Goal: Task Accomplishment & Management: Manage account settings

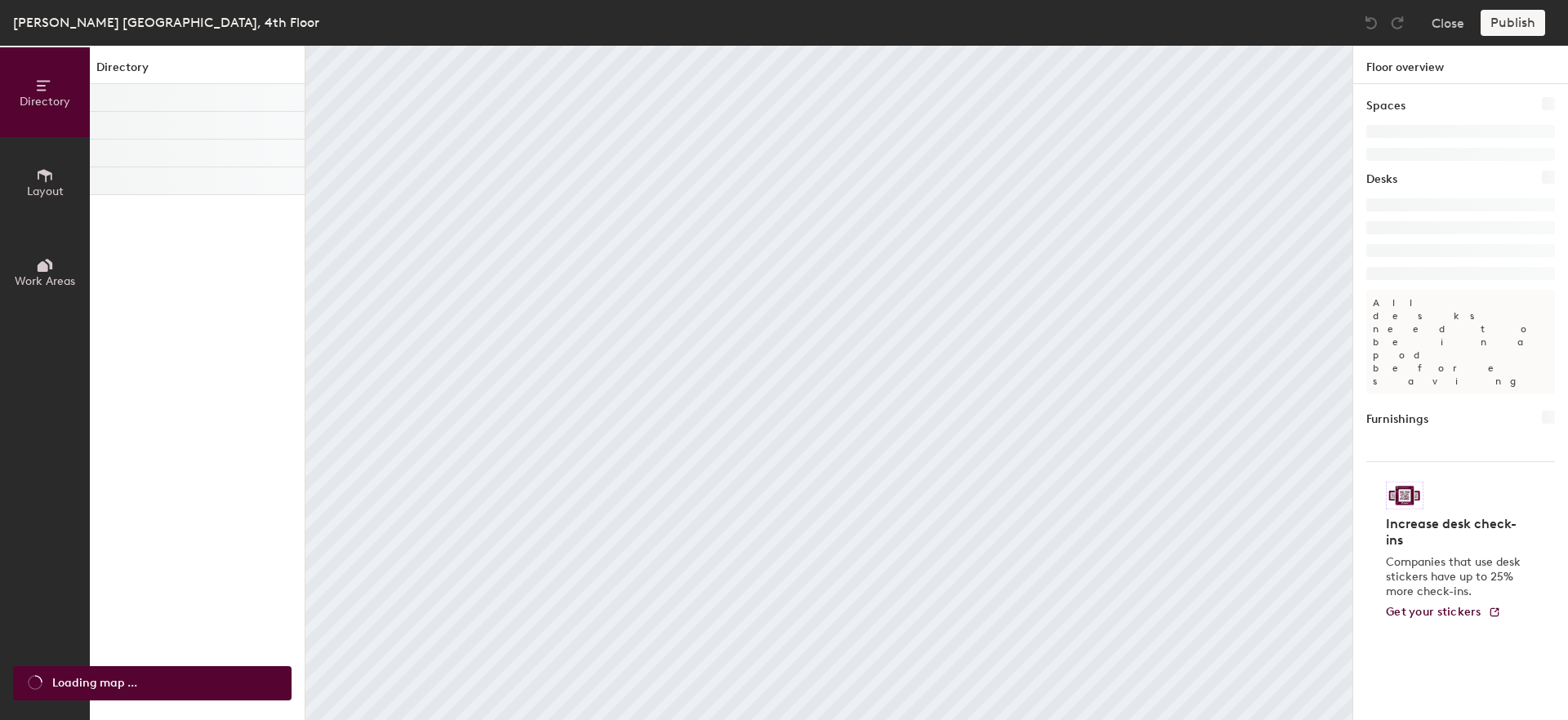
click at [32, 189] on span "Layout" at bounding box center [46, 192] width 37 height 14
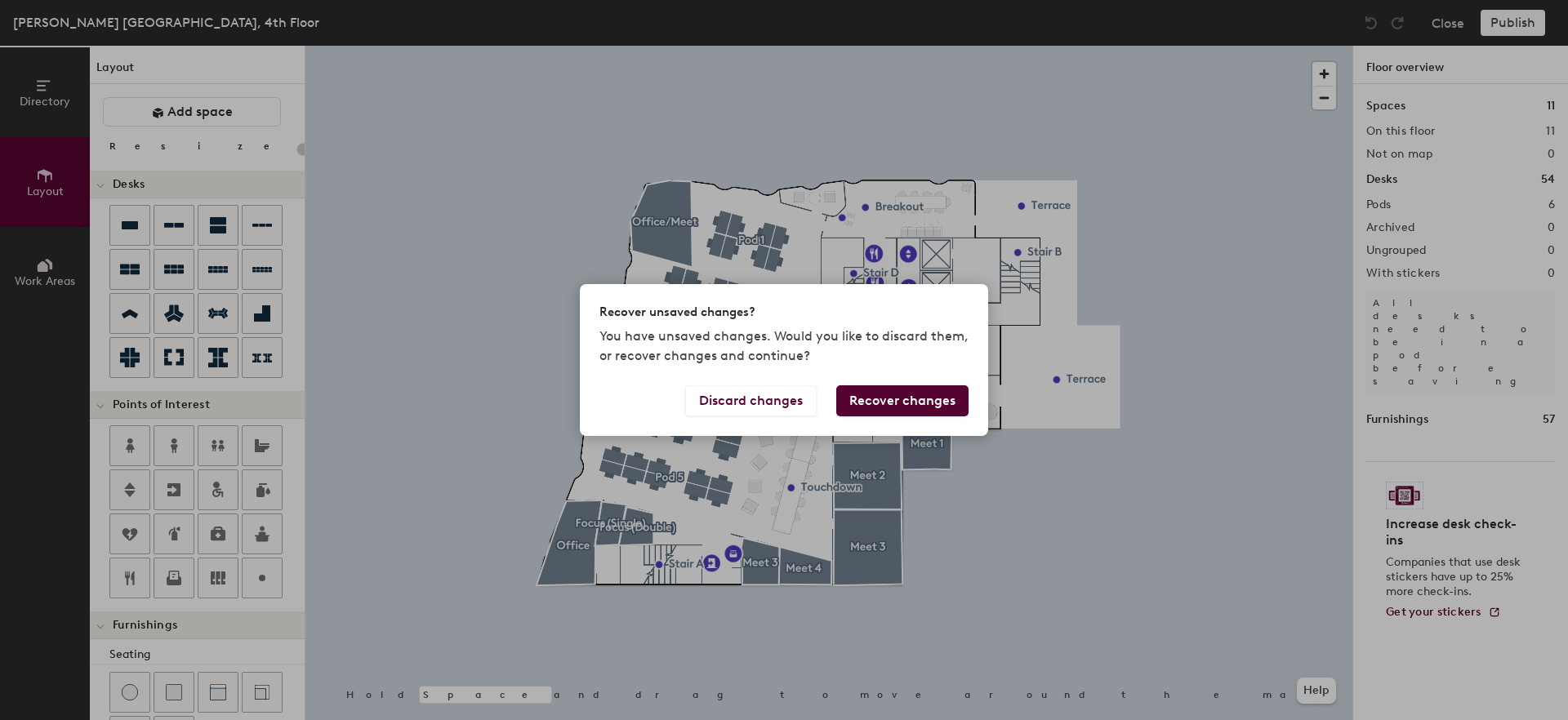
click at [959, 408] on button "Recover changes" at bounding box center [902, 400] width 132 height 31
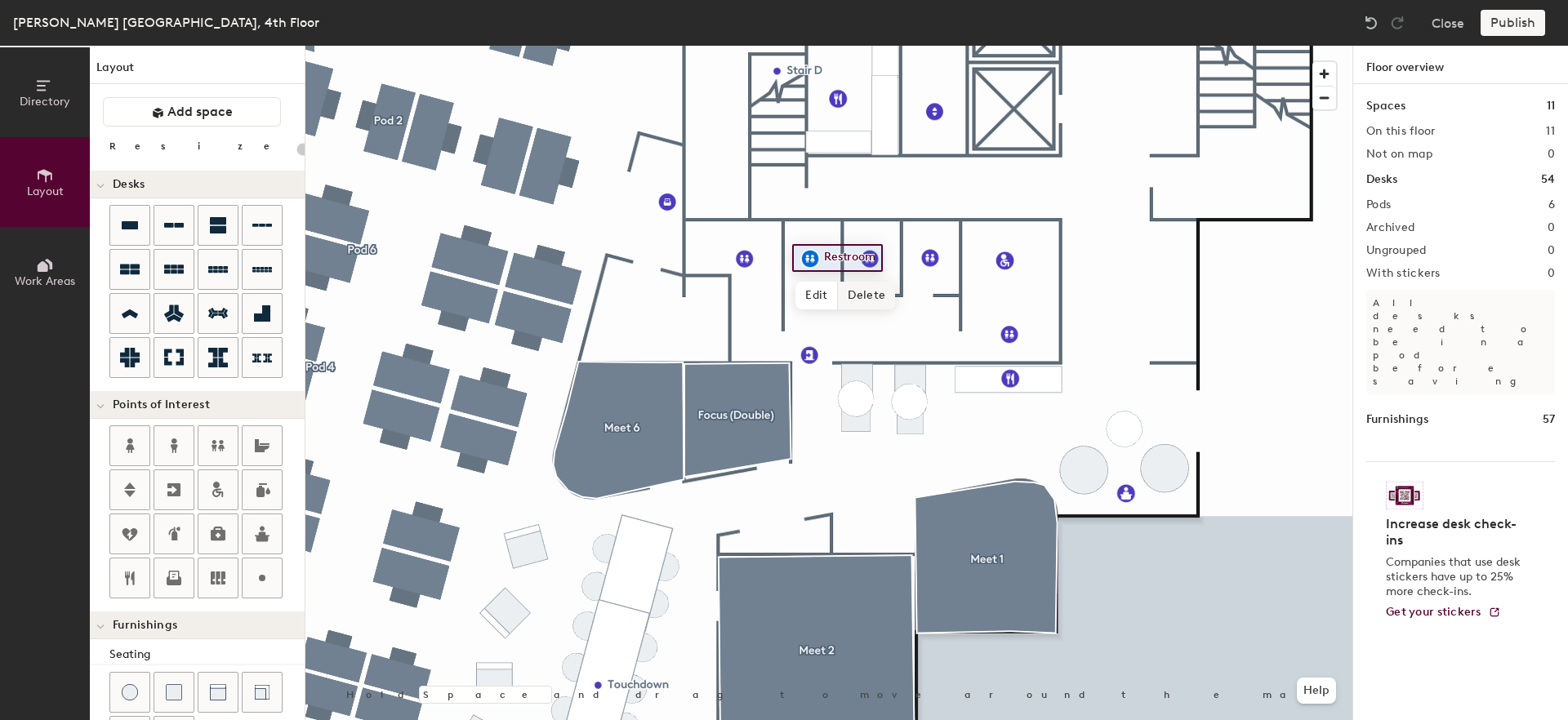
click at [848, 290] on span "Delete" at bounding box center [866, 296] width 57 height 28
click at [800, 297] on span "Delete" at bounding box center [800, 296] width 57 height 28
click at [930, 299] on span "Delete" at bounding box center [925, 296] width 57 height 28
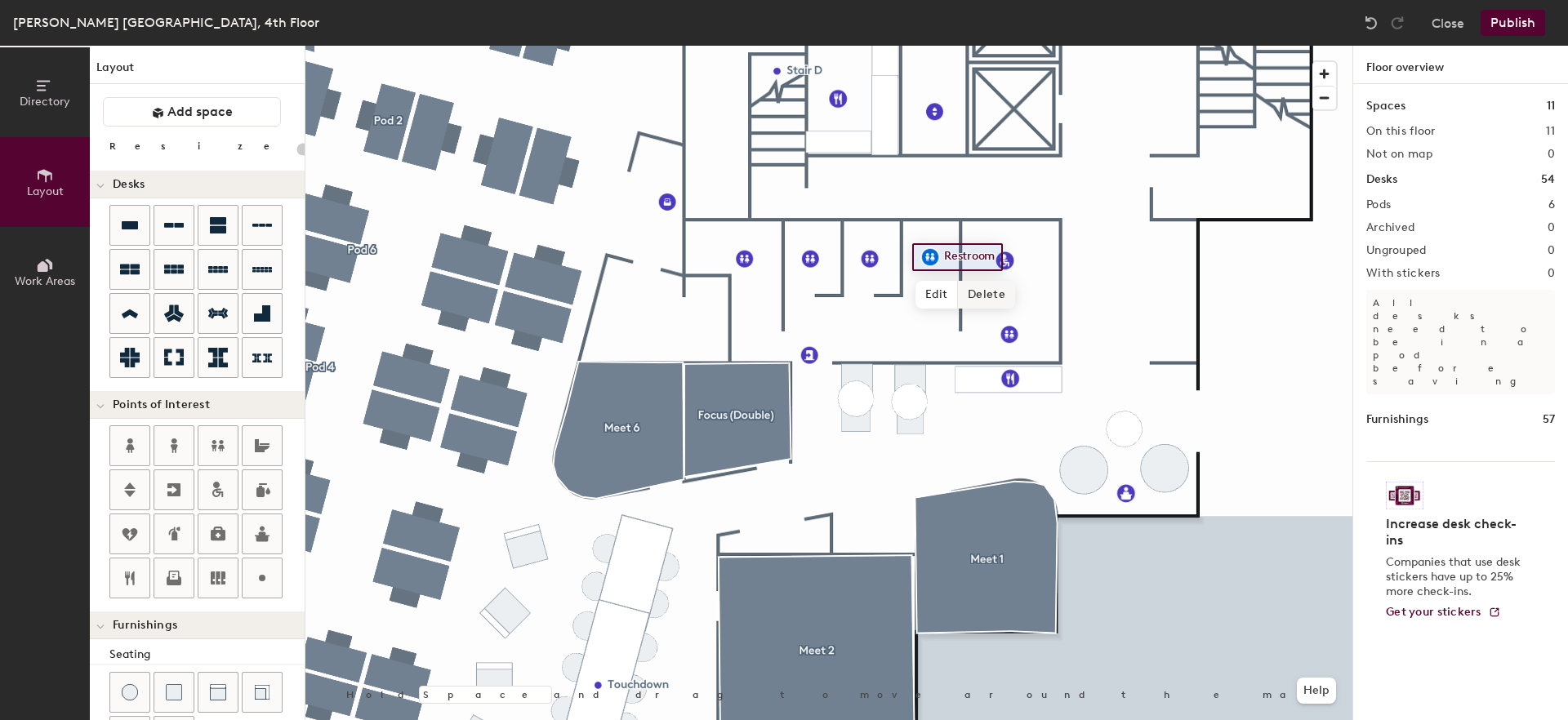
click at [977, 298] on span "Delete" at bounding box center [986, 295] width 57 height 28
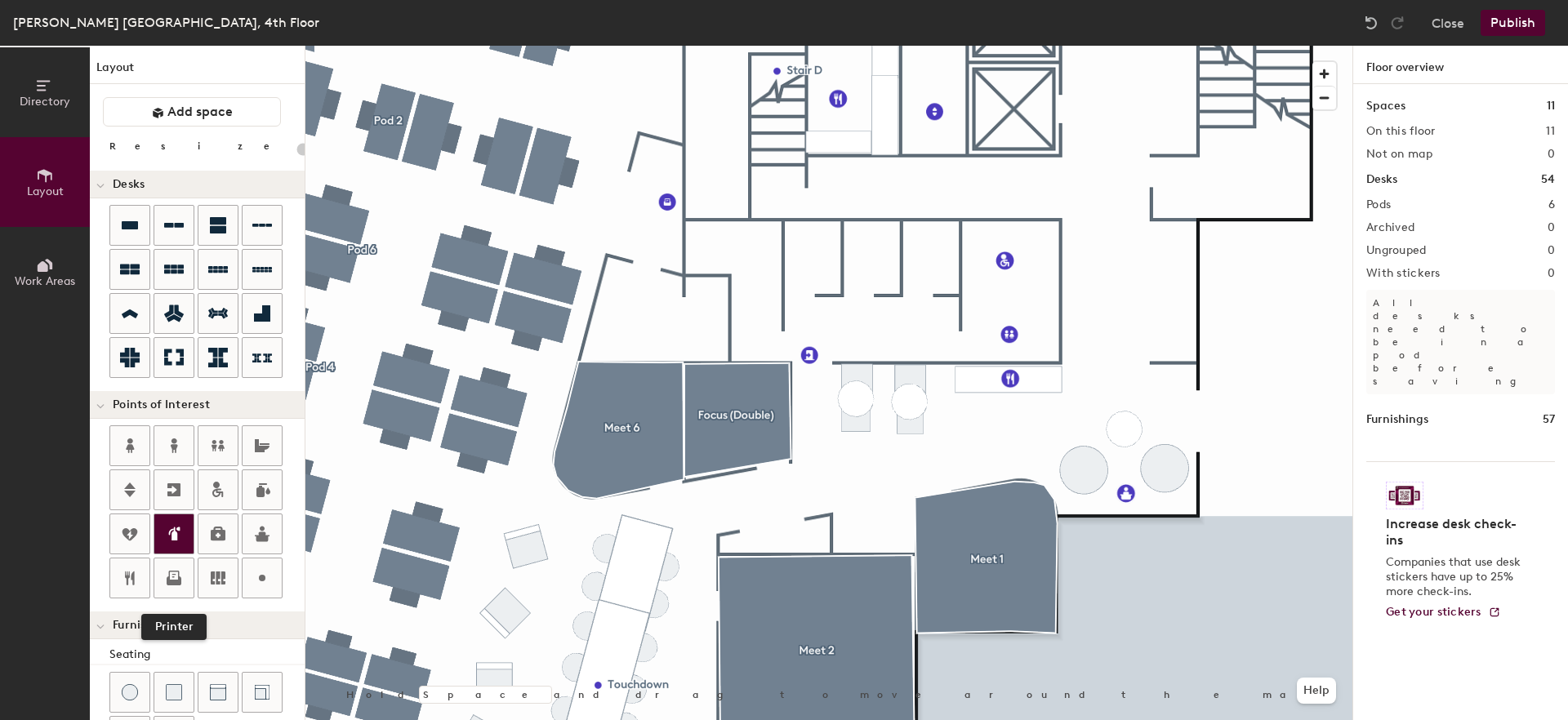
scroll to position [118, 0]
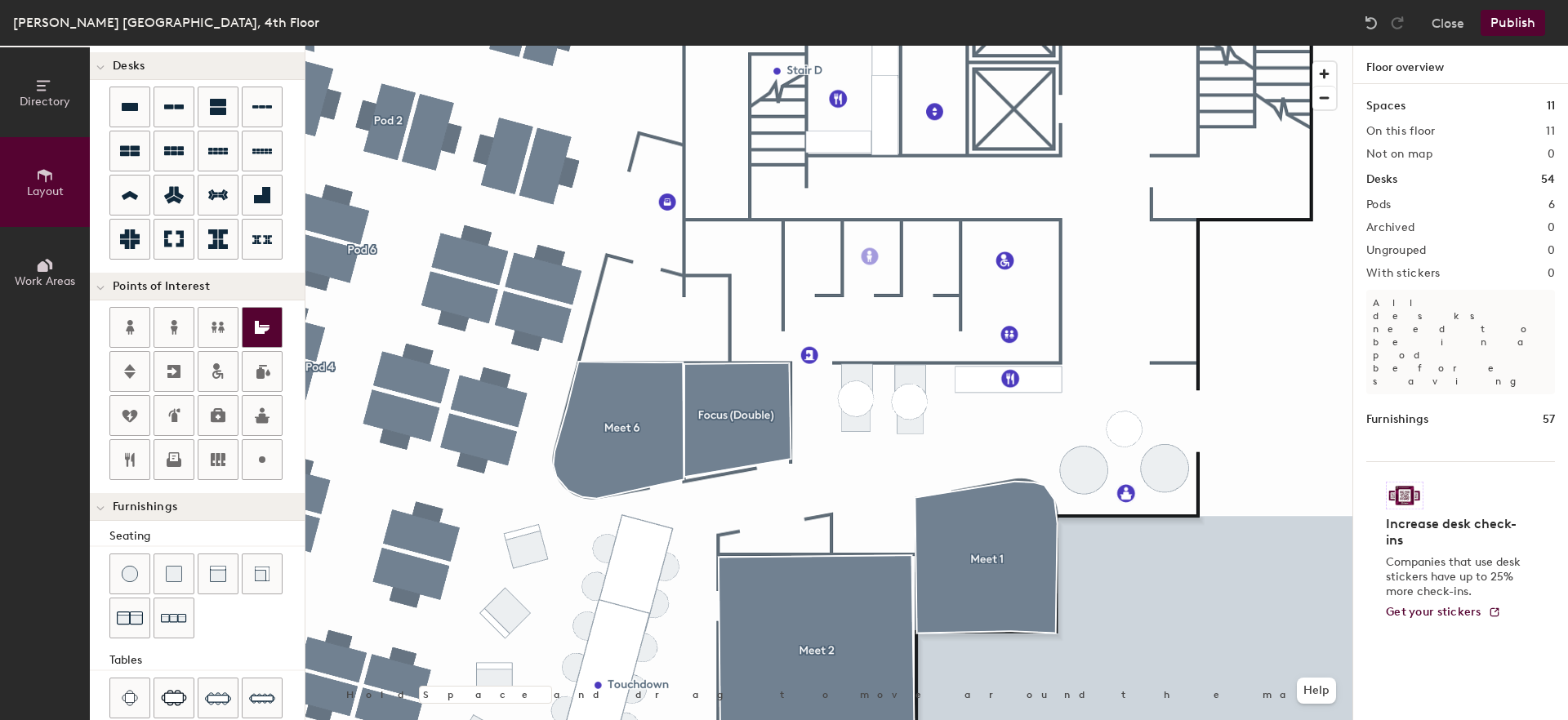
click at [870, 256] on div "Directory Layout Work Areas Layout Add space Resize Desks Points of Interest Fu…" at bounding box center [784, 383] width 1568 height 674
click at [928, 232] on div "Directory Layout Work Areas Layout Add space Resize Desks Points of Interest Fu…" at bounding box center [784, 383] width 1568 height 674
click at [945, 239] on input "Men's restroom" at bounding box center [989, 231] width 103 height 23
click at [806, 252] on div "Directory Layout Work Areas Layout Add space Resize Desks Points of Interest Fu…" at bounding box center [784, 383] width 1568 height 674
click at [761, 253] on div "Directory Layout Work Areas Layout Add space Resize Desks Points of Interest Fu…" at bounding box center [784, 383] width 1568 height 674
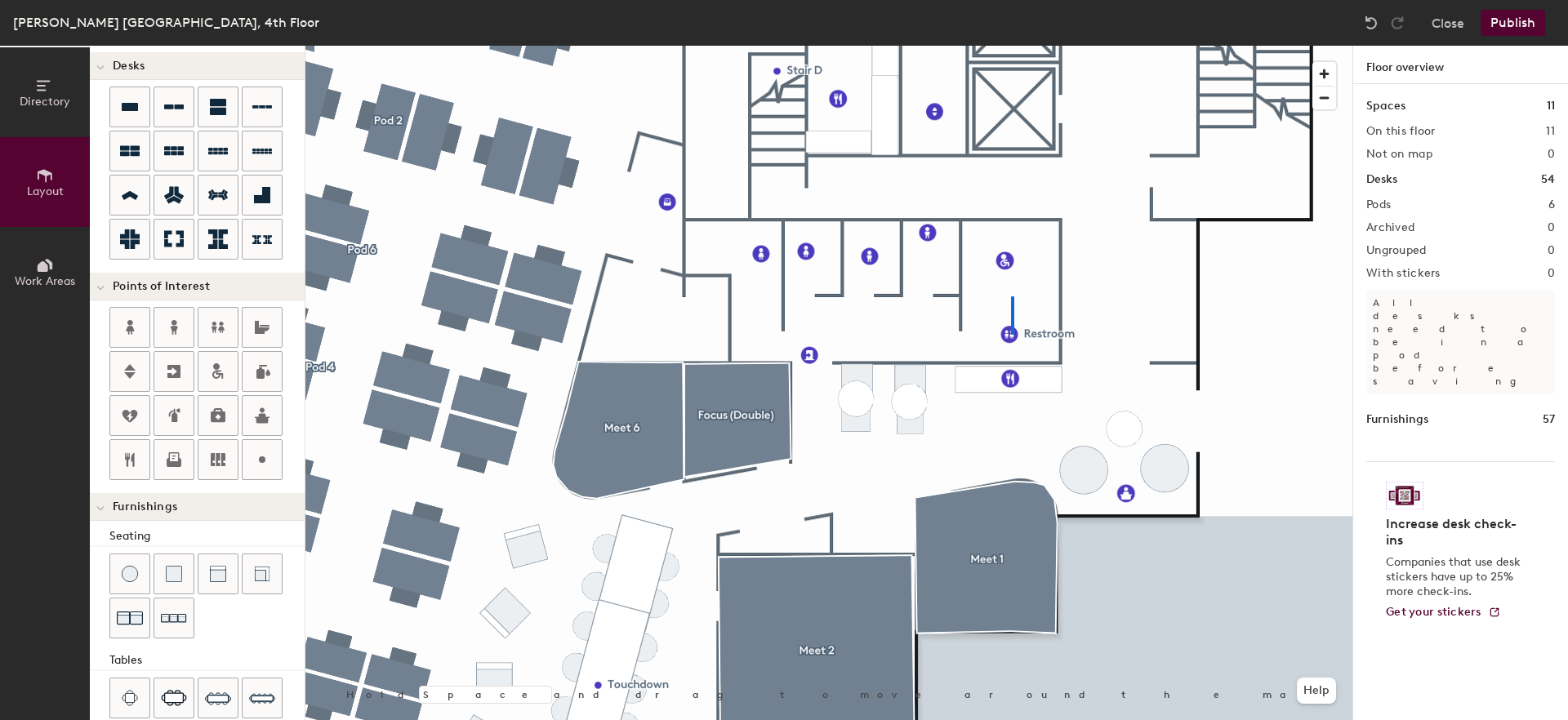
drag, startPoint x: 122, startPoint y: 333, endPoint x: 1011, endPoint y: 297, distance: 889.7
click at [1011, 46] on div at bounding box center [828, 46] width 1047 height 0
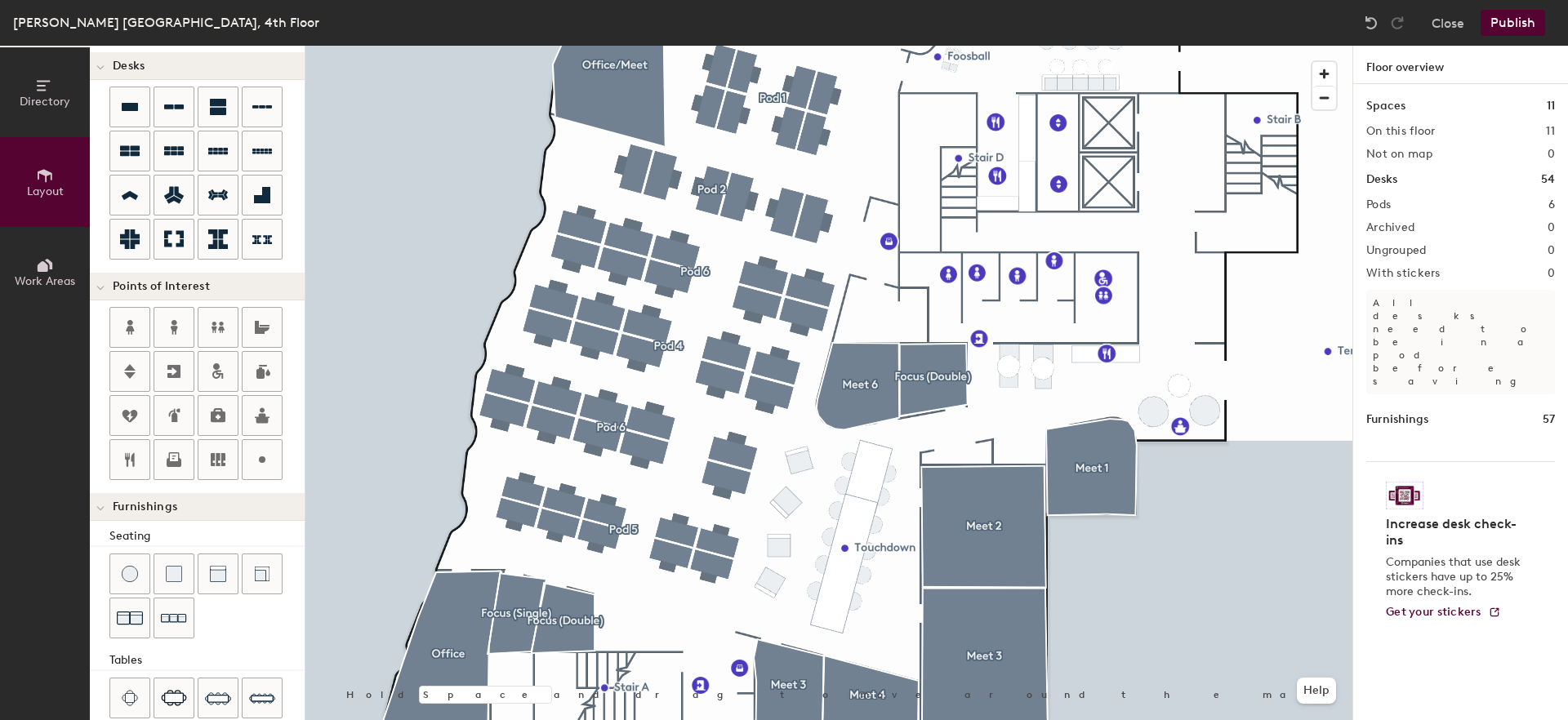
click at [994, 46] on div at bounding box center [828, 46] width 1047 height 0
type input "20"
click at [51, 90] on icon at bounding box center [45, 85] width 18 height 18
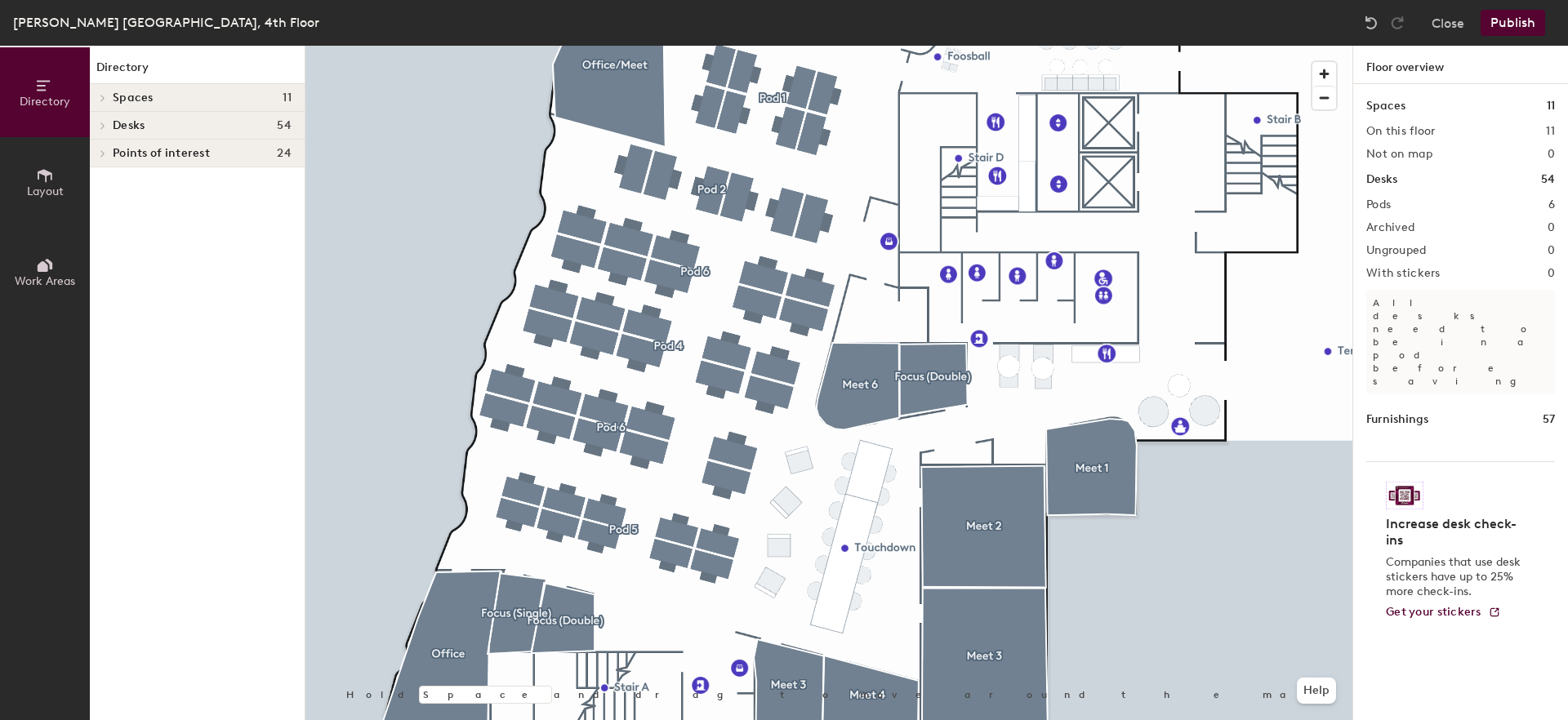
scroll to position [0, 0]
click at [109, 105] on div at bounding box center [100, 98] width 21 height 27
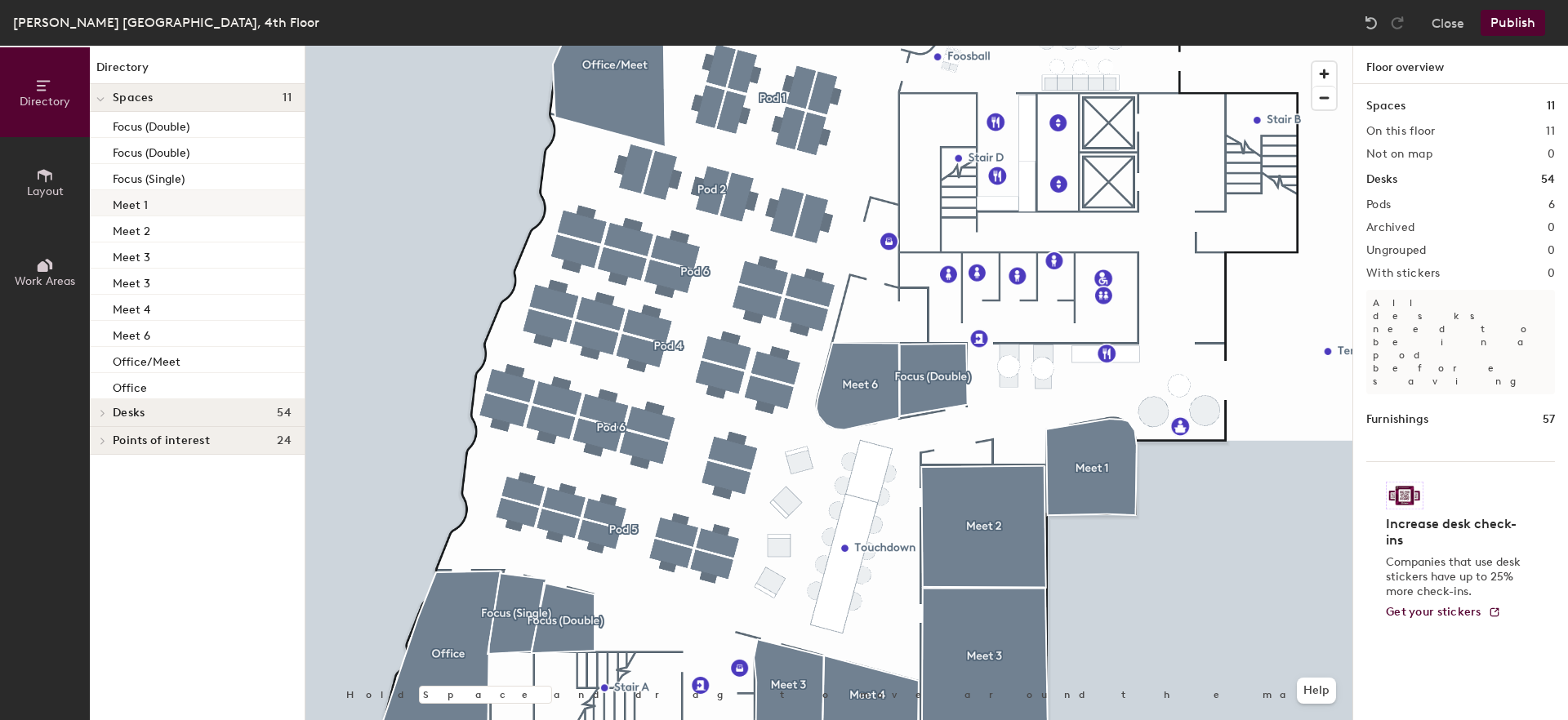
click at [120, 231] on p "Meet 2" at bounding box center [131, 229] width 38 height 18
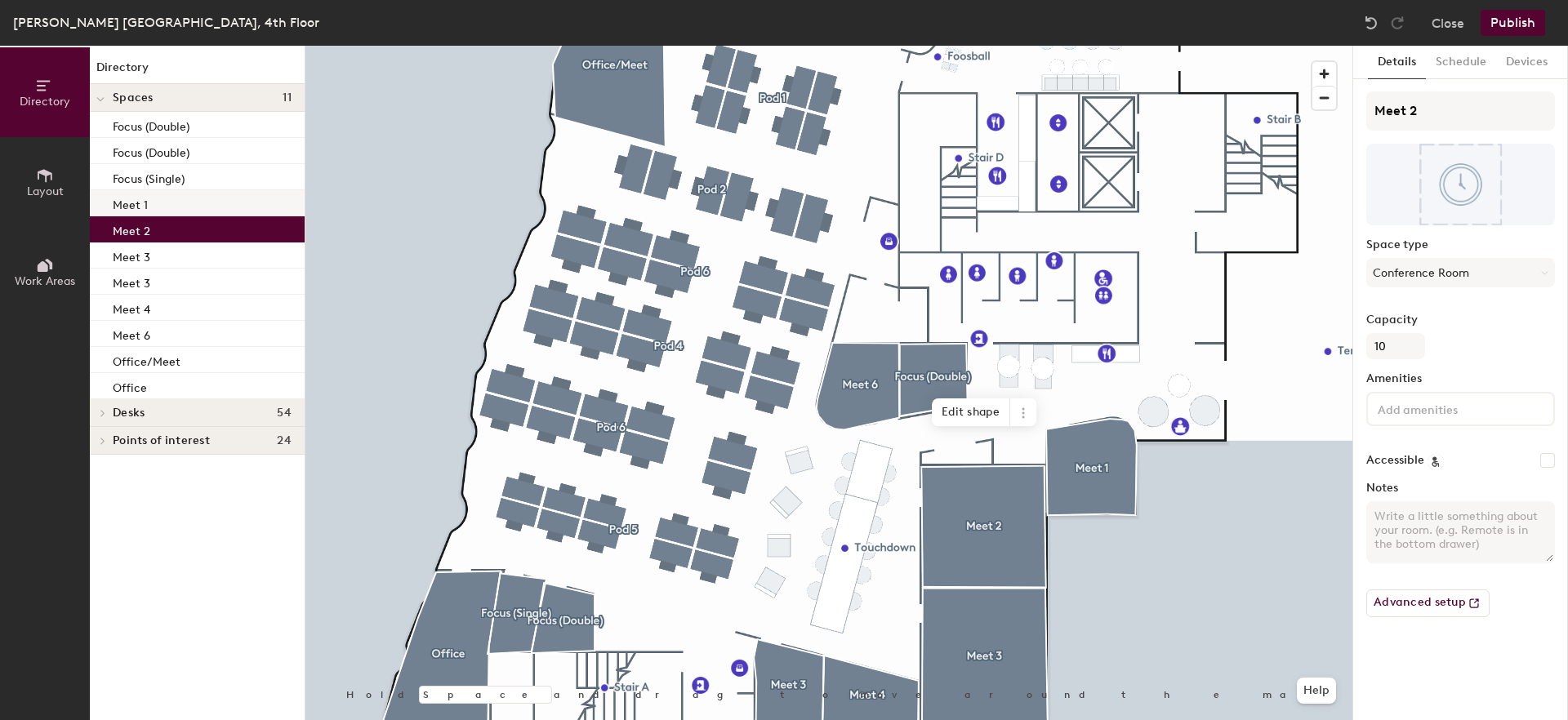
click at [122, 210] on p "Meet 1" at bounding box center [130, 202] width 35 height 18
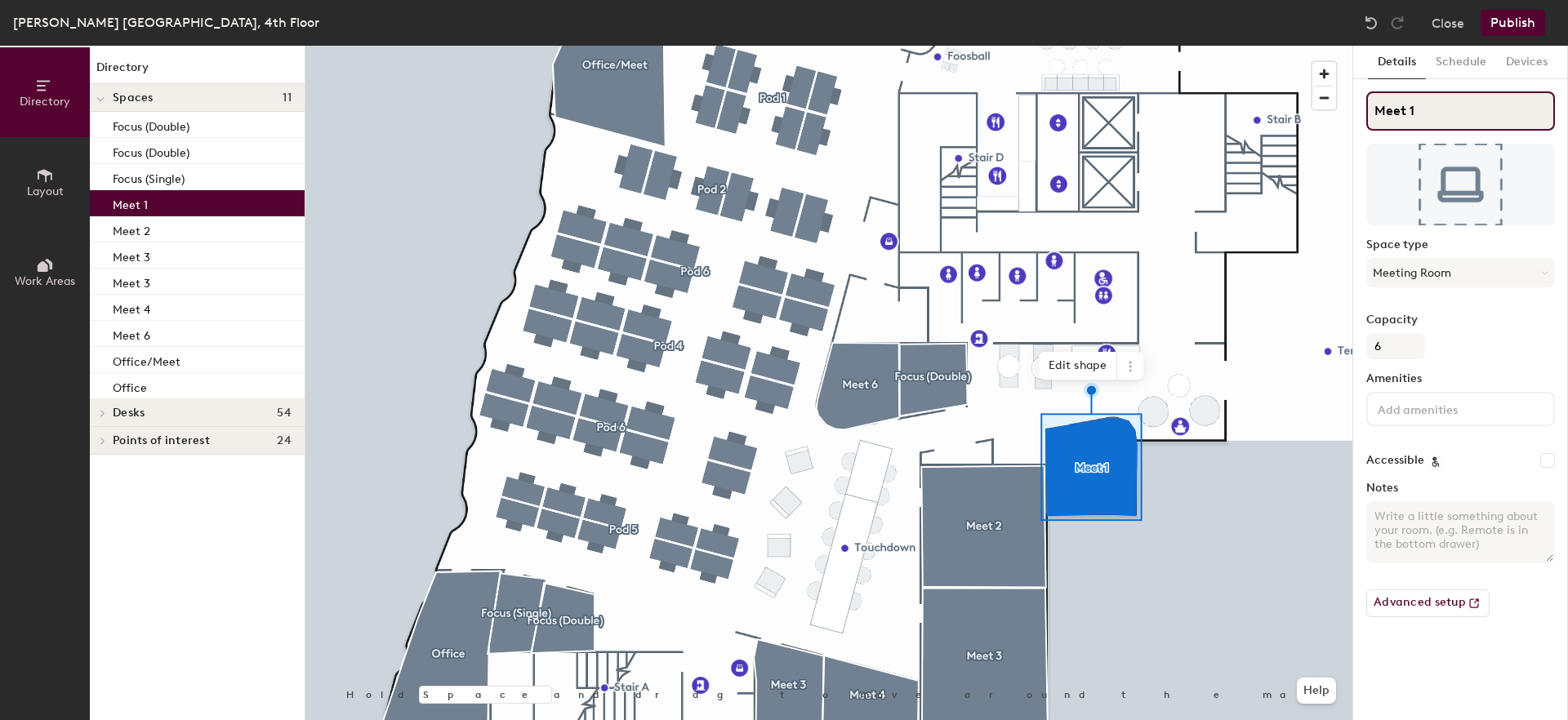
click at [1345, 106] on div "Directory Layout Work Areas Directory Spaces 11 Focus (Double) Focus (Double) F…" at bounding box center [784, 383] width 1568 height 674
paste input "Conf Rm GB - Alster (LDN 6)"
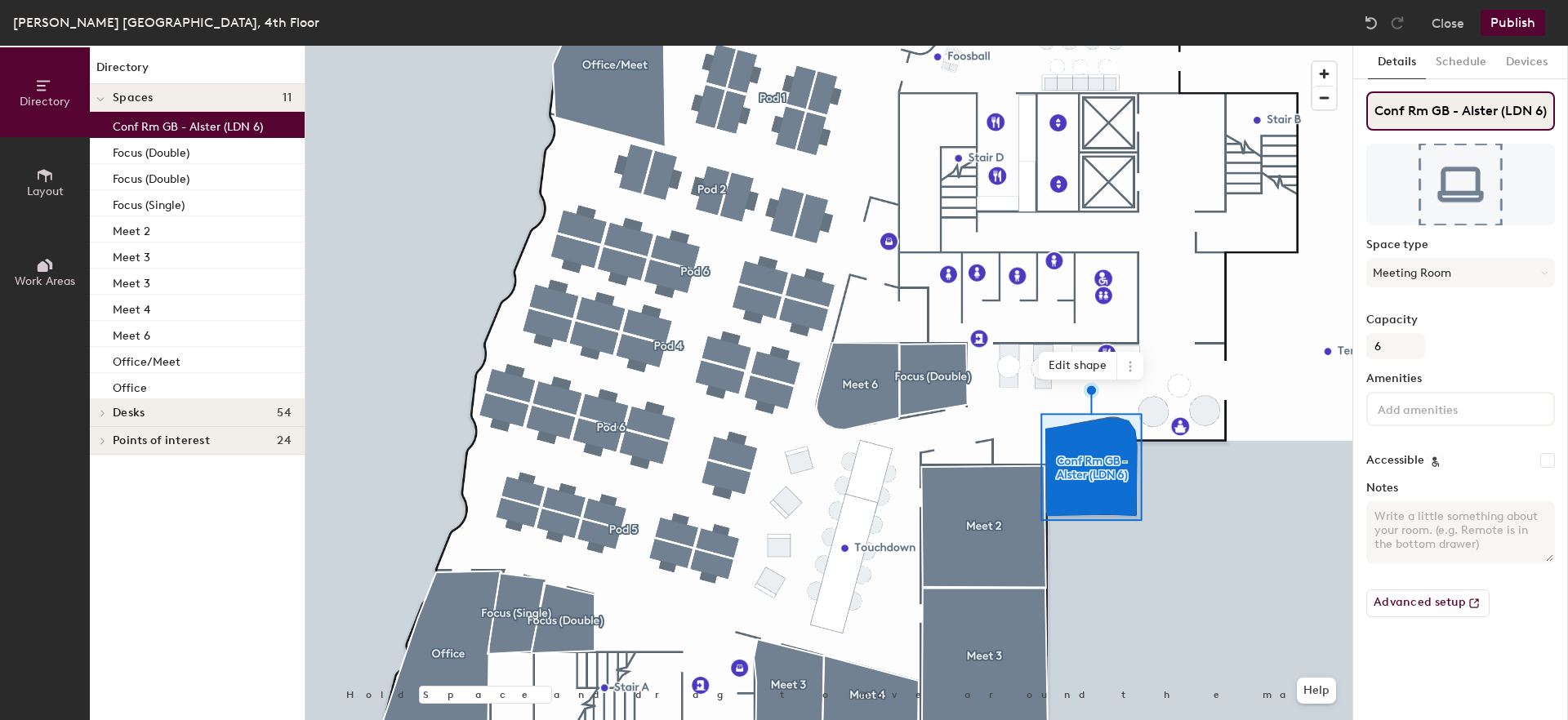
type input "Conf Rm GB - Alster (LDN 6)"
click at [135, 231] on p "Meet 2" at bounding box center [131, 229] width 38 height 18
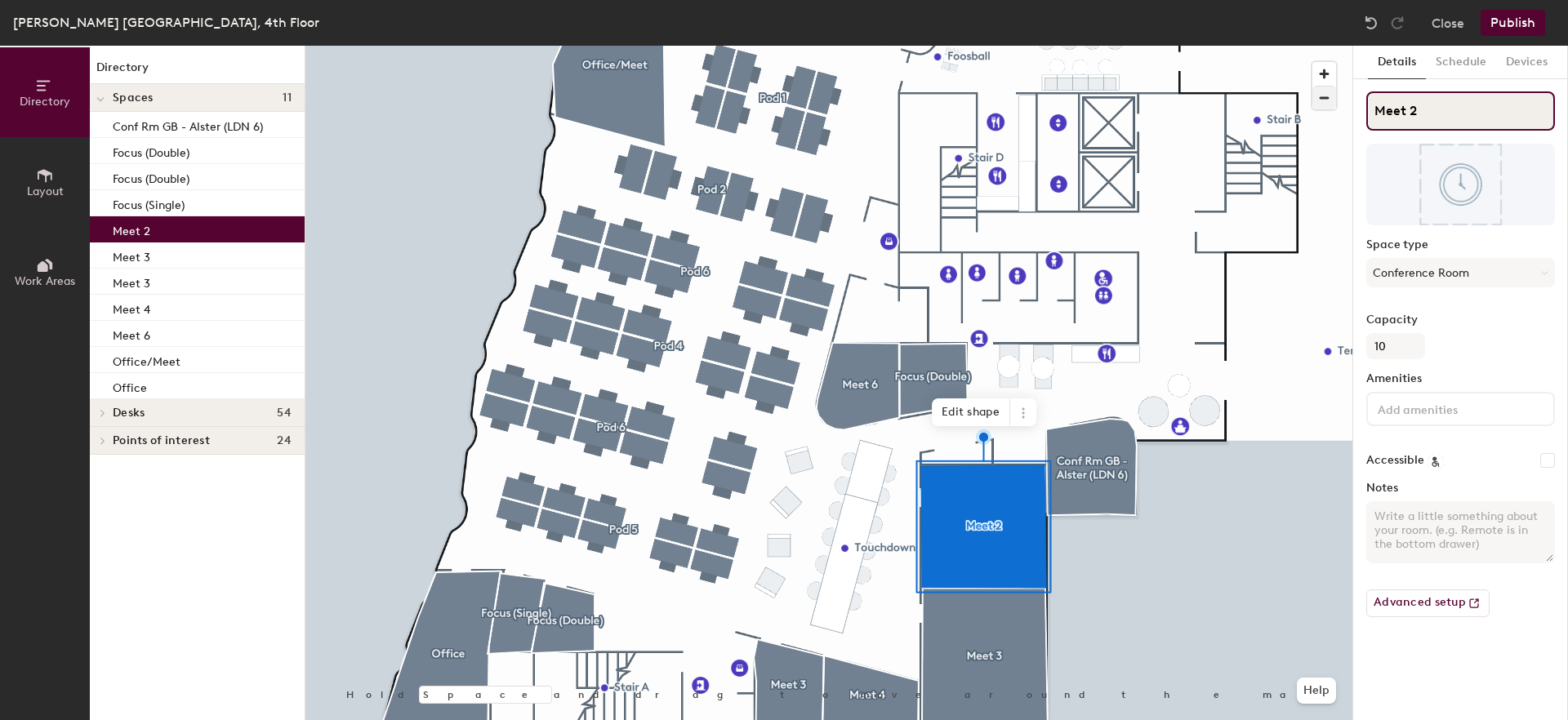
click at [1297, 100] on div "Directory Layout Work Areas Directory Spaces 11 Conf Rm GB - Alster (LDN 6) Foc…" at bounding box center [784, 383] width 1568 height 674
paste input "London"
type input "London"
click at [147, 257] on p "Meet 3" at bounding box center [131, 254] width 38 height 18
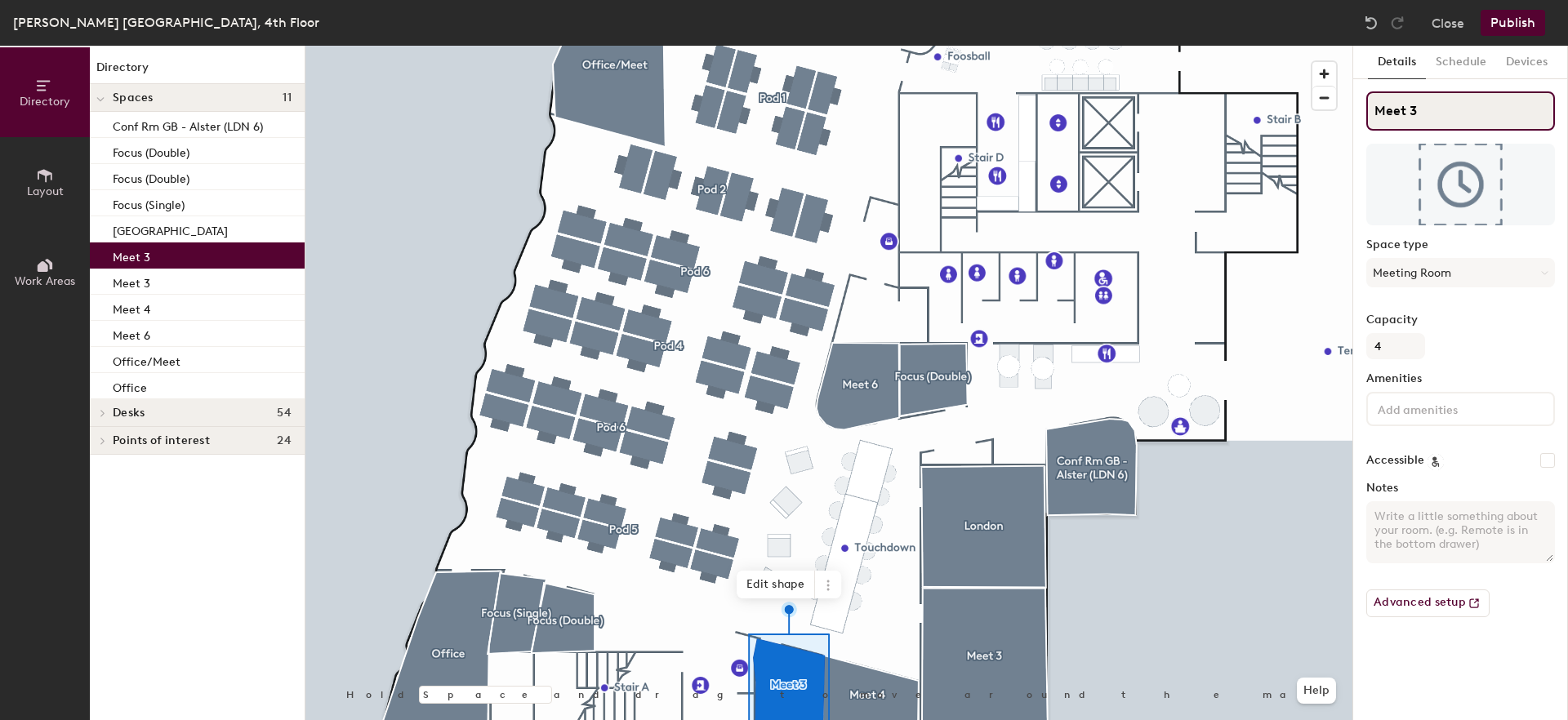
drag, startPoint x: 1444, startPoint y: 118, endPoint x: 1352, endPoint y: 115, distance: 92.0
click at [1353, 115] on div "Details Schedule Devices Meet 3 Space type Meeting Room Capacity 4 Amenities Ac…" at bounding box center [1461, 383] width 215 height 674
paste input "Boston"
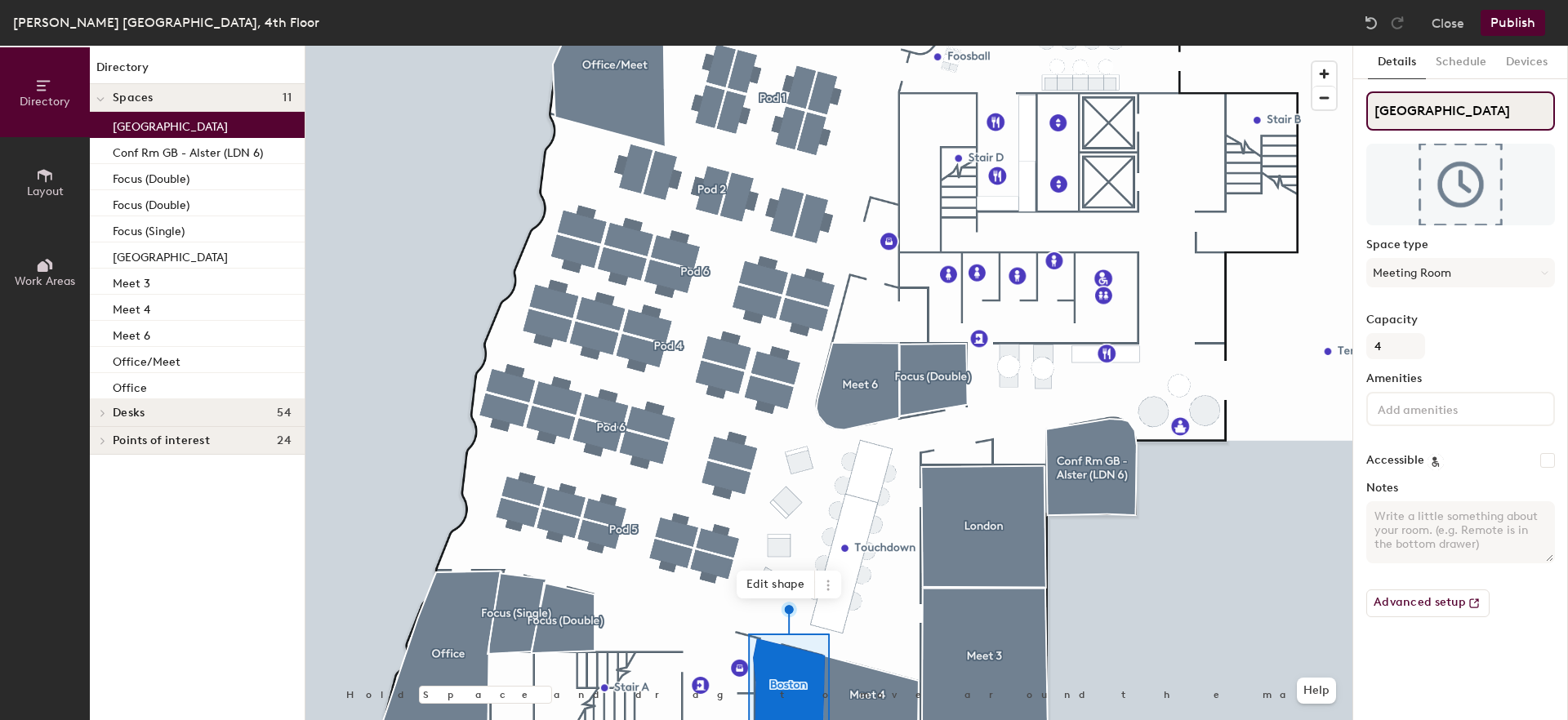
drag, startPoint x: 1431, startPoint y: 115, endPoint x: 1338, endPoint y: 104, distance: 93.6
click at [1338, 104] on div "Directory Layout Work Areas Directory Spaces 11 Boston Conf Rm GB - Alster (LDN…" at bounding box center [784, 383] width 1568 height 674
type input "Boston"
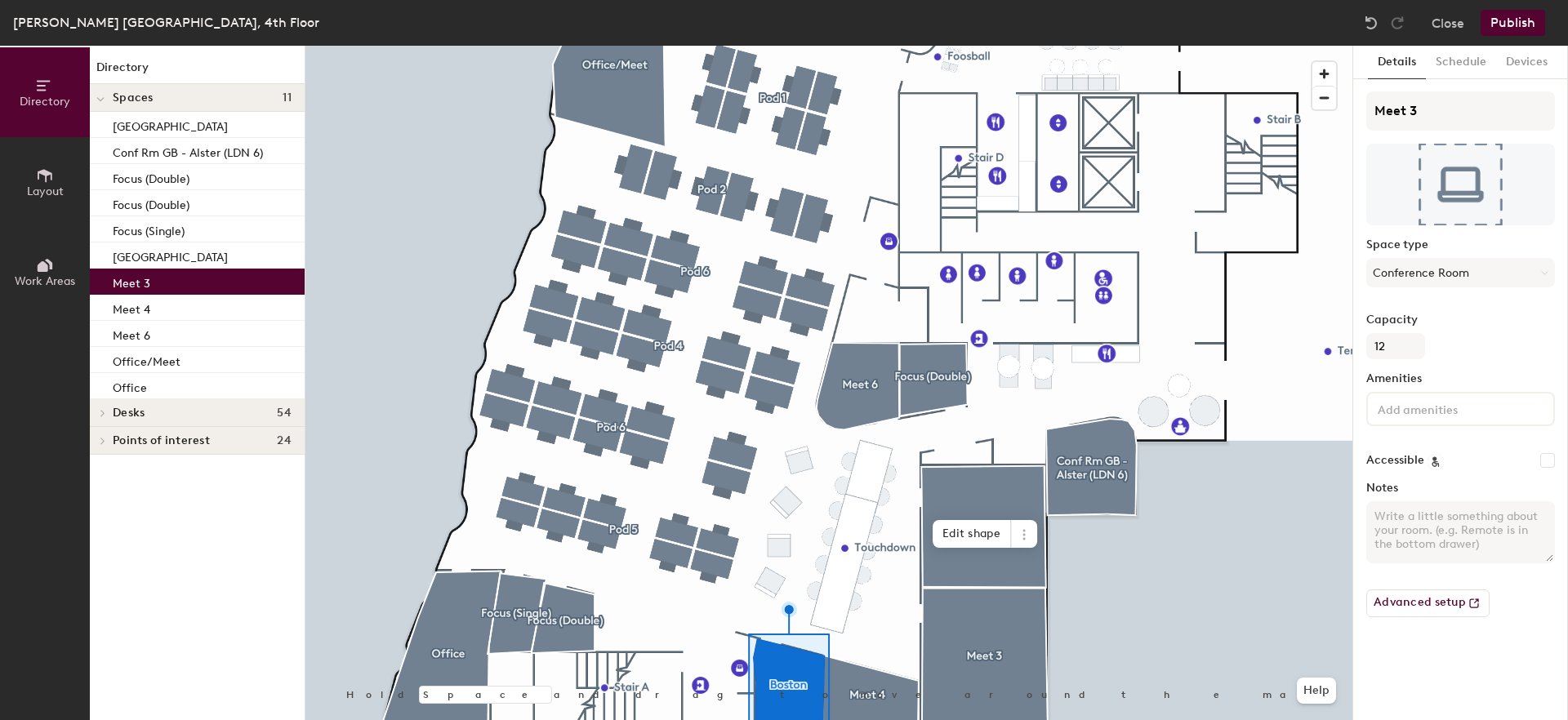
click at [144, 283] on p "Meet 3" at bounding box center [131, 281] width 38 height 18
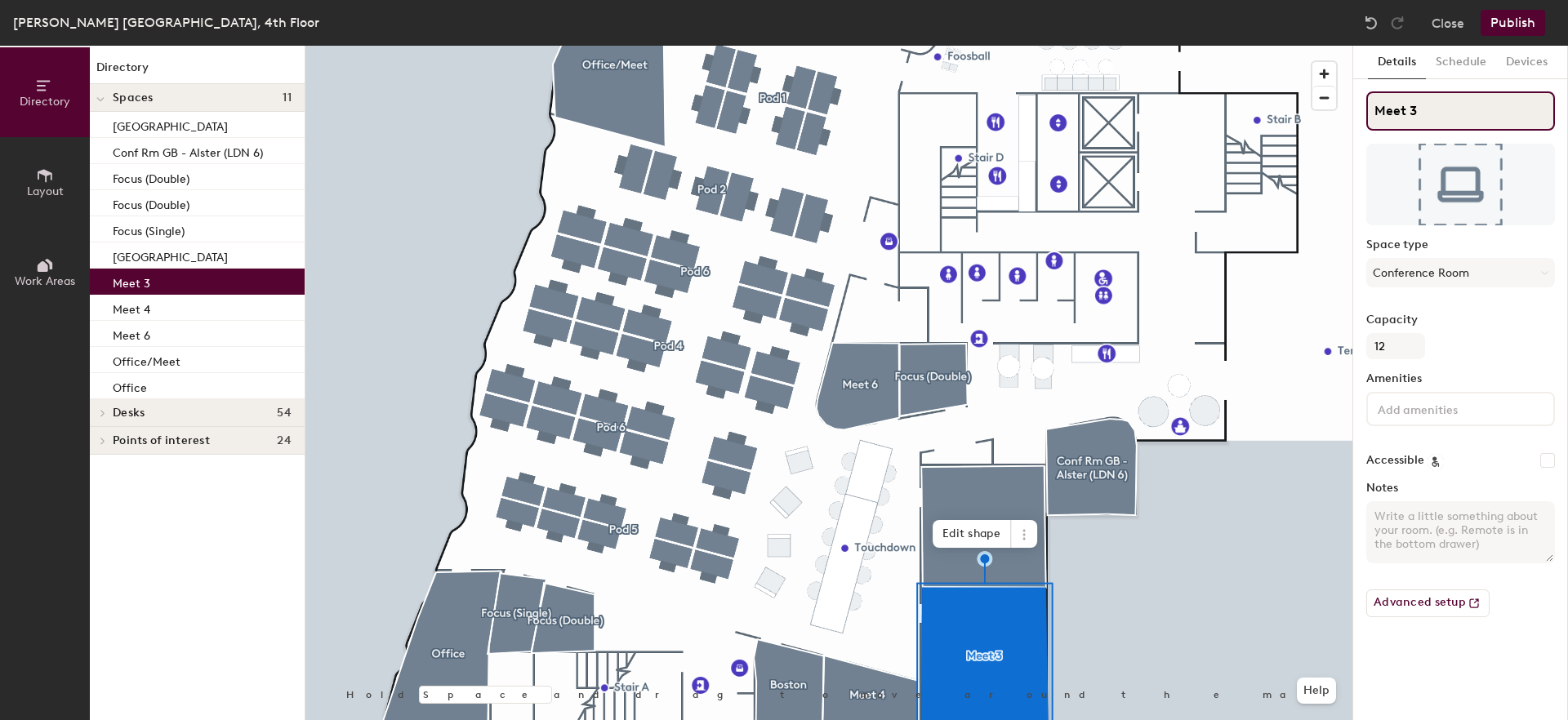
click at [1402, 115] on input "Meet 3" at bounding box center [1461, 111] width 188 height 40
paste input "Boston"
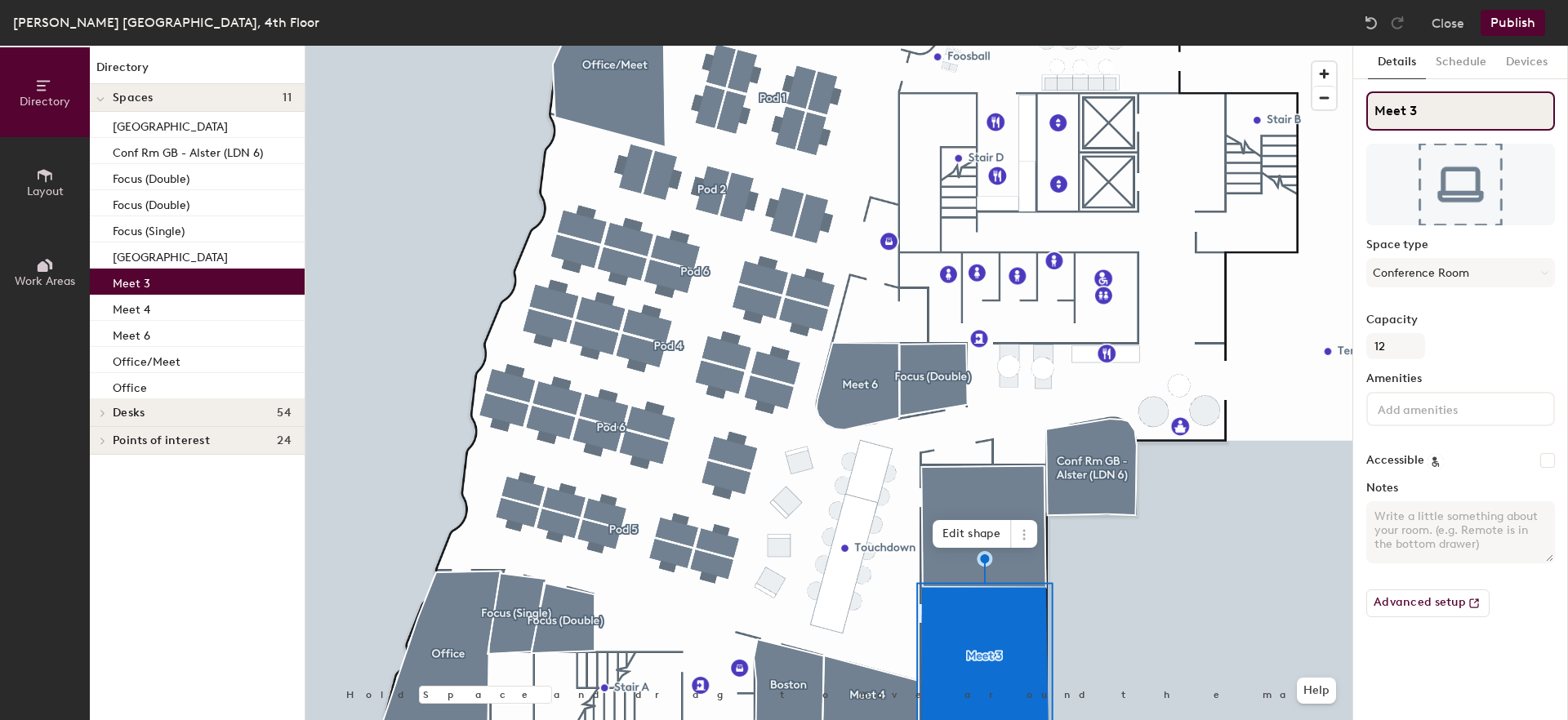
type input "Boston"
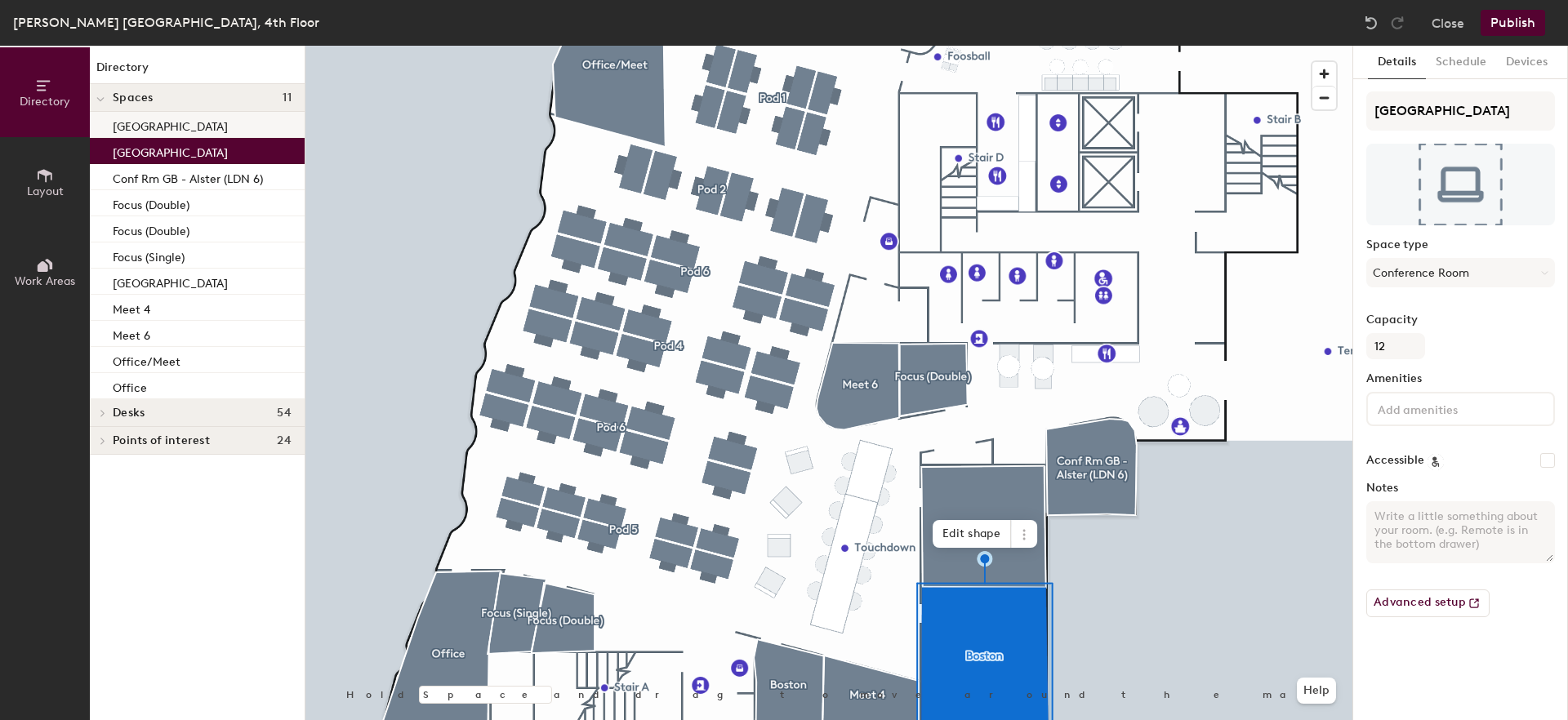
click at [121, 119] on p "Boston" at bounding box center [170, 124] width 115 height 18
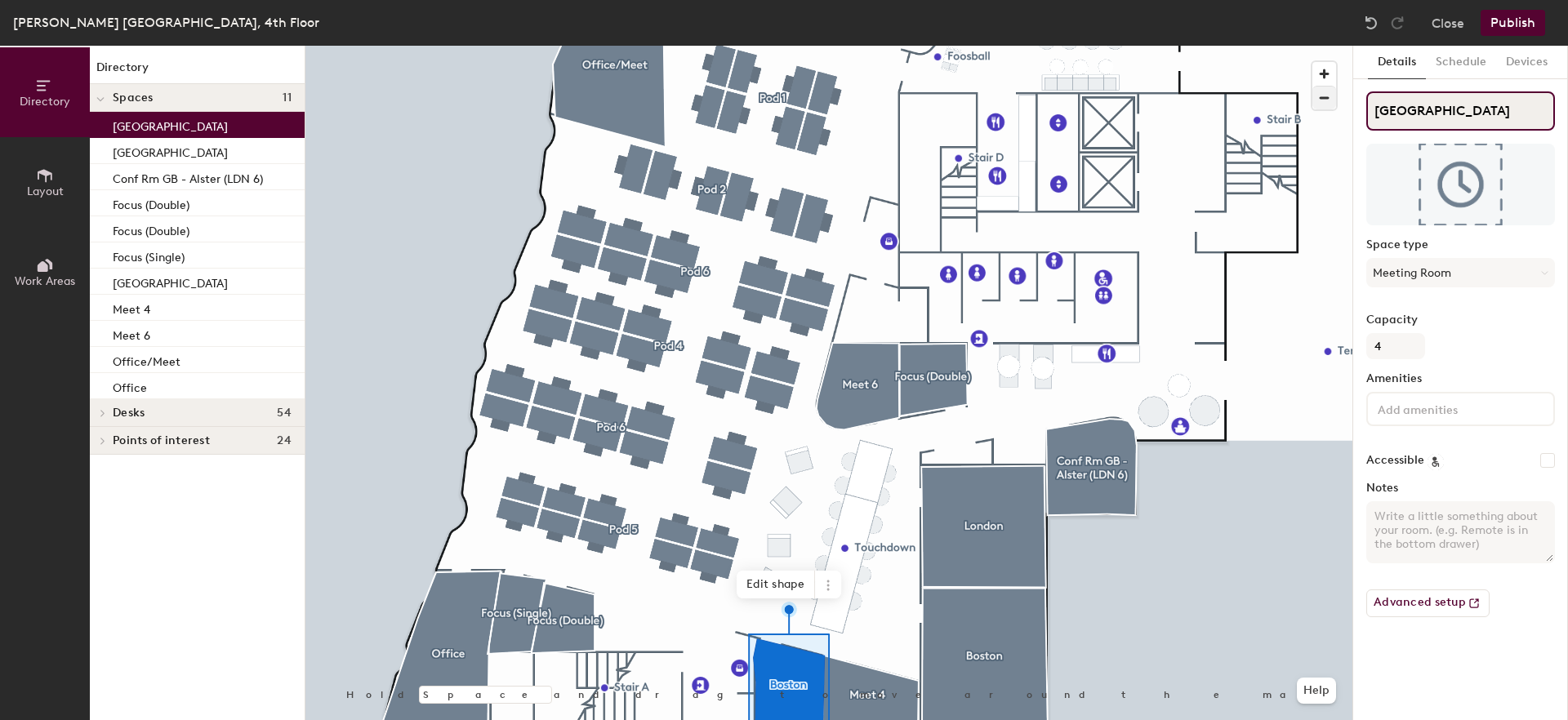
click at [1303, 106] on div "Directory Layout Work Areas Directory Spaces 11 Boston Boston Conf Rm GB - Alst…" at bounding box center [784, 383] width 1568 height 674
paste input "Conf Rm GB - Guadarrama"
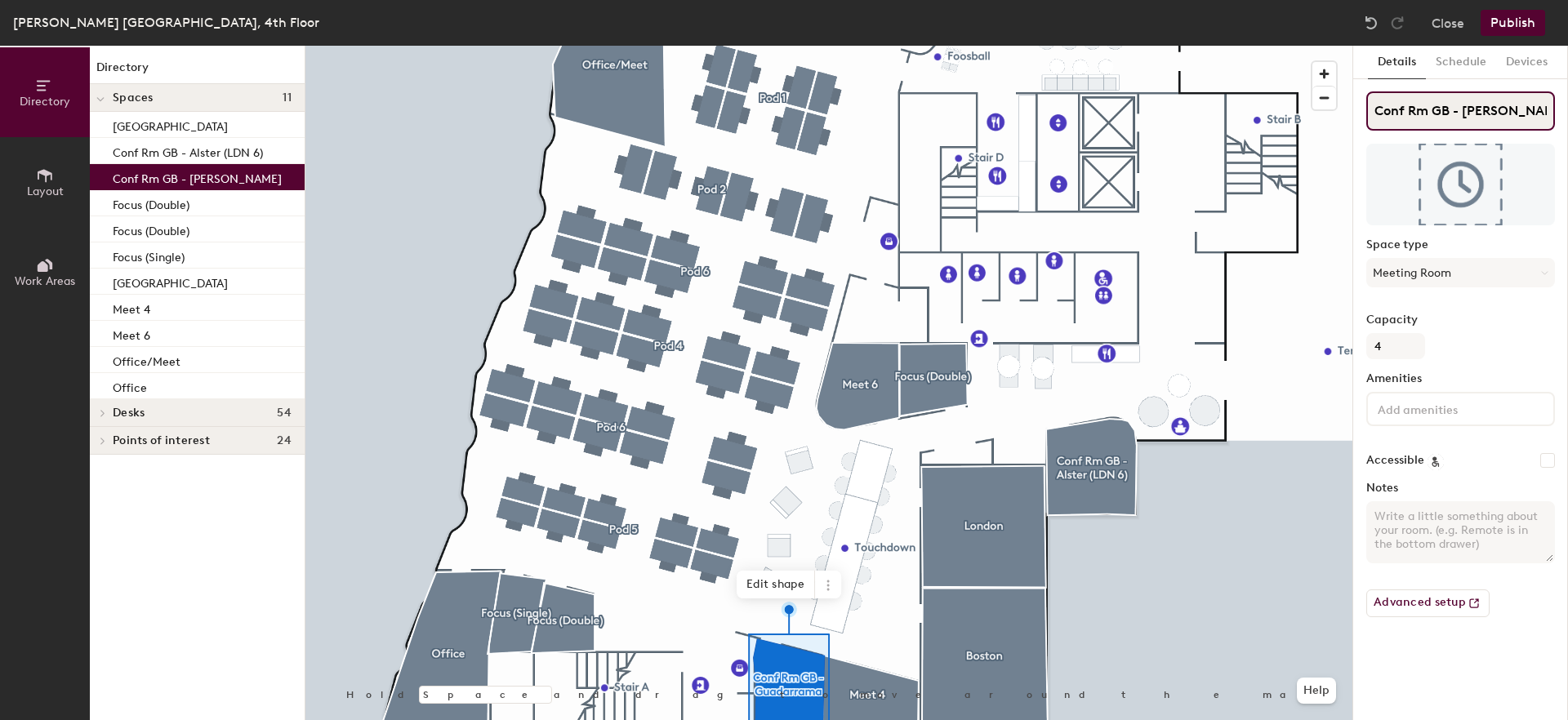
type input "Conf Rm GB - Guadarrama"
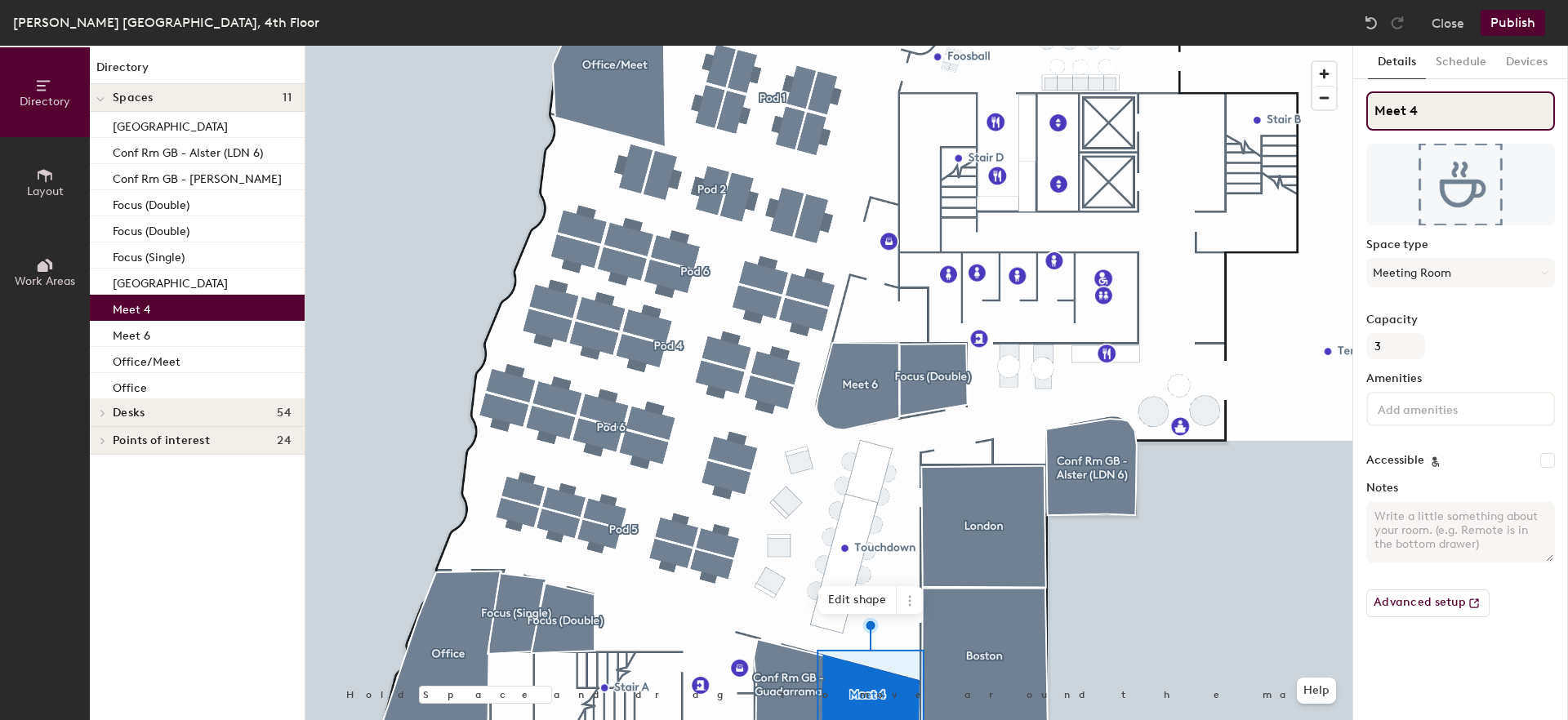
click at [1349, 99] on div "Directory Layout Work Areas Directory Spaces 11 Boston Conf Rm GB - Alster (LDN…" at bounding box center [784, 383] width 1568 height 674
click at [1440, 107] on input "Meet 4" at bounding box center [1461, 111] width 188 height 40
paste input "Conf Rm GB - Como (LDN 3)"
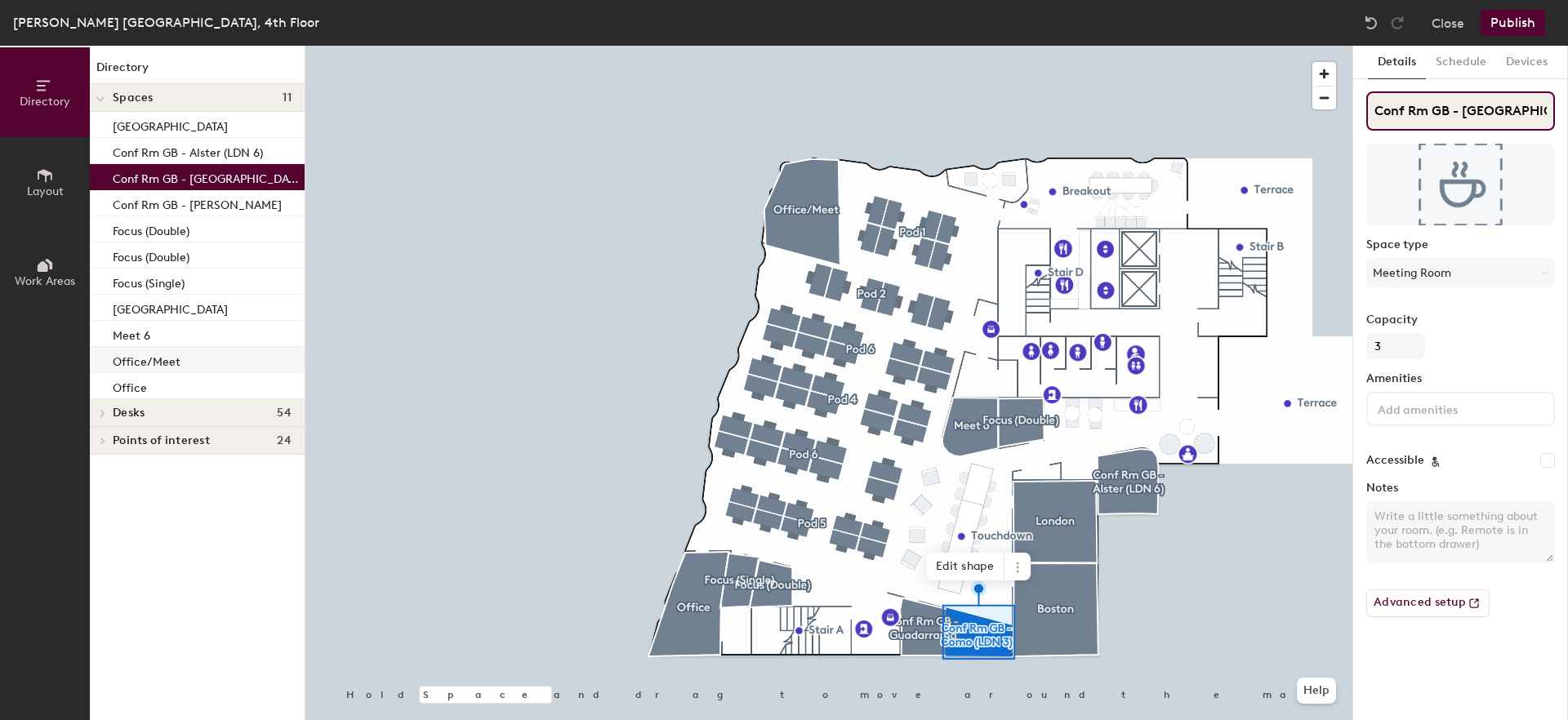
scroll to position [0, 4]
type input "Conf Rm GB - Como (LDN 3)"
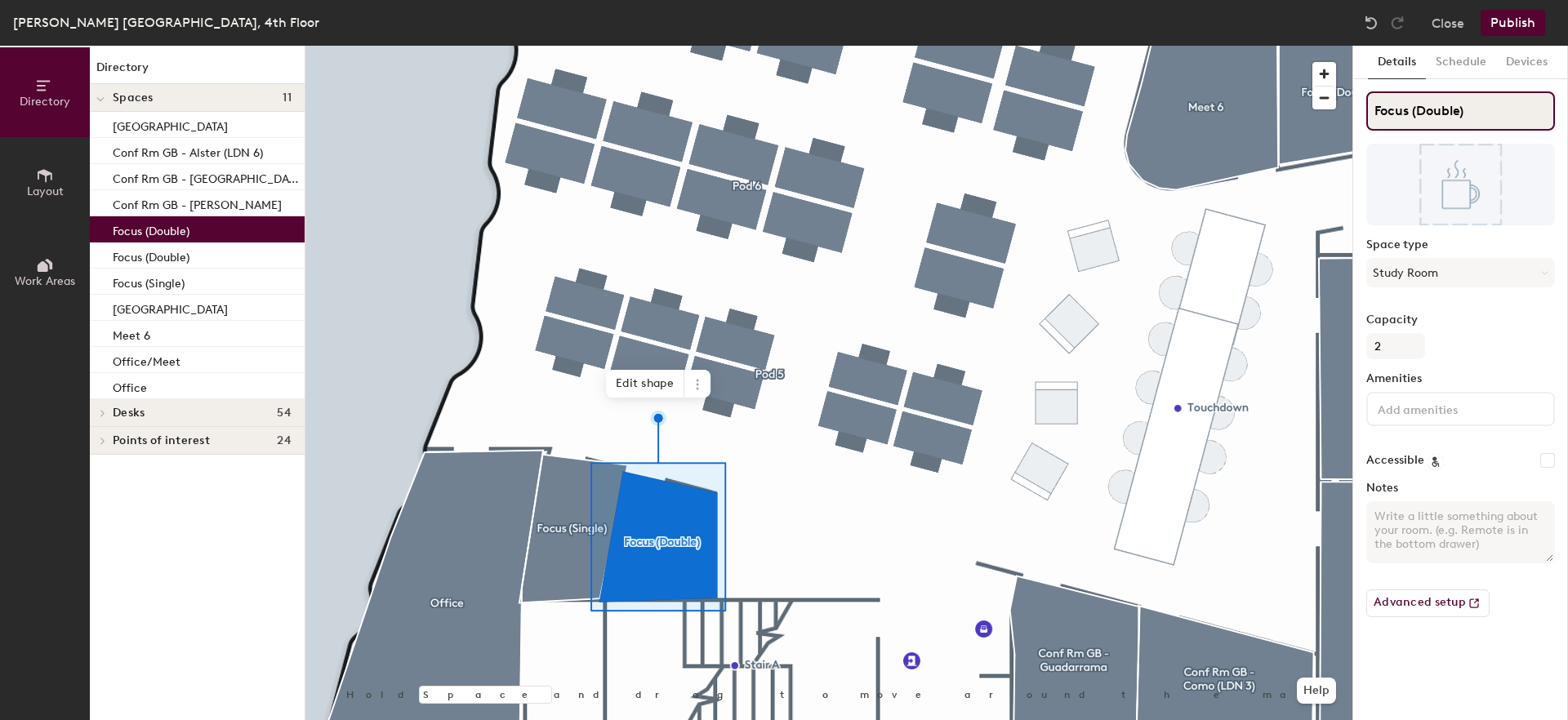
click at [1259, 108] on div "Directory Layout Work Areas Directory Spaces 11 Boston Conf Rm GB - Alster (LDN…" at bounding box center [784, 383] width 1568 height 674
paste input "Dubai"
type input "Dubai"
click at [148, 258] on p "Focus (Double)" at bounding box center [151, 254] width 77 height 18
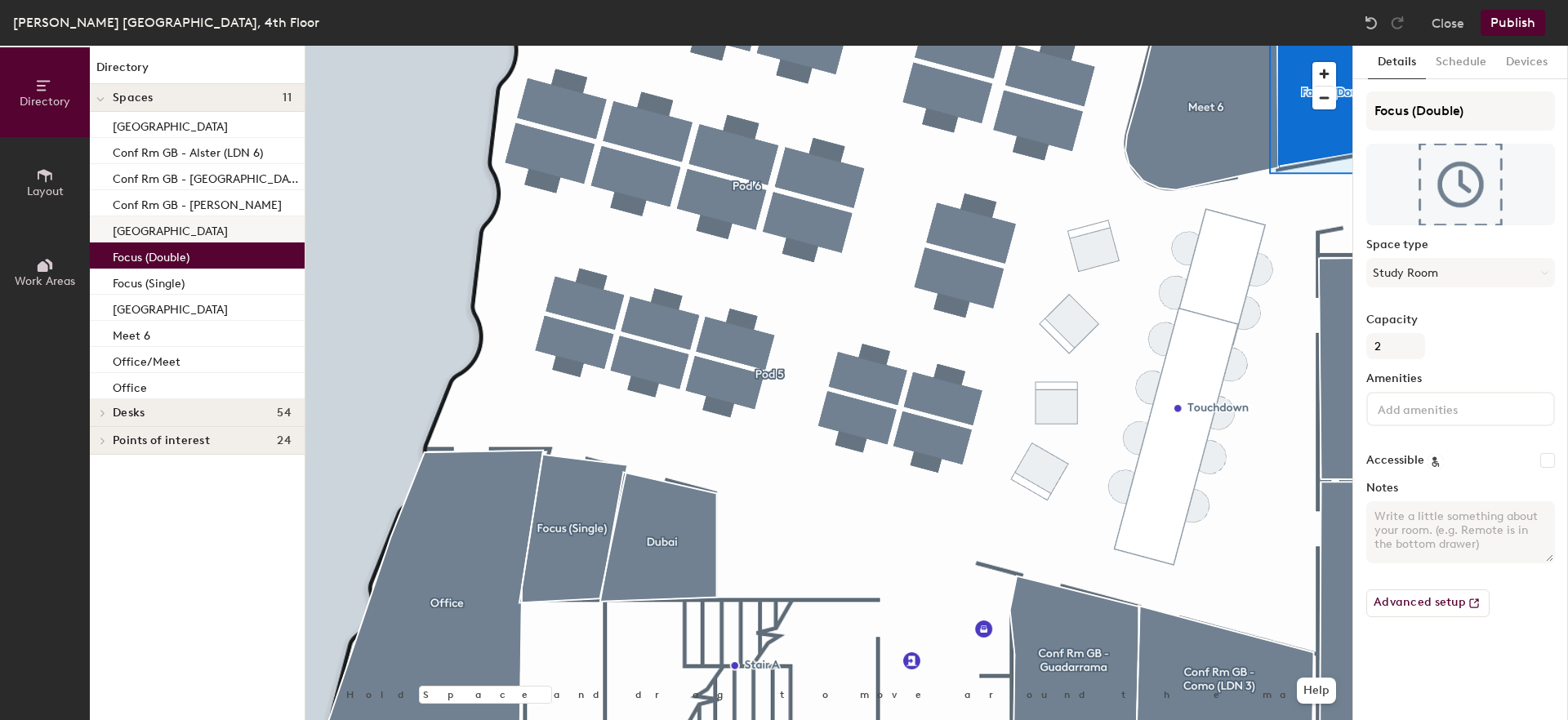
click at [142, 228] on p "Dubai" at bounding box center [170, 229] width 115 height 18
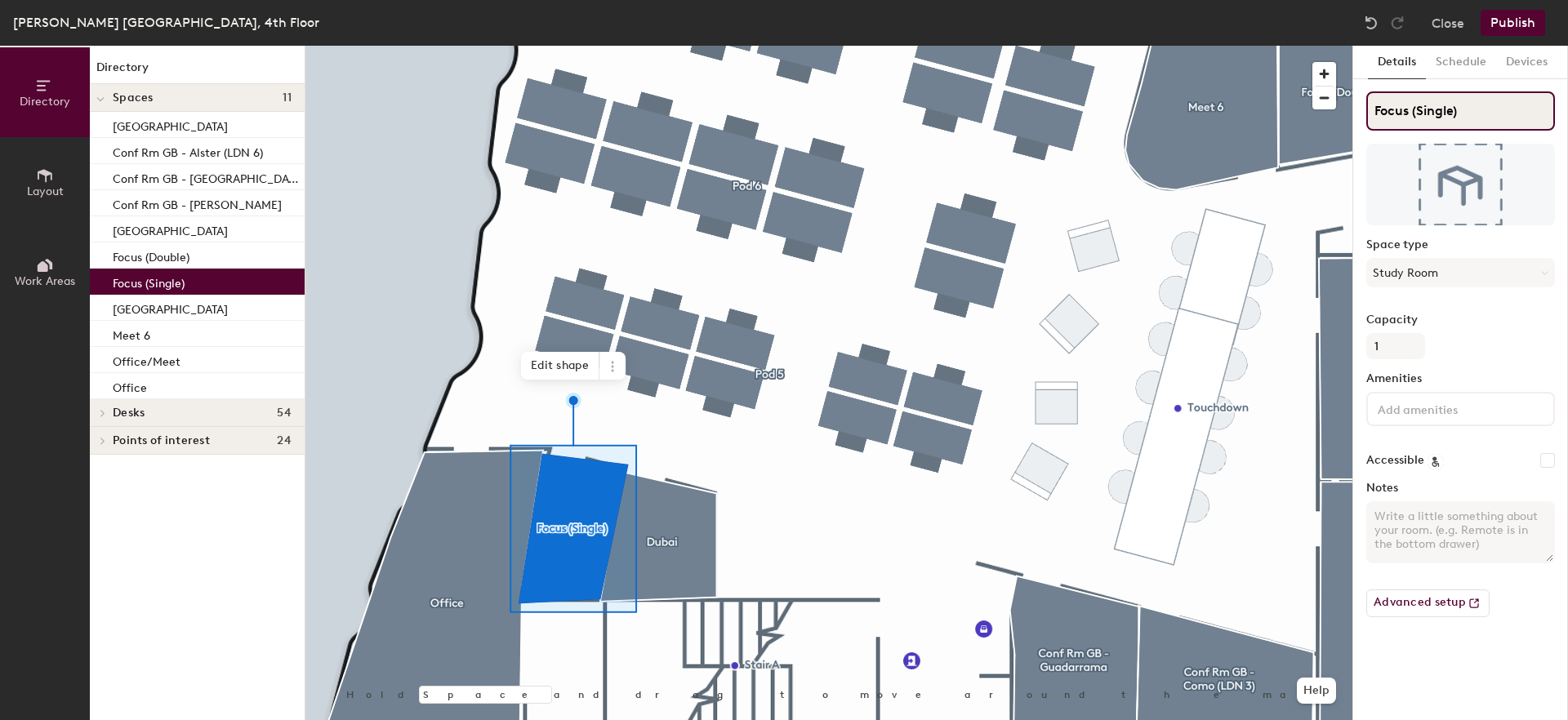
click at [1327, 109] on div "Directory Layout Work Areas Directory Spaces 11 Boston Conf Rm GB - Alster (LDN…" at bounding box center [784, 383] width 1568 height 674
paste input "Tokyo"
type input "Tokyo"
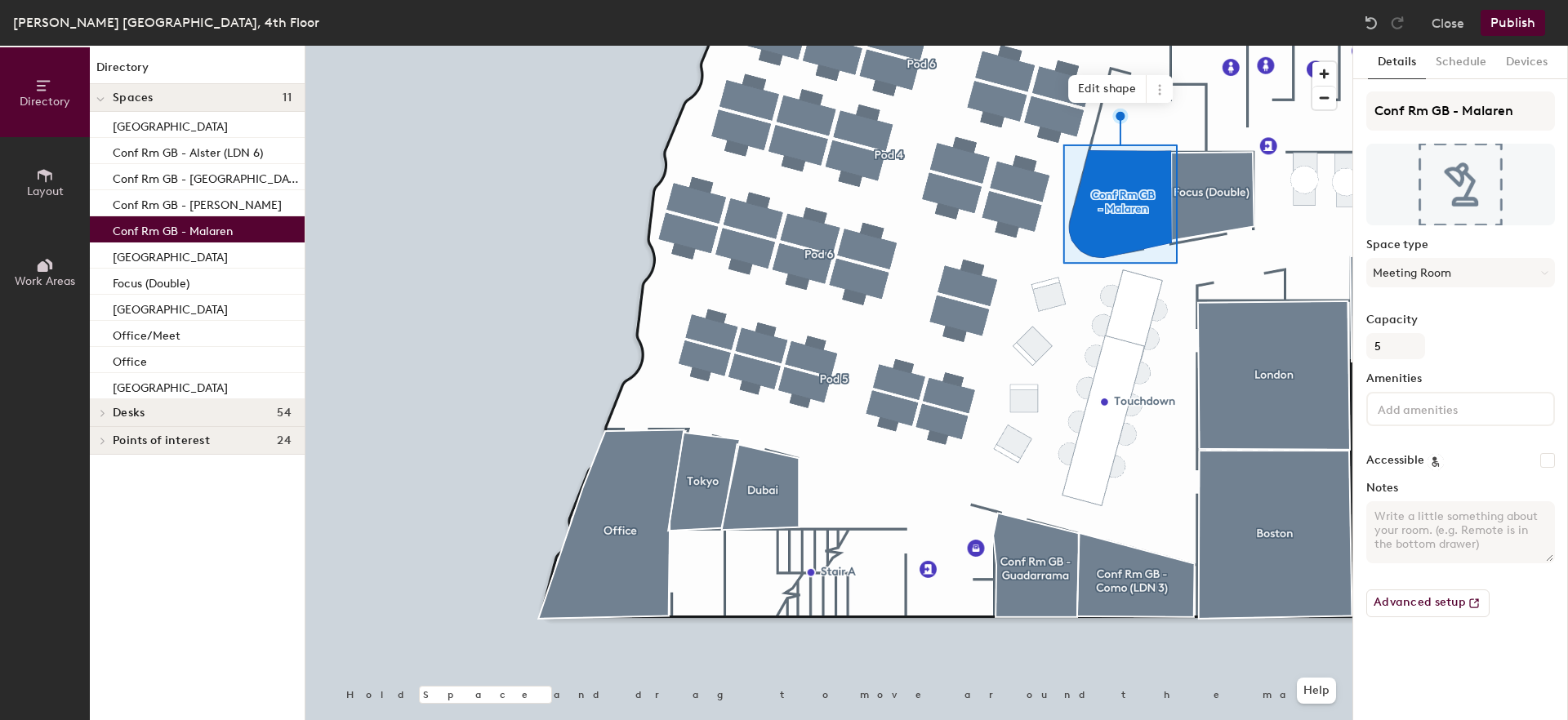
type input "Conf Rm GB - Malaren"
click at [139, 286] on p "Focus (Double)" at bounding box center [151, 281] width 77 height 18
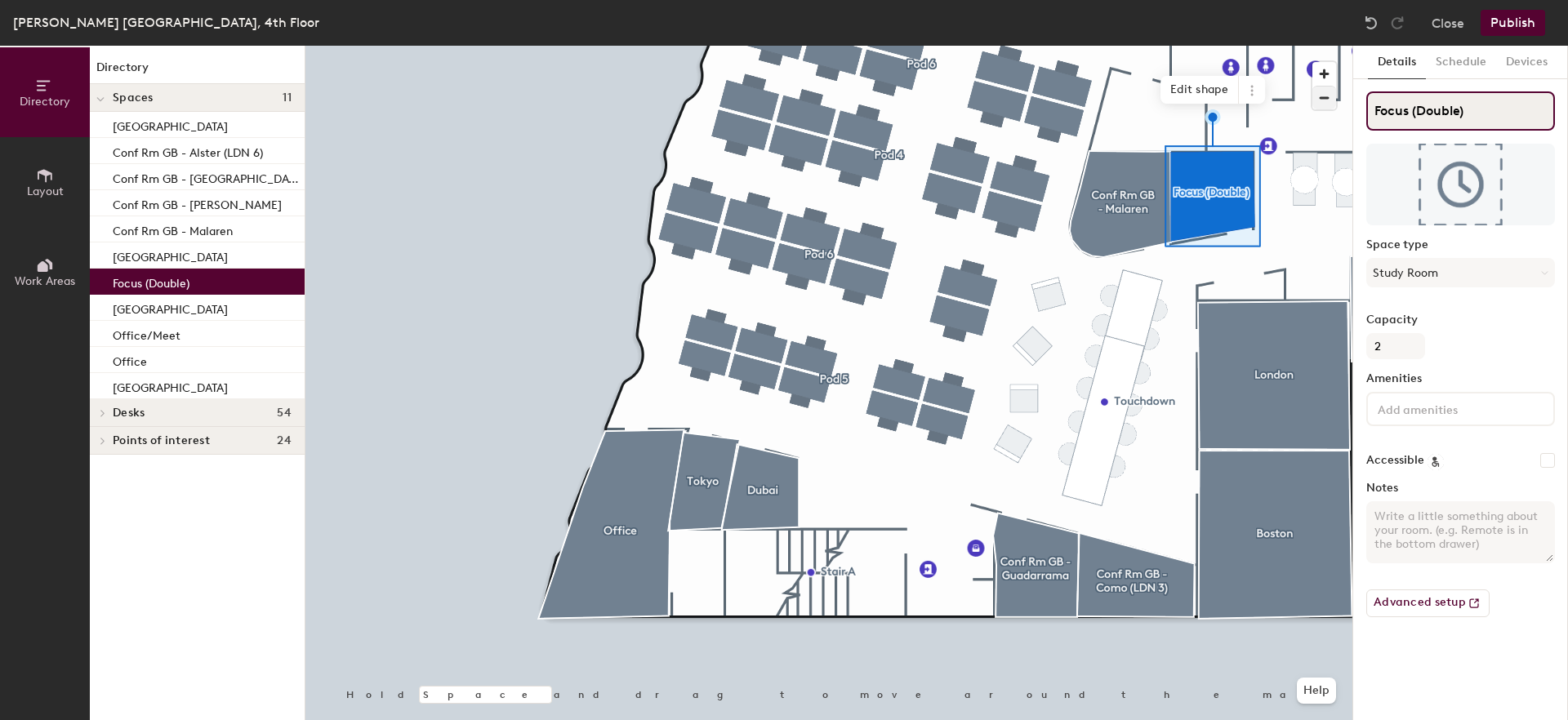
drag, startPoint x: 1491, startPoint y: 109, endPoint x: 1314, endPoint y: 88, distance: 178.2
click at [1314, 88] on div "Directory Layout Work Areas Directory Spaces 11 Boston Conf Rm GB - Alster (LDN…" at bounding box center [784, 383] width 1568 height 674
paste input "Sydney"
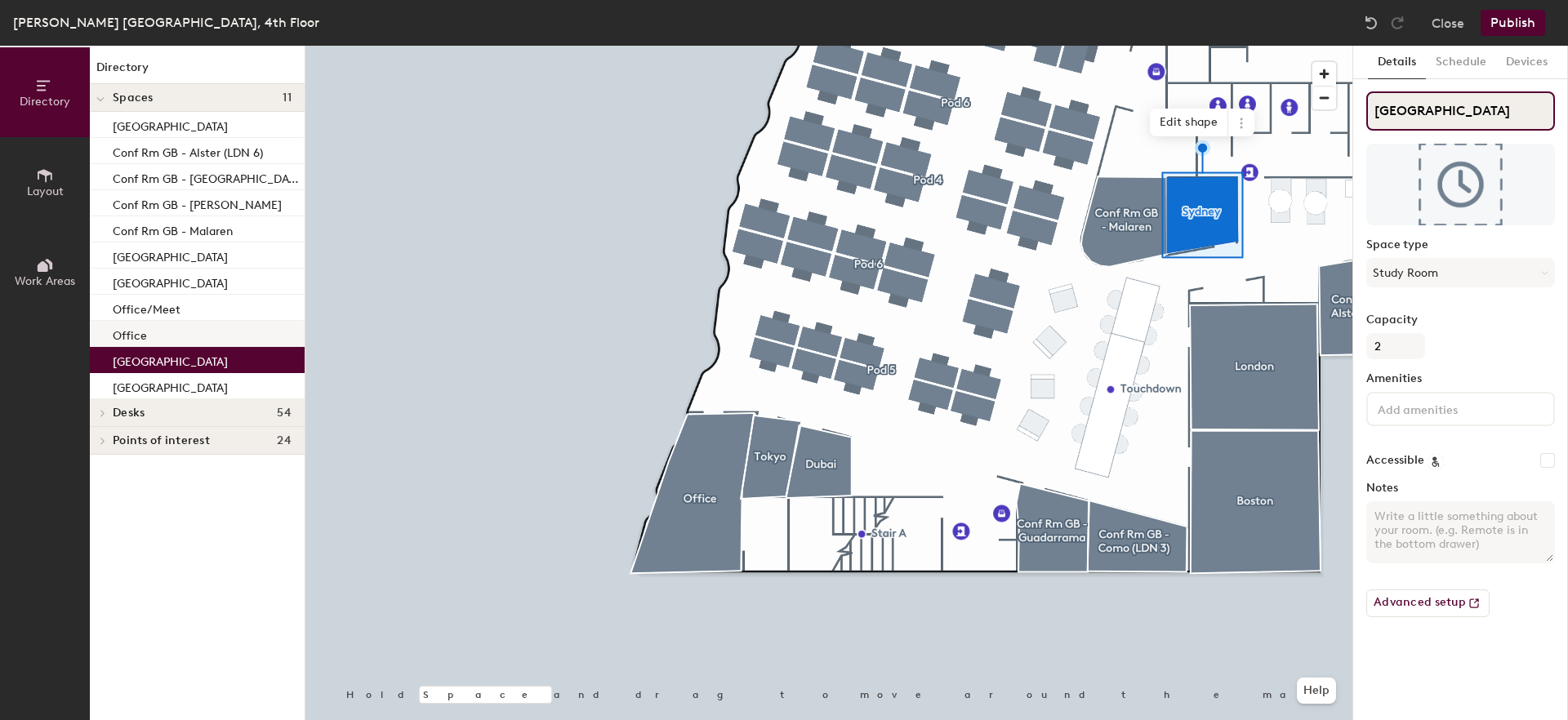
type input "Sydney"
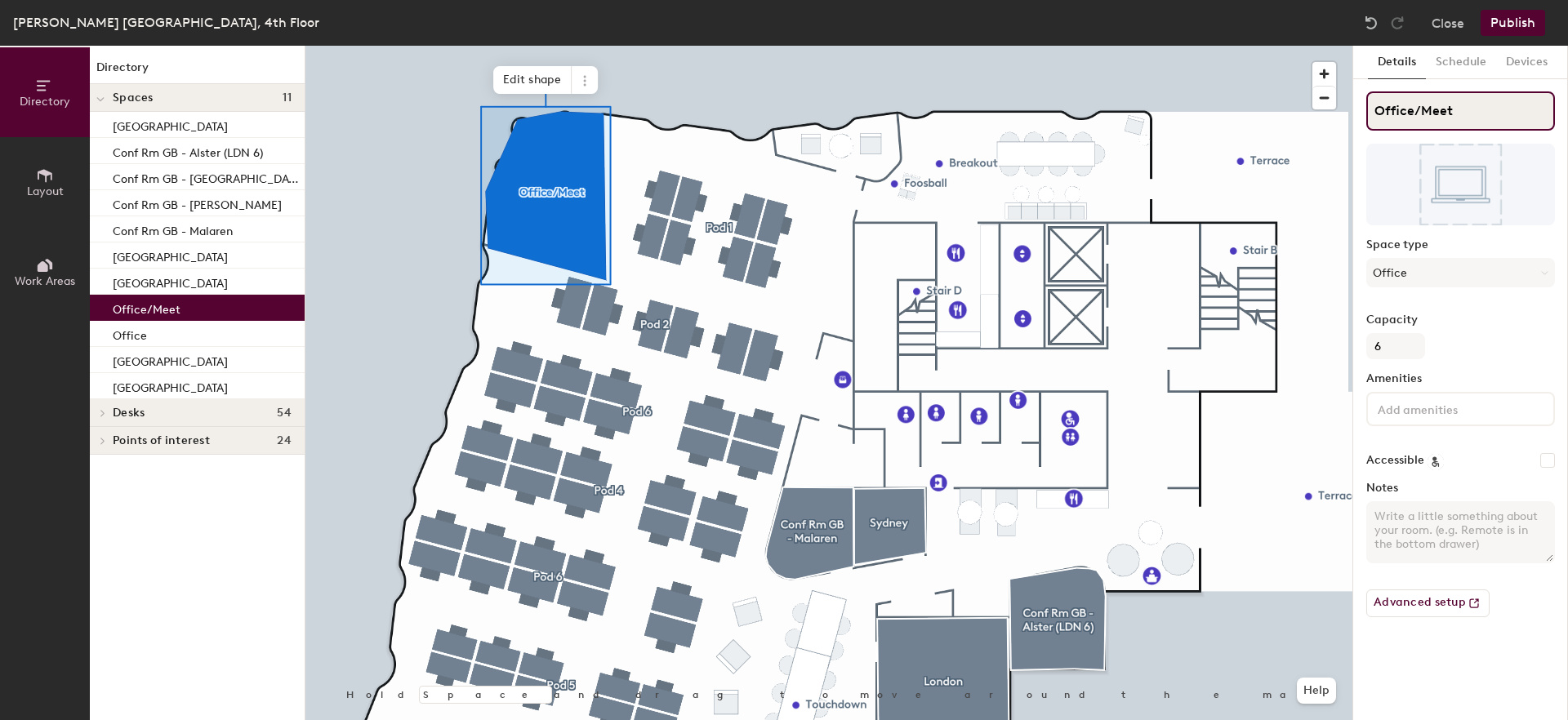
click at [1427, 110] on input "Office/Meet" at bounding box center [1461, 111] width 188 height 40
click at [1414, 112] on input "Head Of EMEA" at bounding box center [1461, 111] width 188 height 40
click at [1489, 107] on input "Head of EMEA" at bounding box center [1461, 111] width 188 height 40
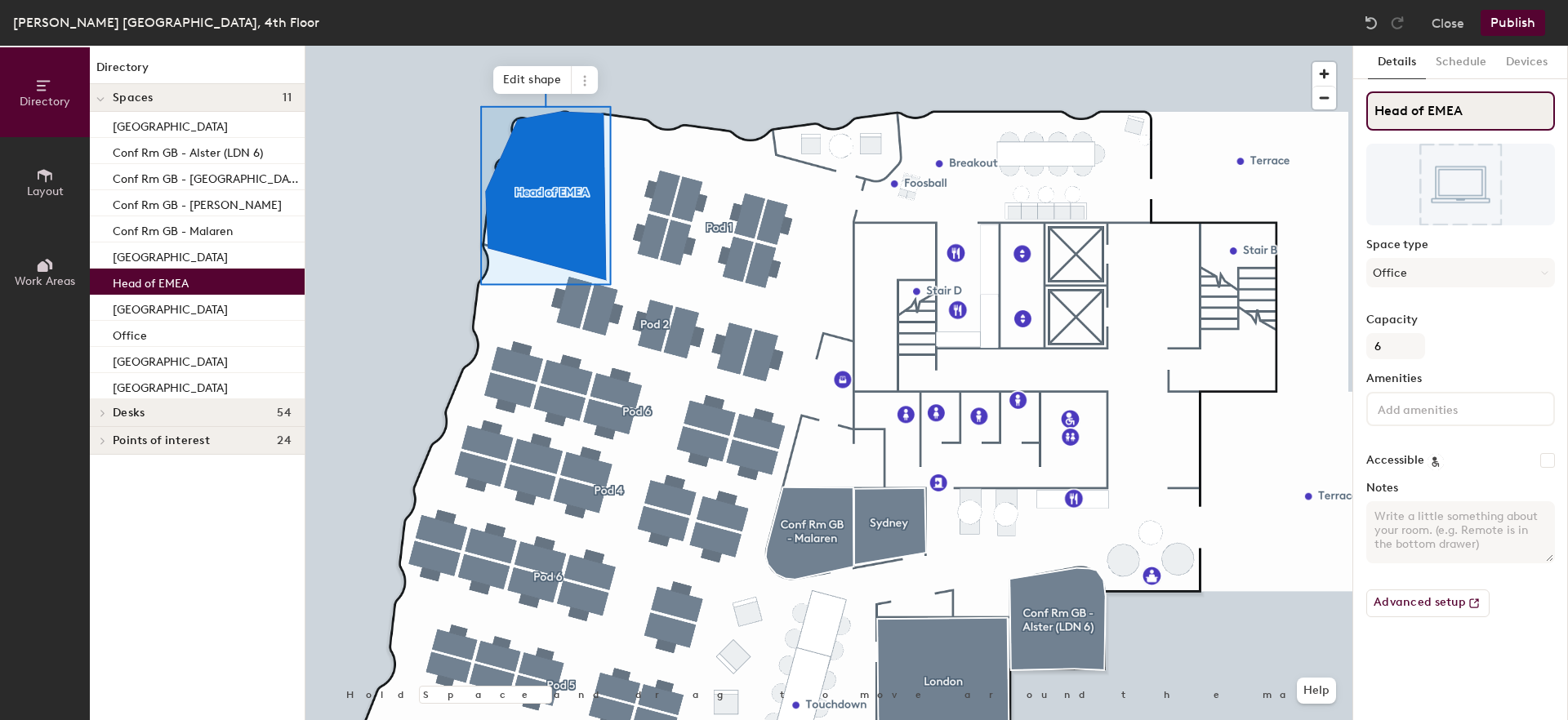
type input "Head of EMEA"
click at [1529, 15] on button "Publish" at bounding box center [1513, 23] width 64 height 26
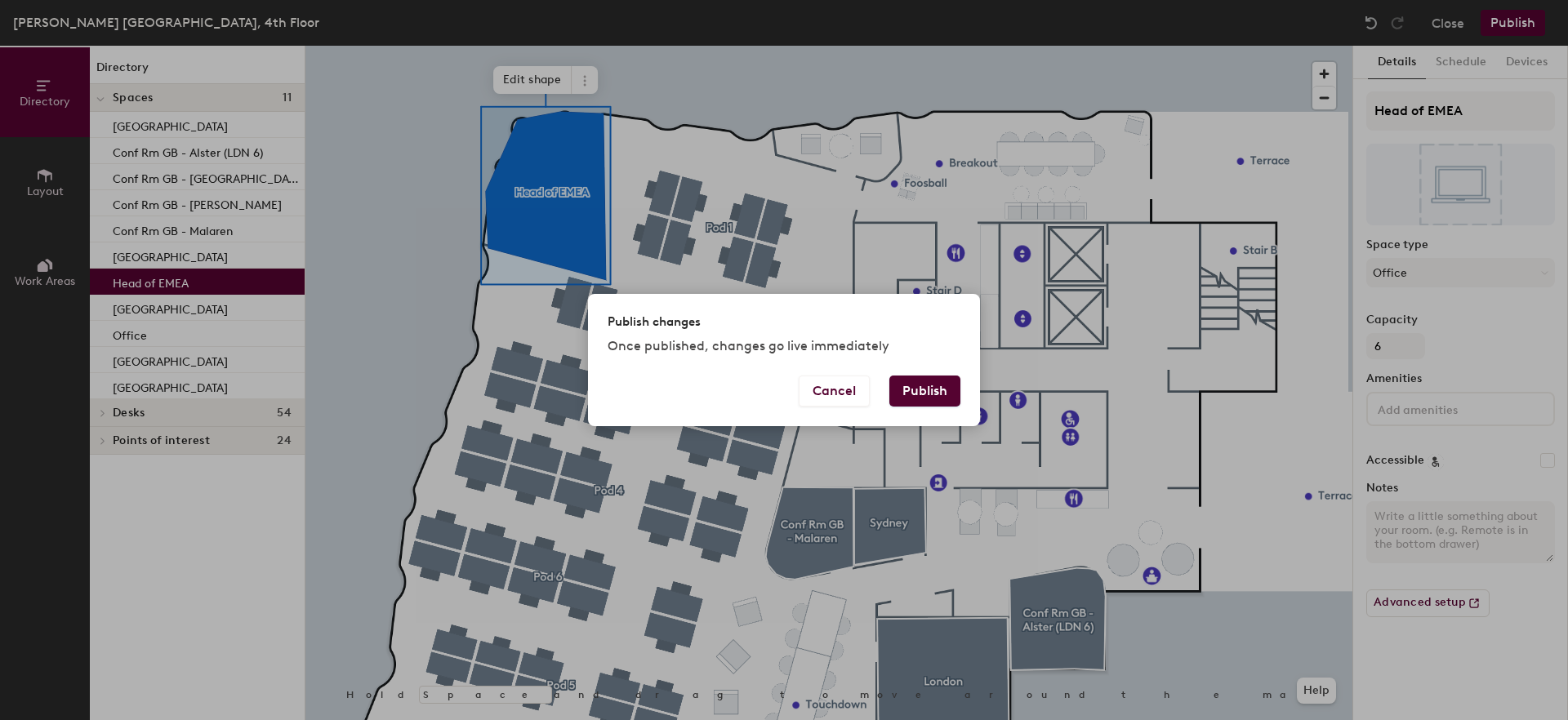
click at [924, 389] on button "Publish" at bounding box center [924, 391] width 71 height 31
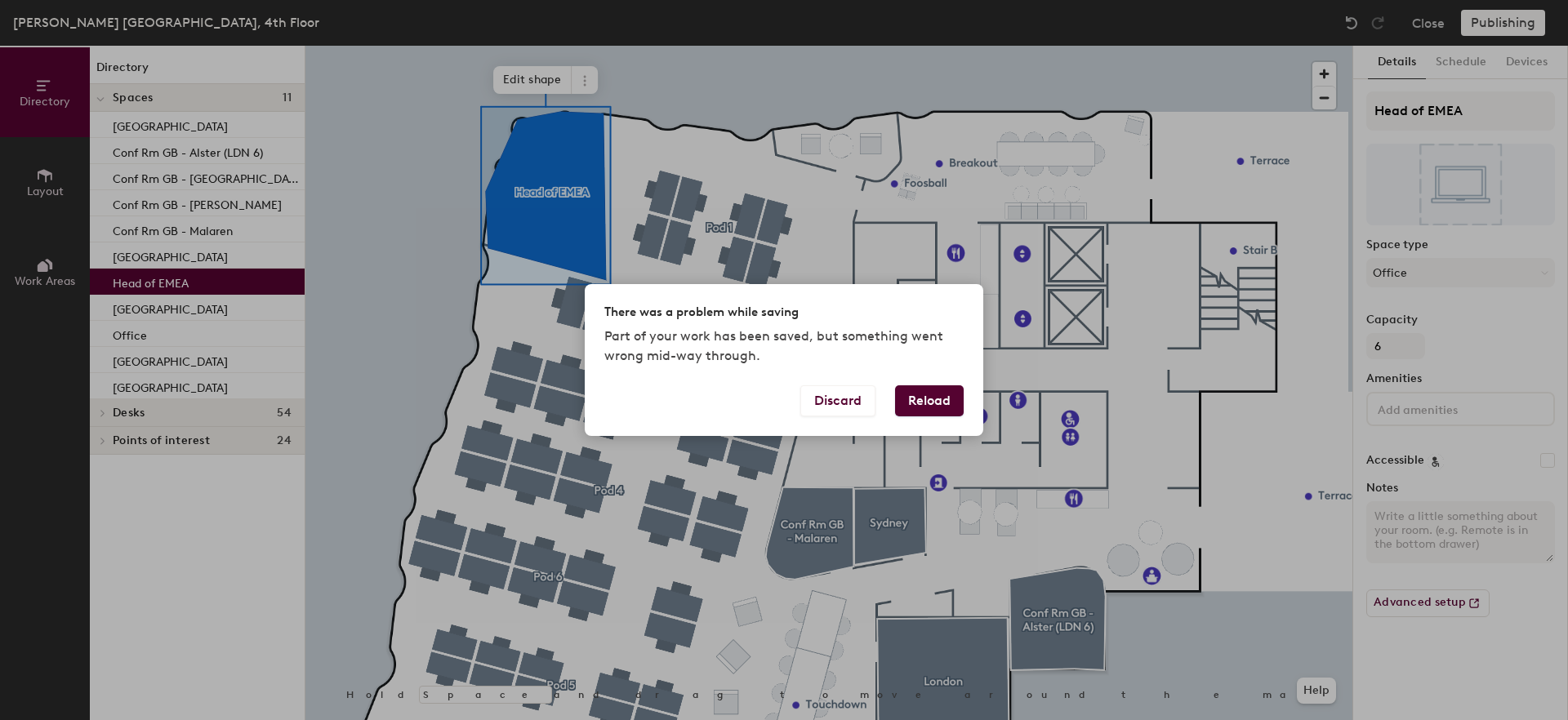
click at [933, 394] on button "Reload" at bounding box center [930, 400] width 69 height 31
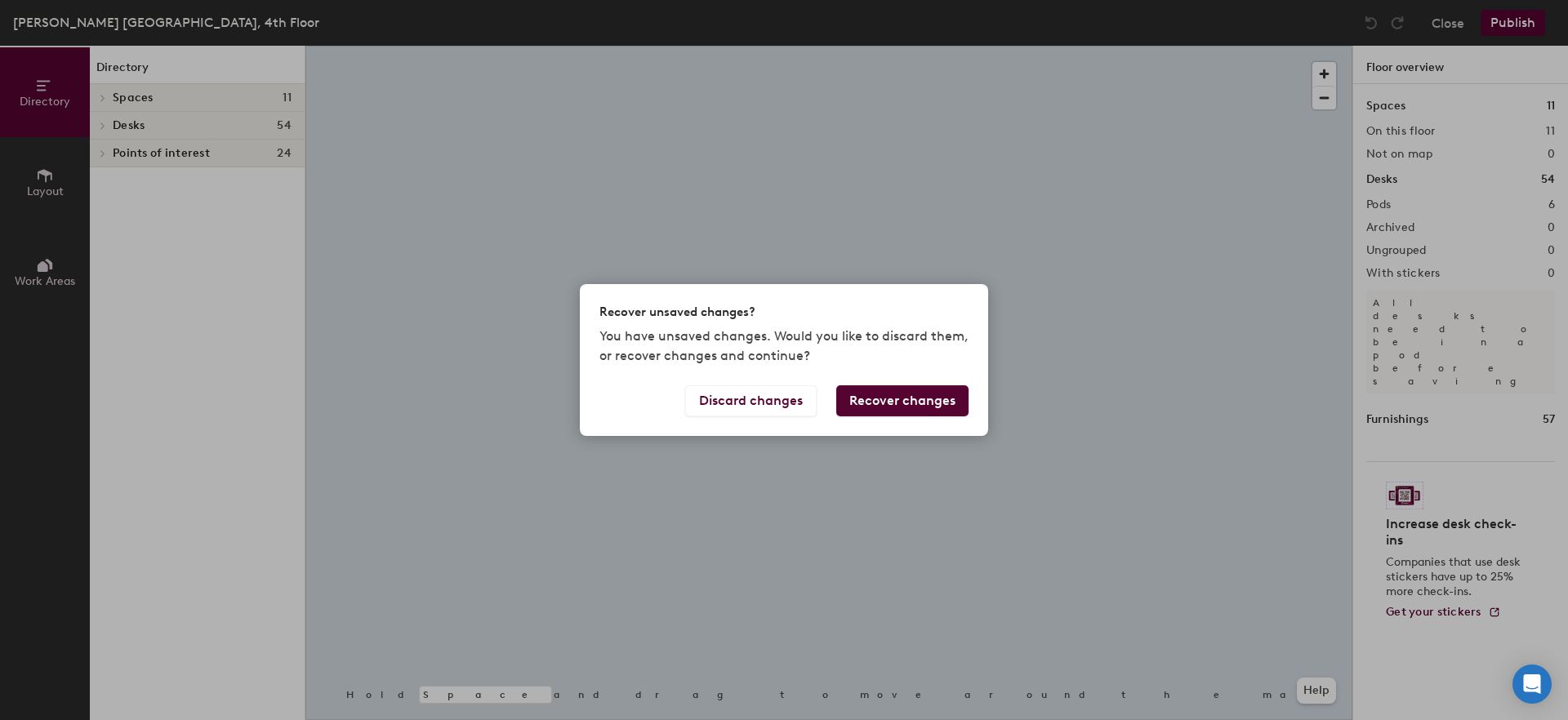
click at [116, 96] on body "Skip navigation Schedule Office People Analytics Visits Deliveries Services Man…" at bounding box center [784, 360] width 1568 height 720
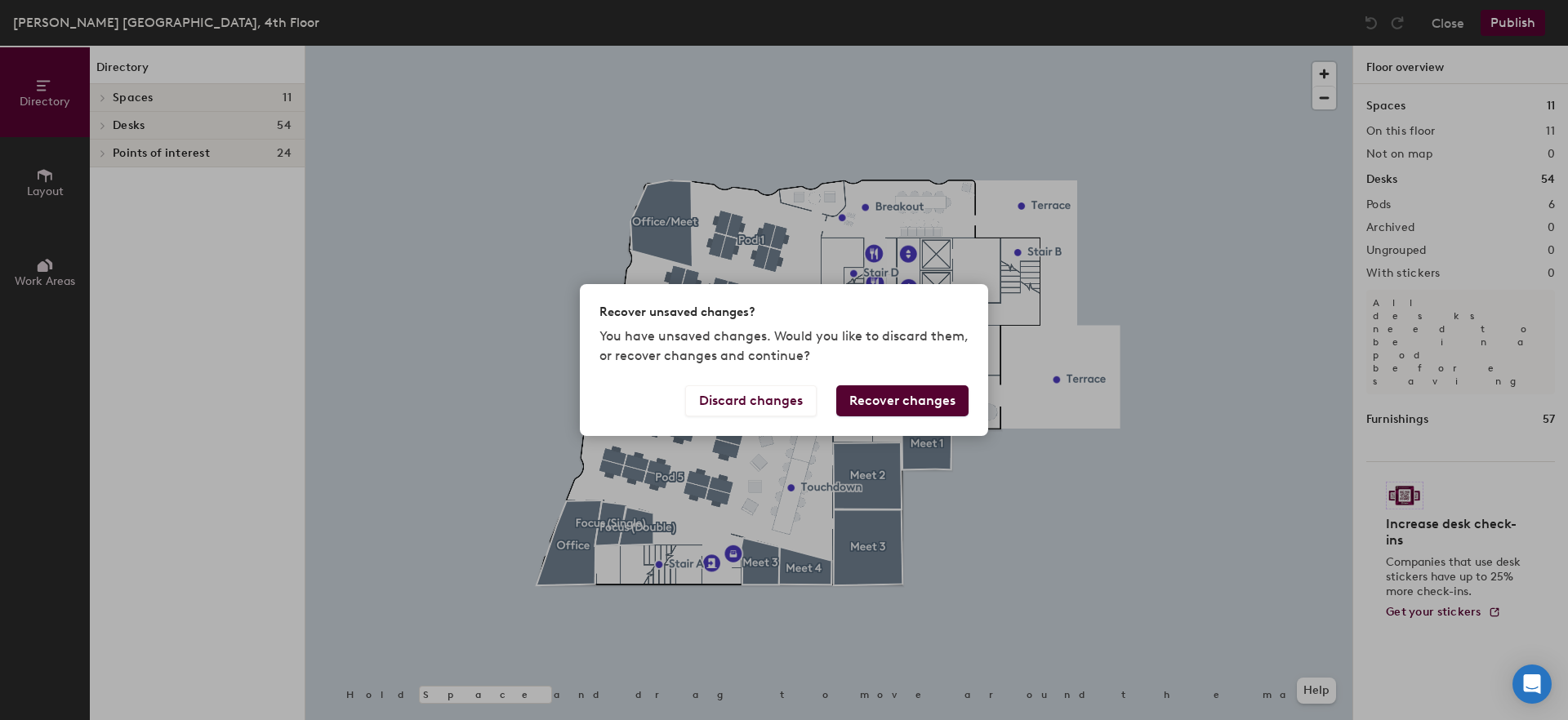
click at [891, 402] on button "Recover changes" at bounding box center [902, 400] width 132 height 31
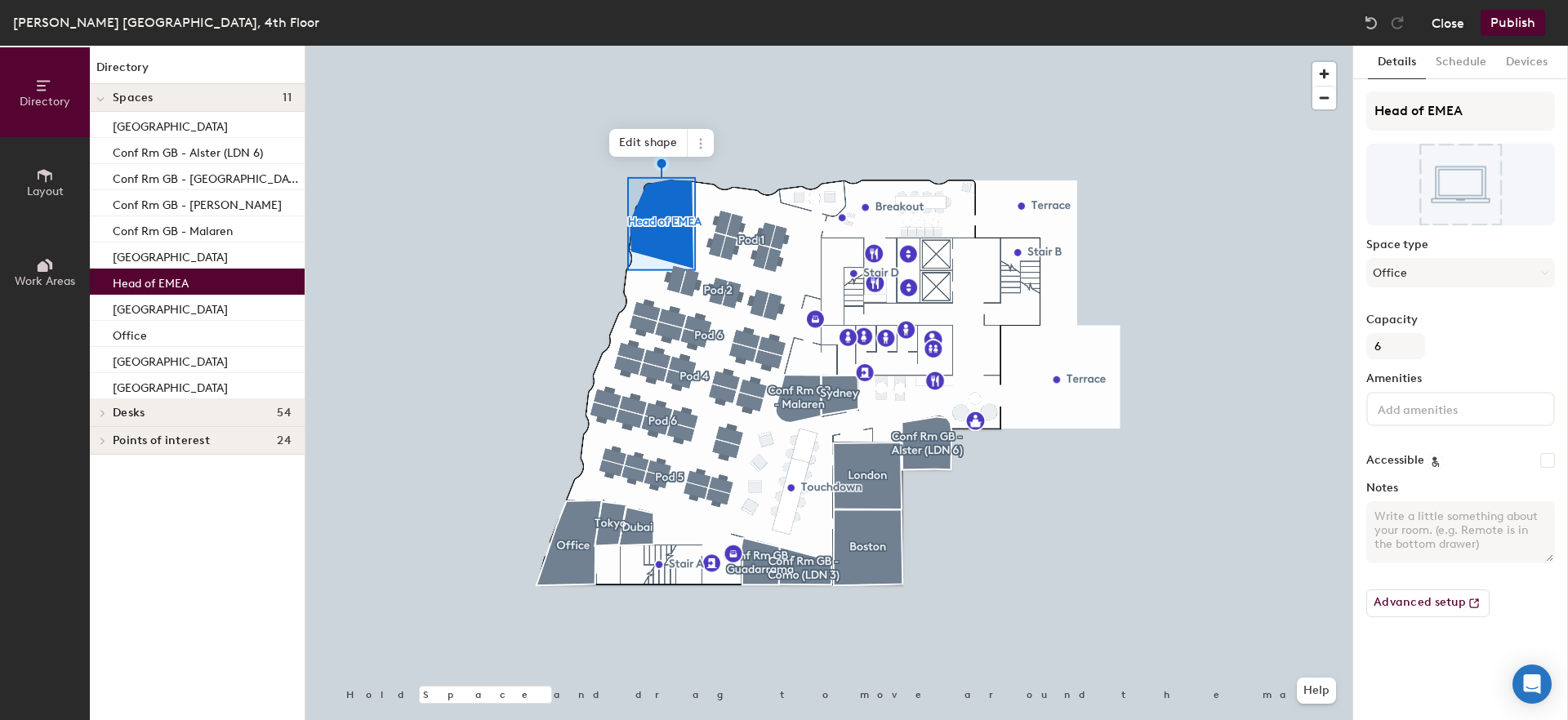
click at [1437, 18] on button "Close" at bounding box center [1447, 23] width 33 height 26
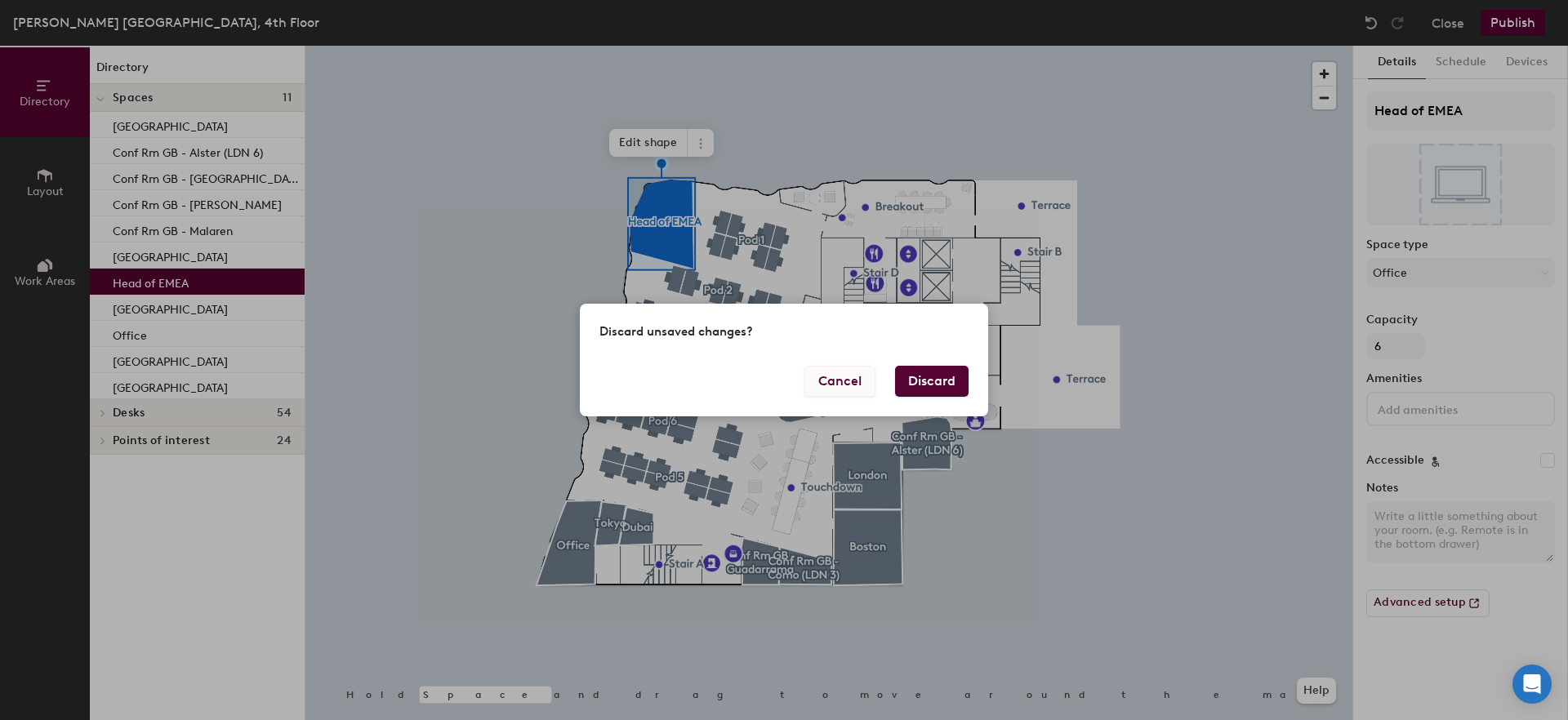
click at [835, 377] on button "Cancel" at bounding box center [840, 381] width 71 height 31
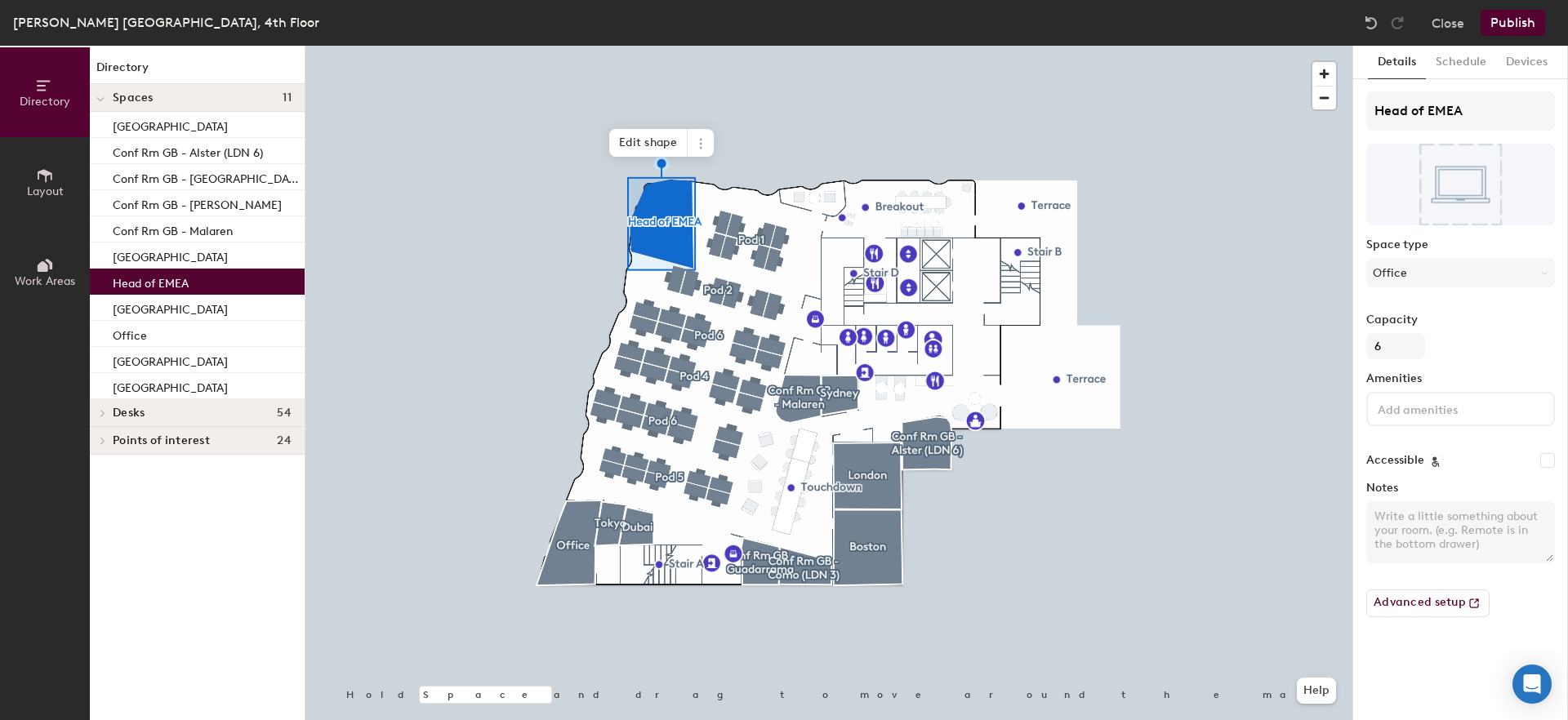
click at [1513, 26] on button "Publish" at bounding box center [1513, 23] width 64 height 26
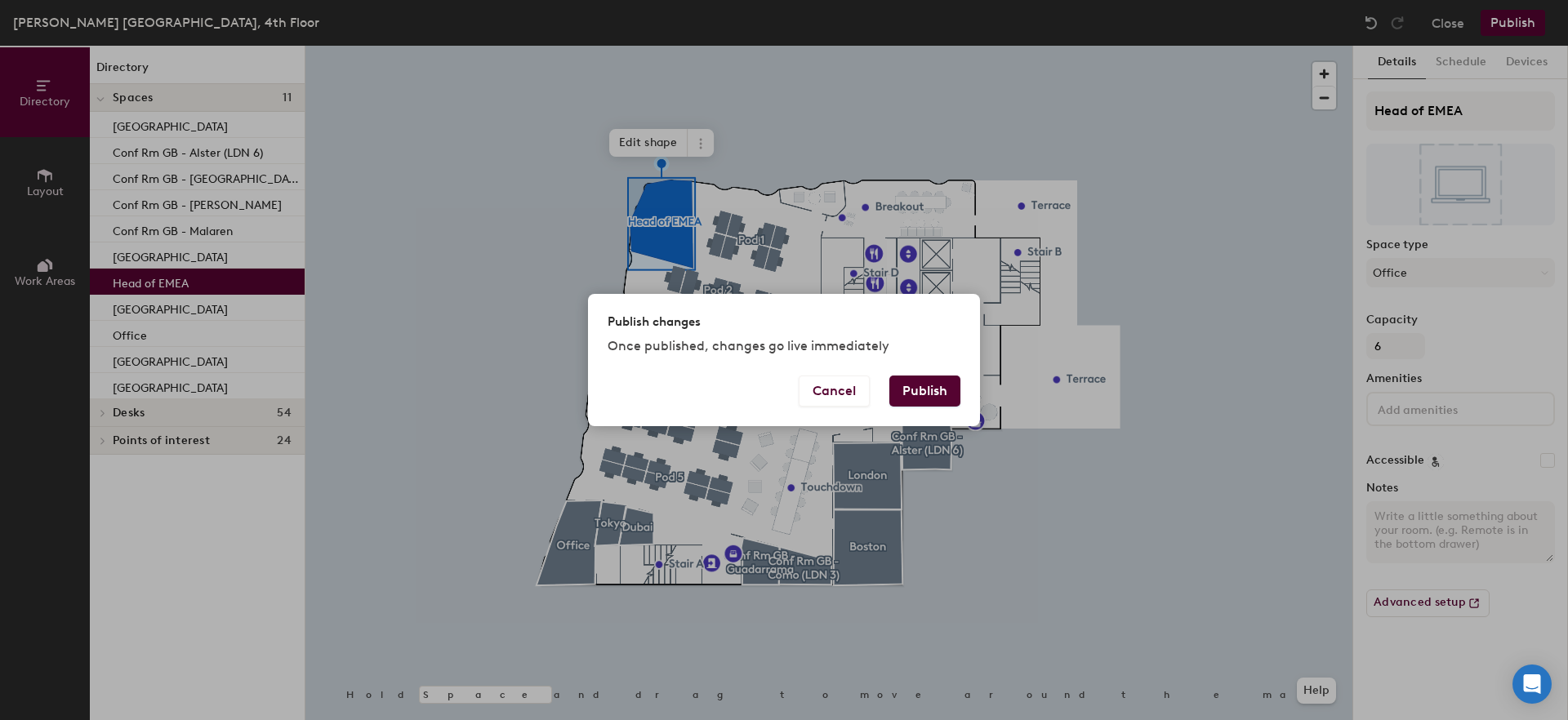
click at [925, 394] on button "Publish" at bounding box center [924, 391] width 71 height 31
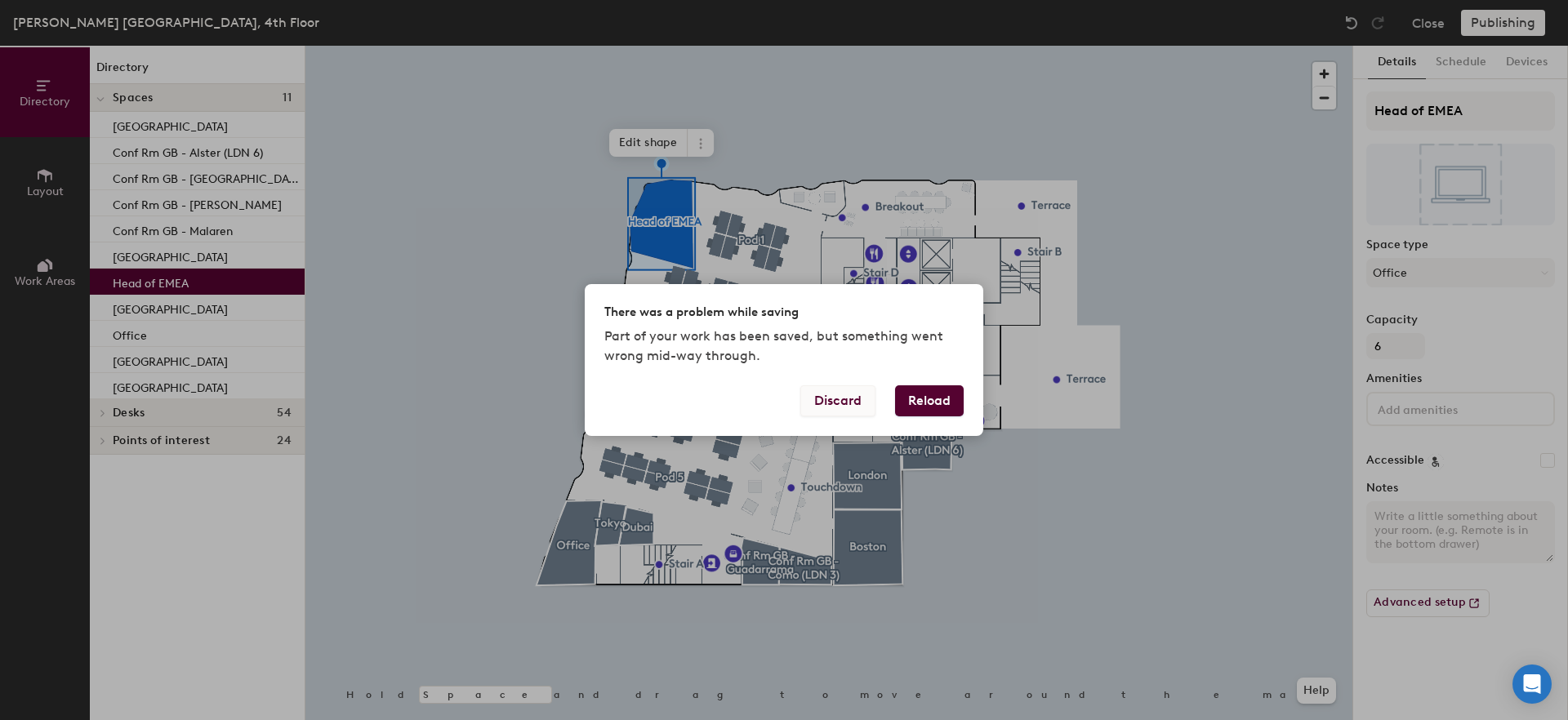
click at [847, 408] on button "Discard" at bounding box center [837, 400] width 75 height 31
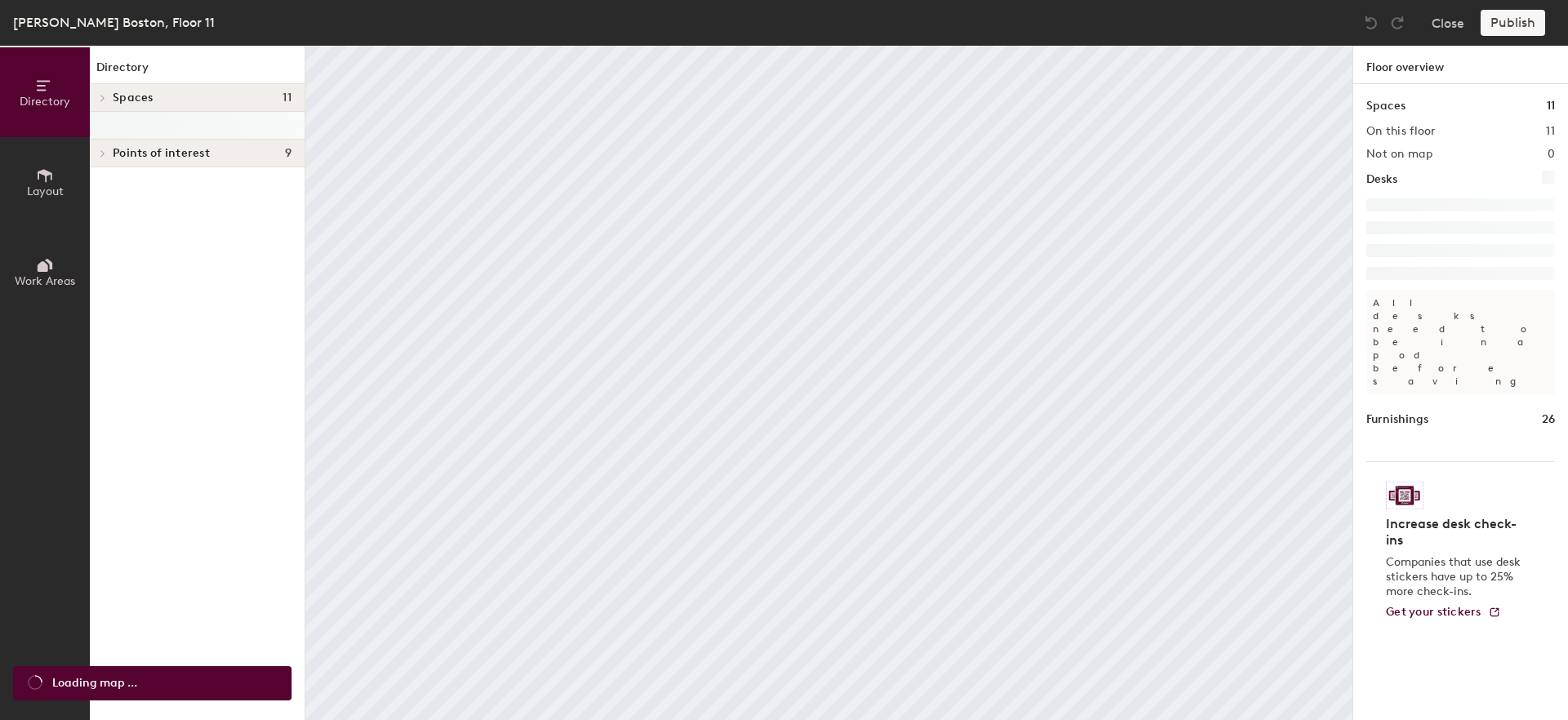
click at [45, 193] on span "Layout" at bounding box center [46, 192] width 37 height 14
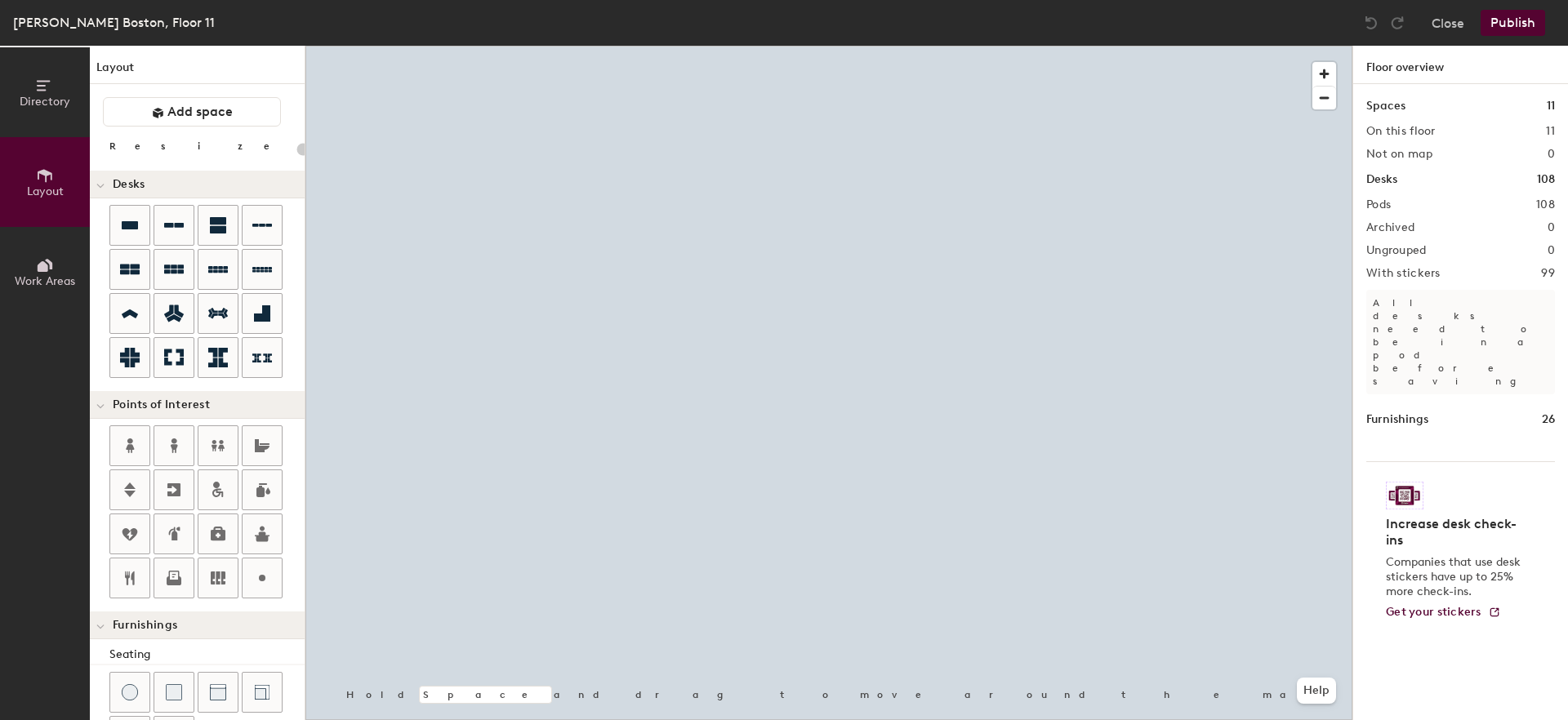
type input "20"
click at [40, 99] on span "Directory" at bounding box center [45, 102] width 51 height 14
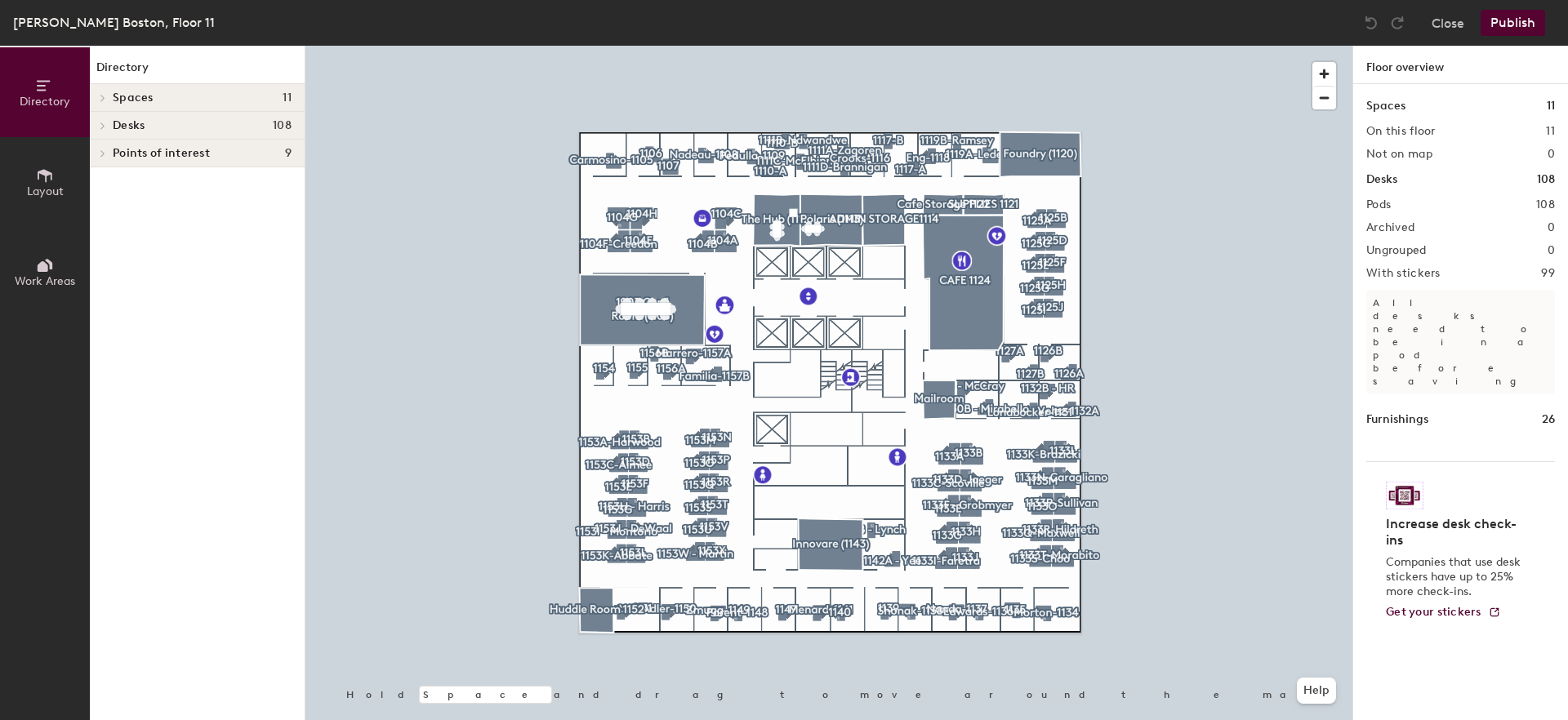
click at [107, 125] on span at bounding box center [102, 125] width 14 height 8
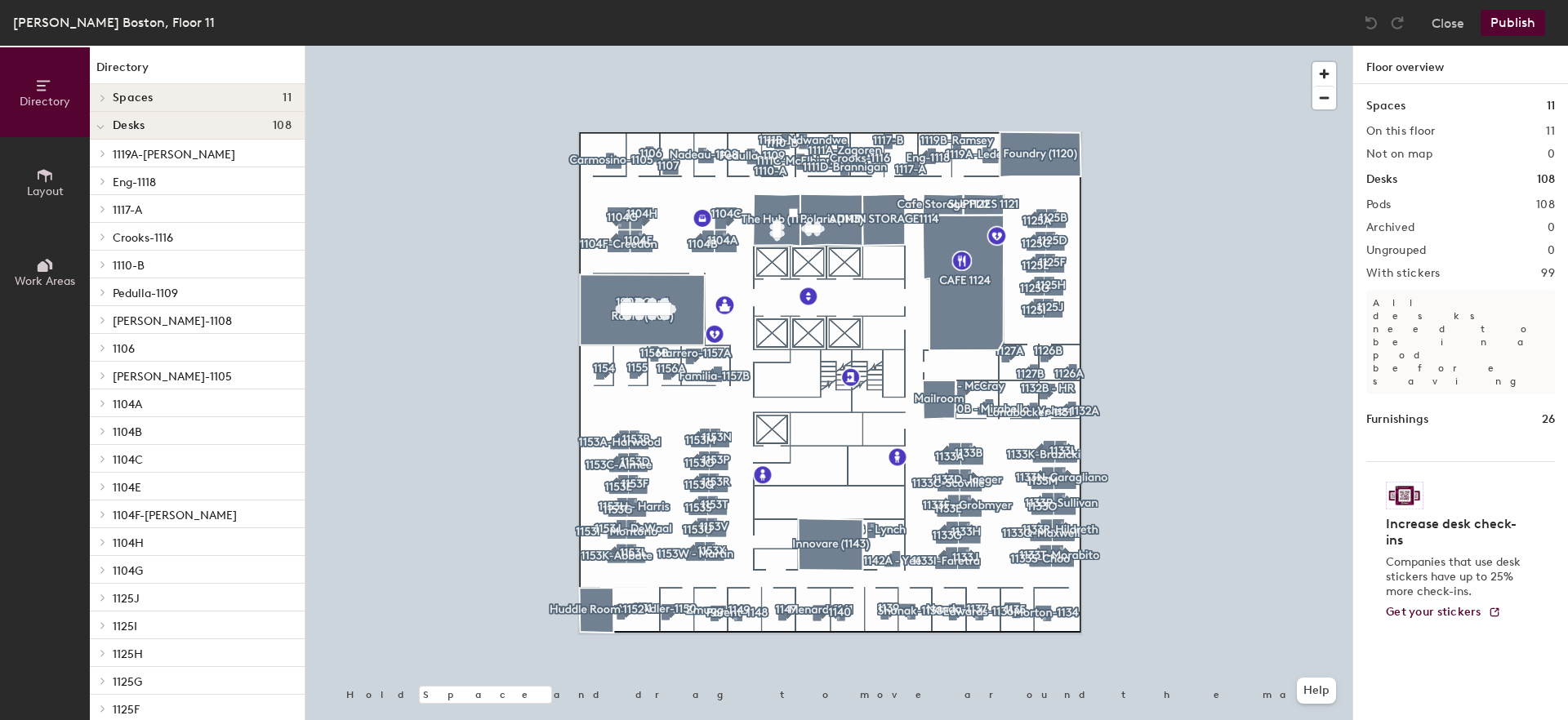
click at [165, 153] on span "1119A-Lederman" at bounding box center [173, 155] width 122 height 14
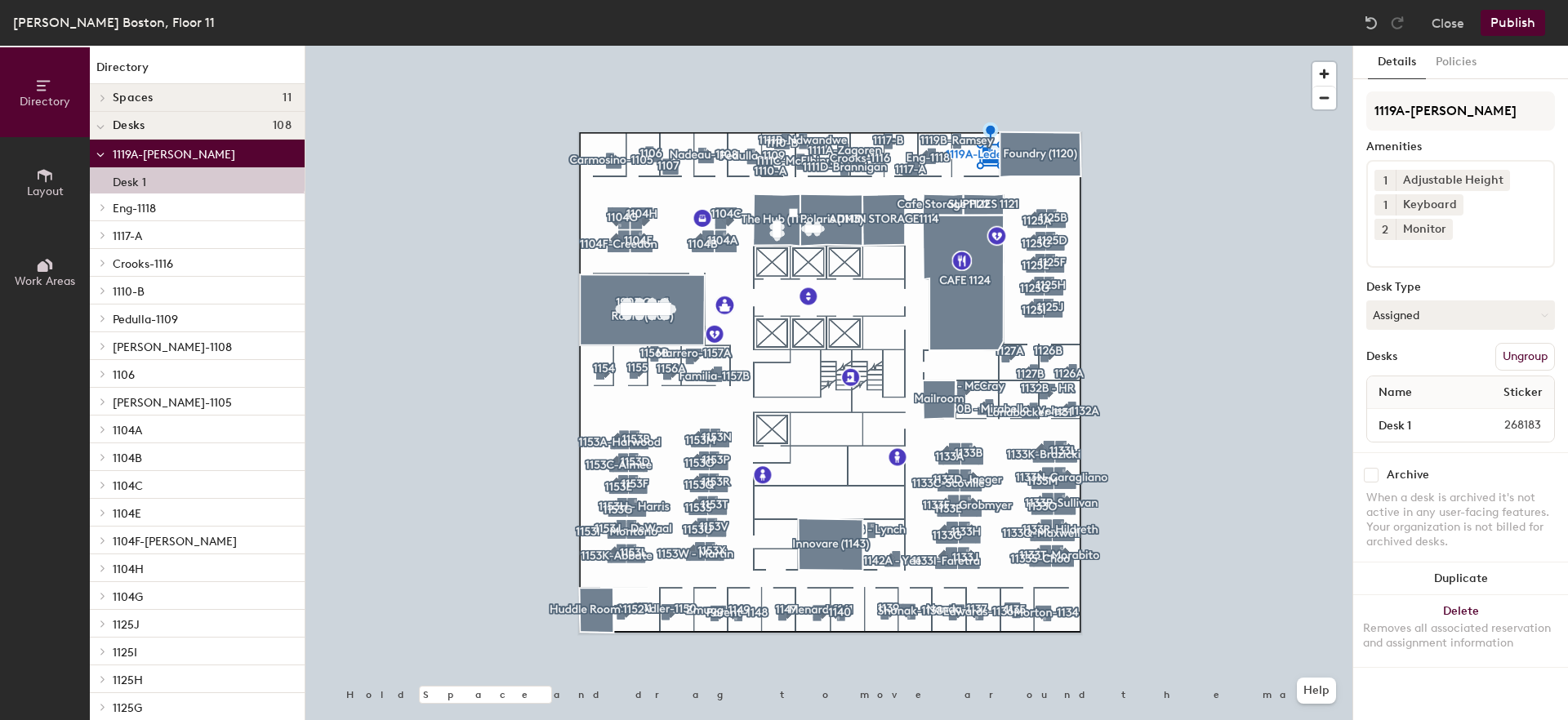
click at [139, 96] on span "Spaces" at bounding box center [133, 98] width 40 height 13
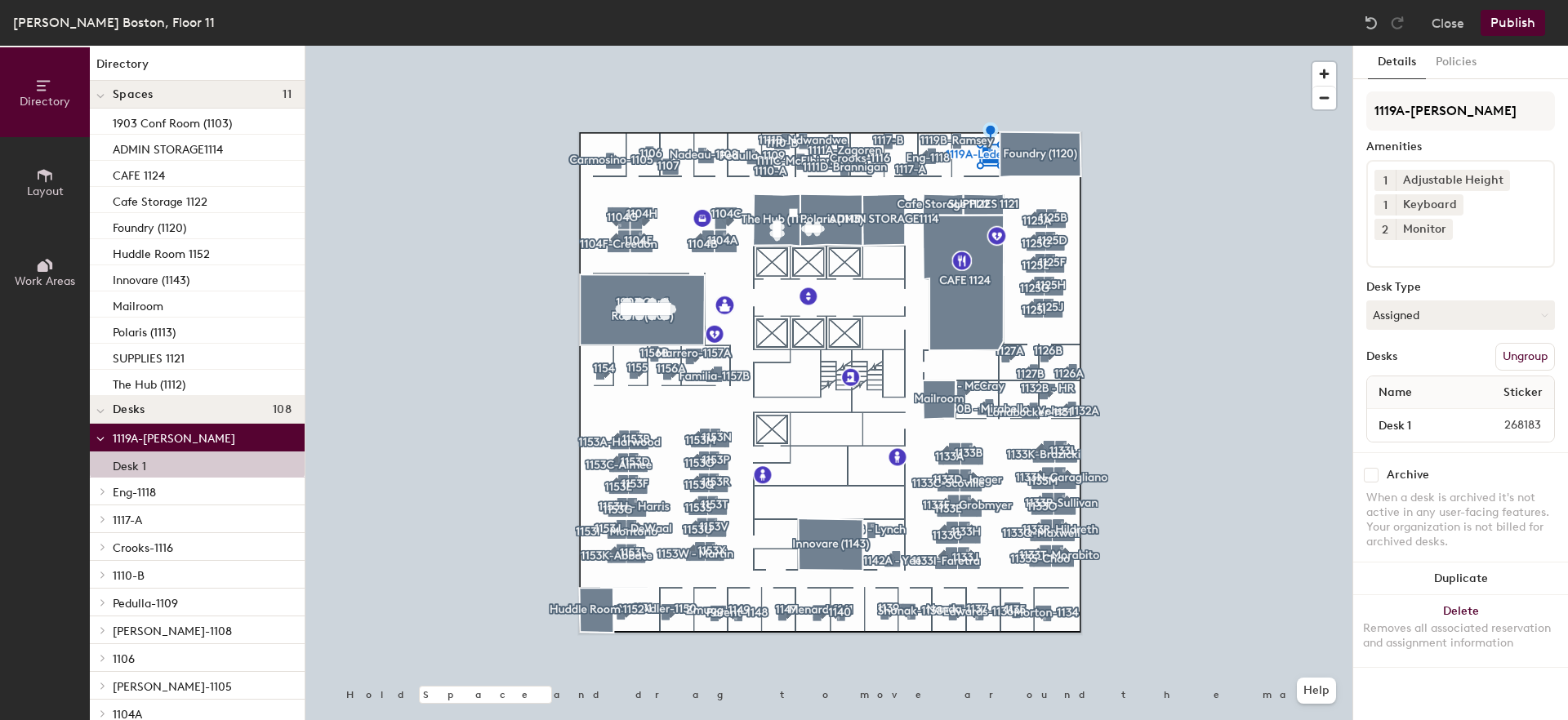
scroll to position [6, 0]
click at [130, 438] on span "1119A-Lederman" at bounding box center [173, 436] width 122 height 14
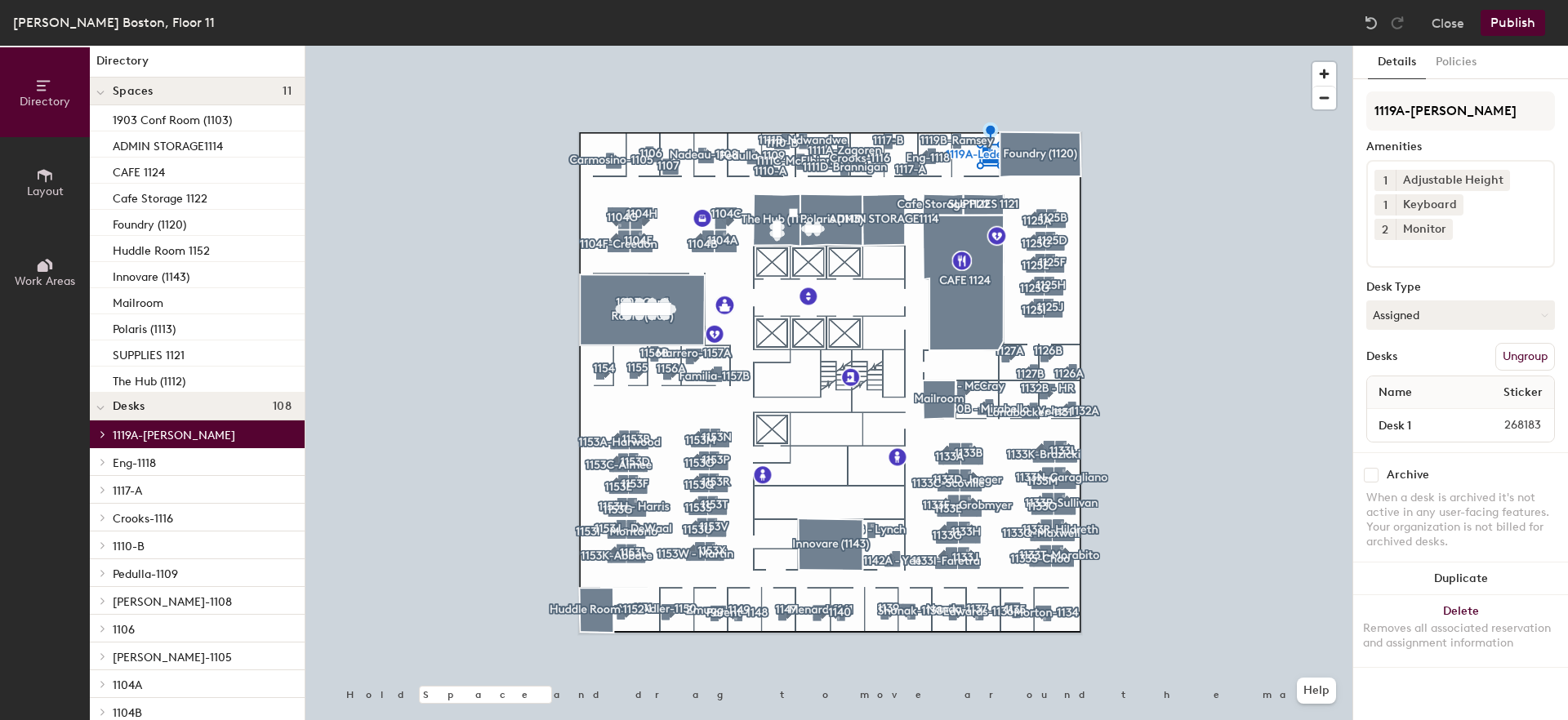
click at [130, 438] on span "1119A-Lederman" at bounding box center [173, 436] width 122 height 14
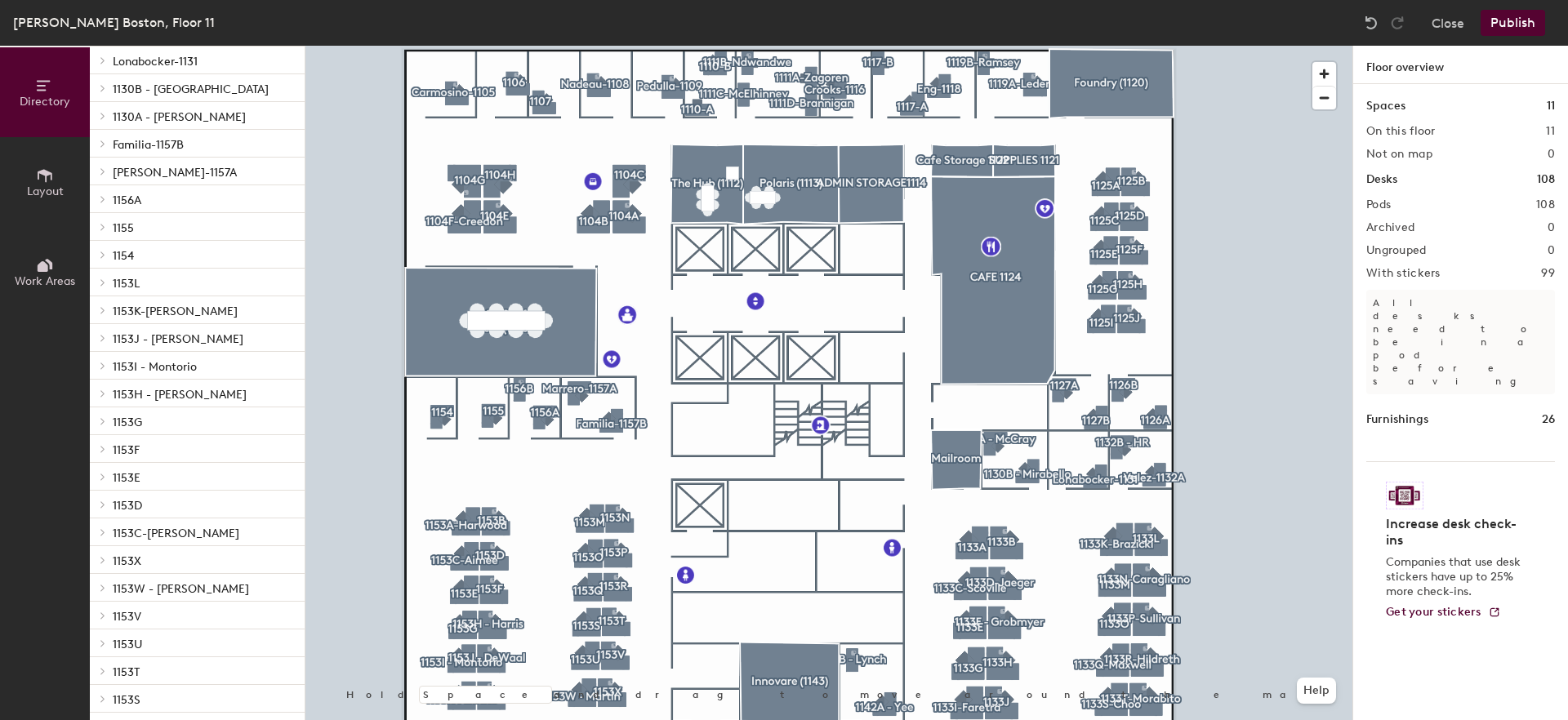
scroll to position [1391, 0]
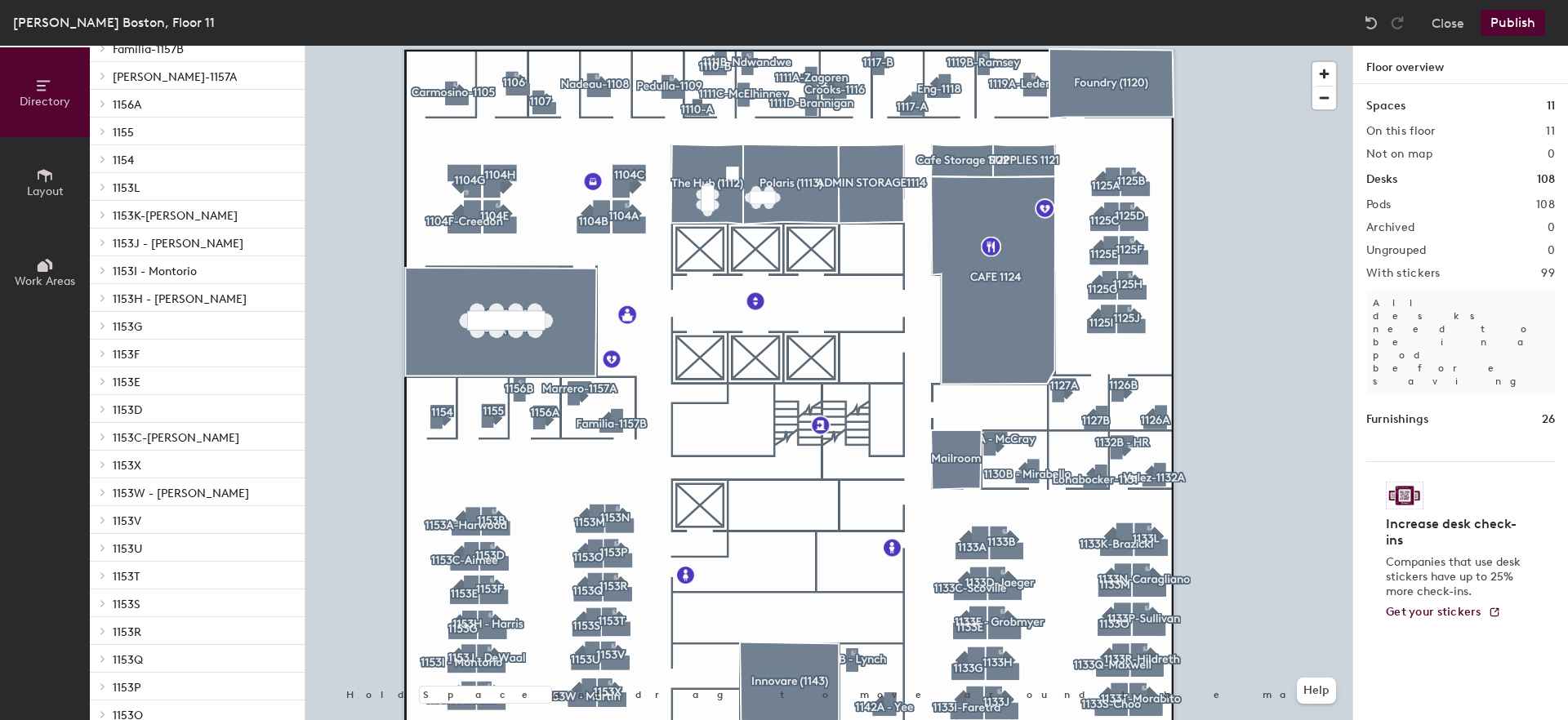
click at [193, 490] on p "1153W - Martin" at bounding box center [202, 492] width 179 height 21
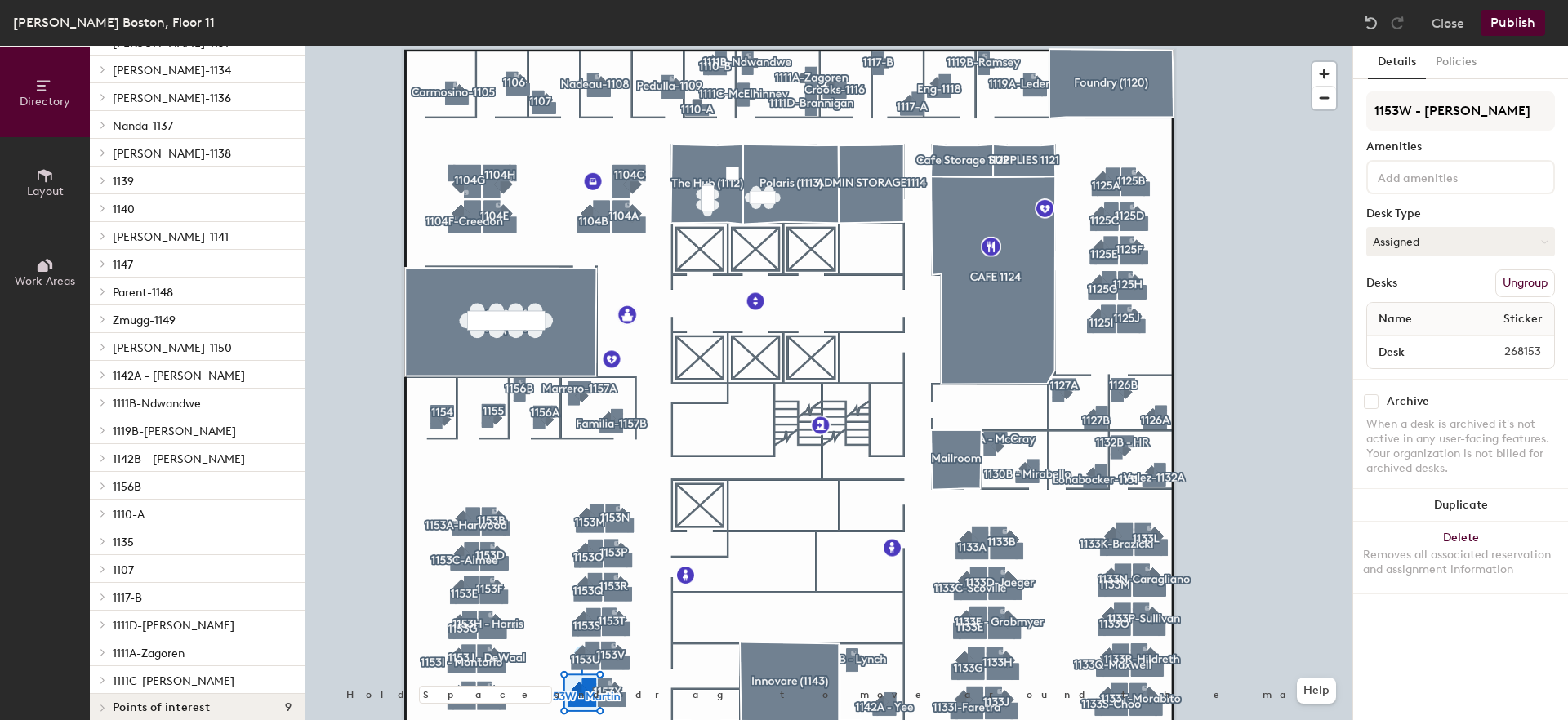
scroll to position [2798, 0]
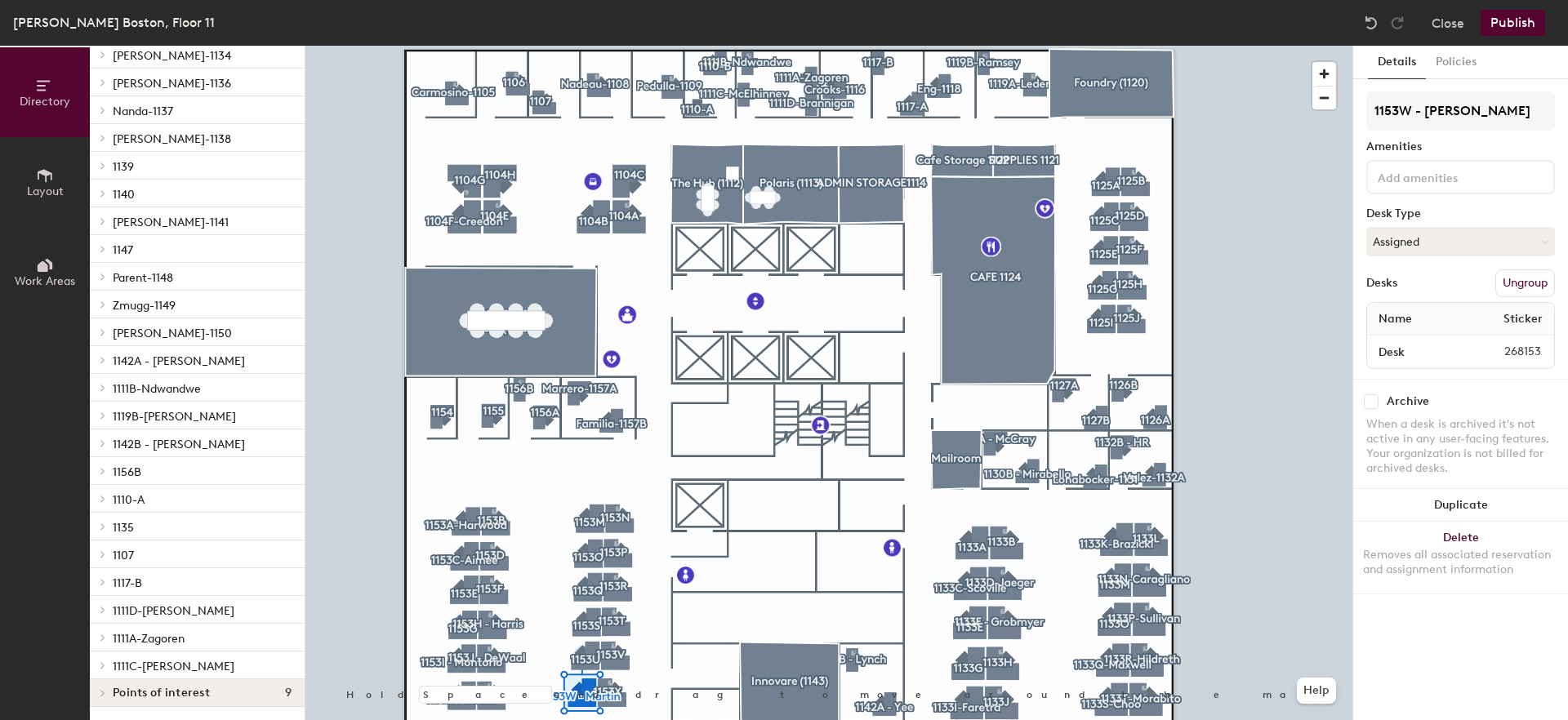
click at [153, 224] on span "Menard-1141" at bounding box center [171, 223] width 116 height 14
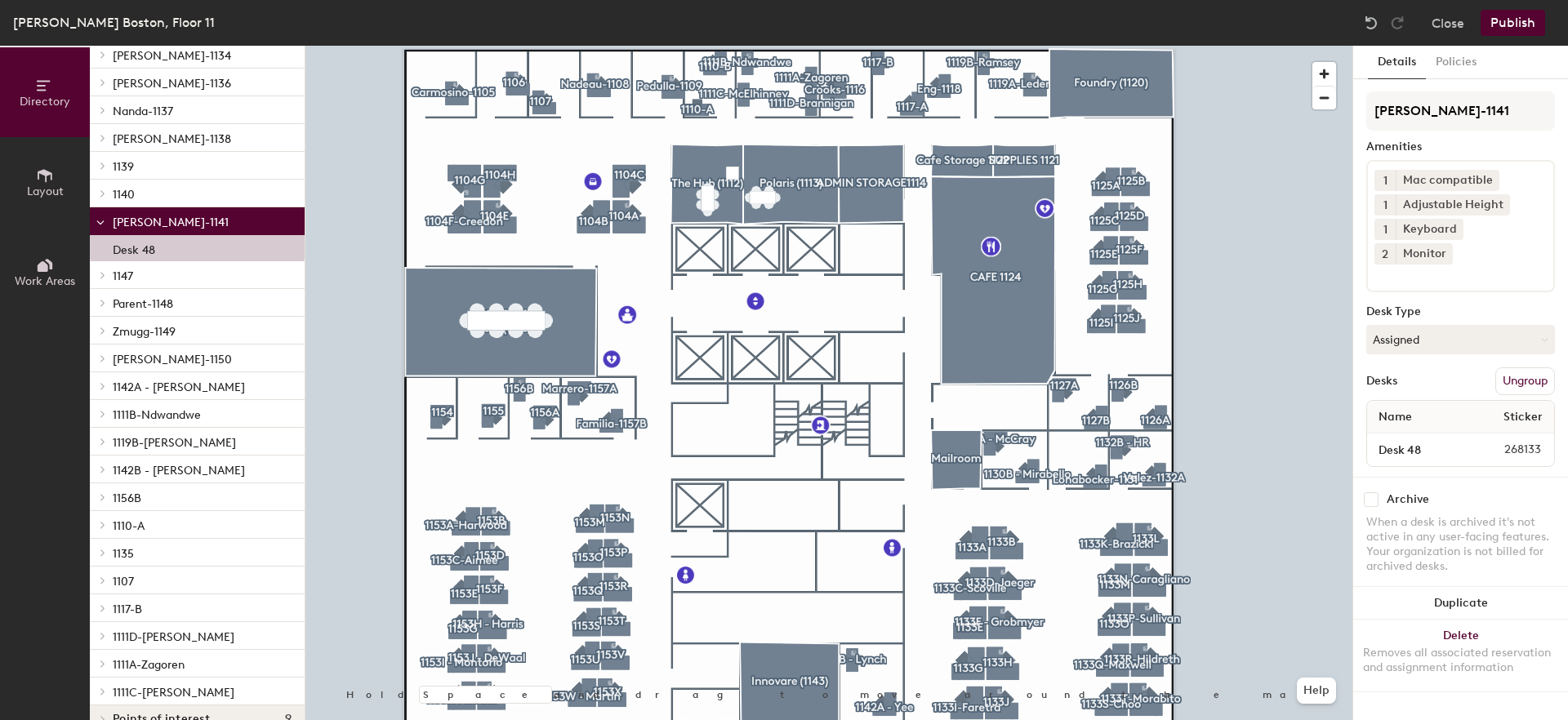
scroll to position [2824, 0]
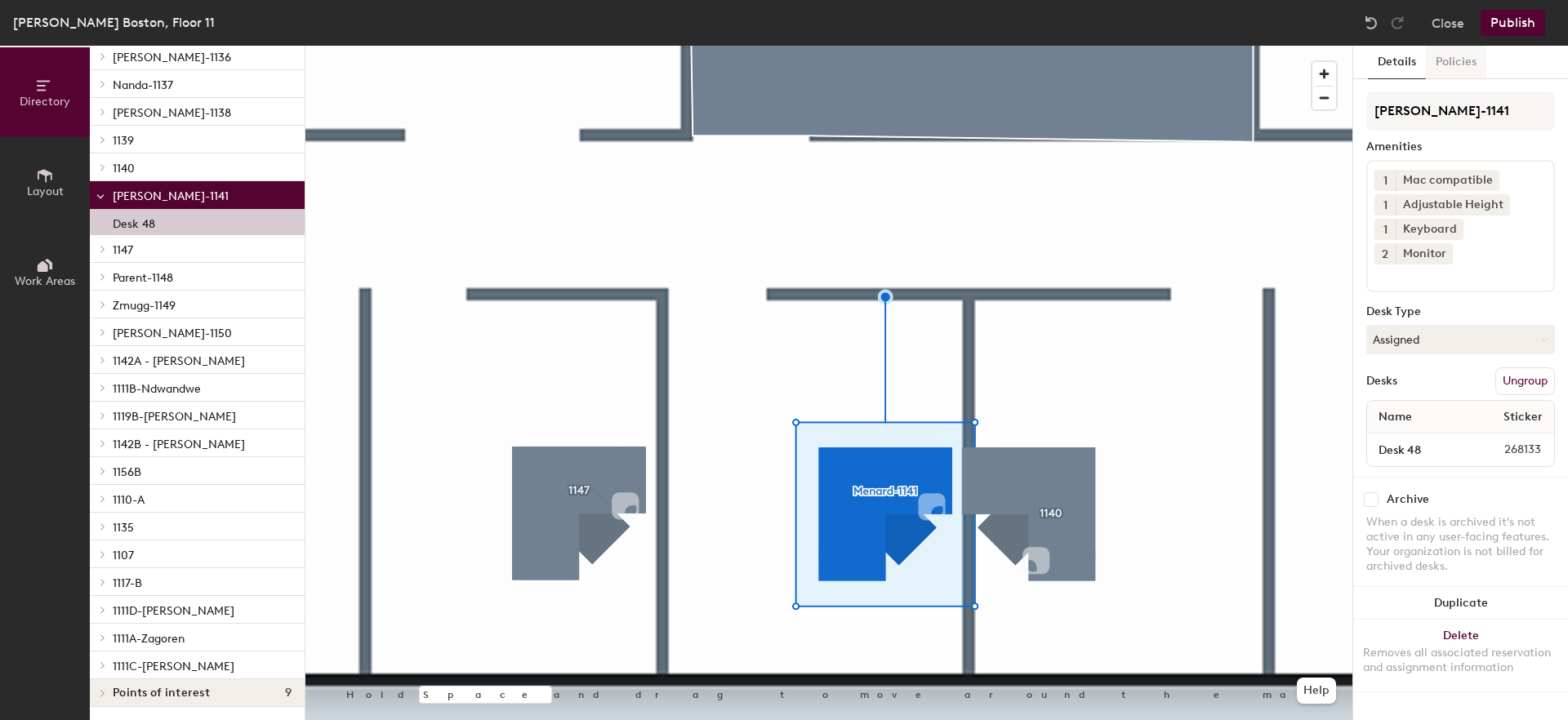
click at [1464, 67] on button "Policies" at bounding box center [1456, 62] width 61 height 33
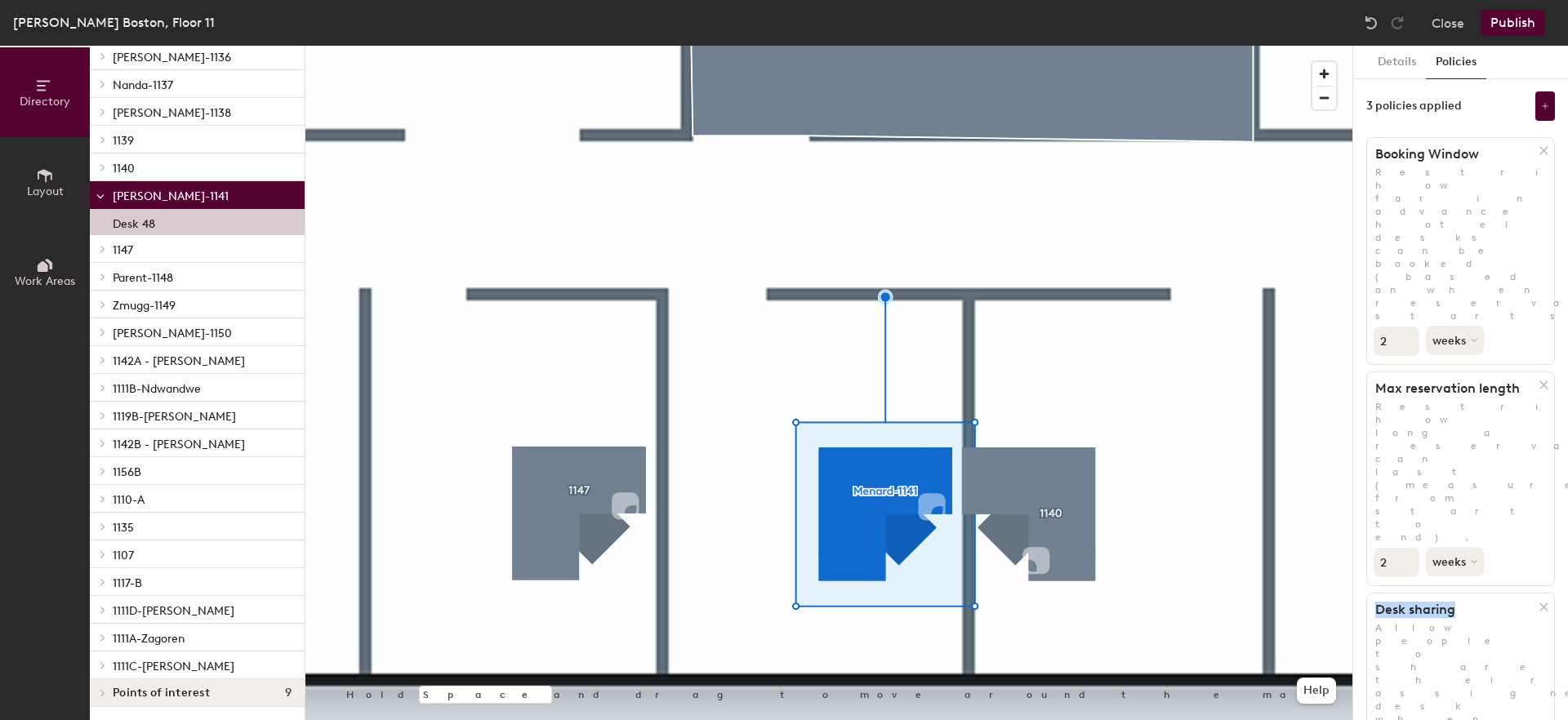
drag, startPoint x: 1373, startPoint y: 371, endPoint x: 1461, endPoint y: 374, distance: 88.1
click at [1461, 602] on h1 "Desk sharing" at bounding box center [1454, 610] width 173 height 17
click at [1456, 512] on div "Details Policies 3 policies applied Booking Window Restrict how far in advance …" at bounding box center [1461, 383] width 215 height 674
click at [1477, 525] on div "Details Policies 3 policies applied Booking Window Restrict how far in advance …" at bounding box center [1461, 383] width 215 height 674
click at [22, 176] on button "Layout" at bounding box center [45, 182] width 90 height 90
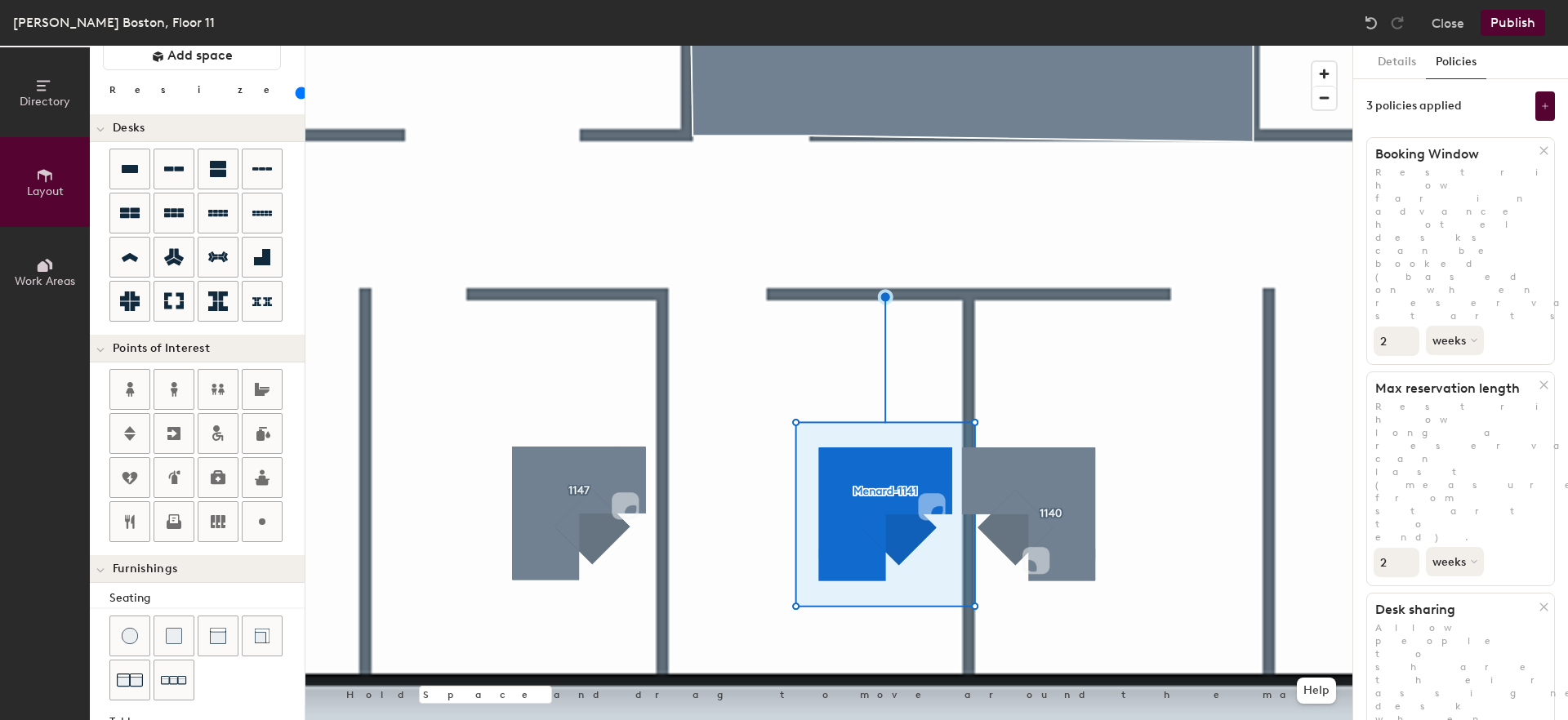
scroll to position [0, 0]
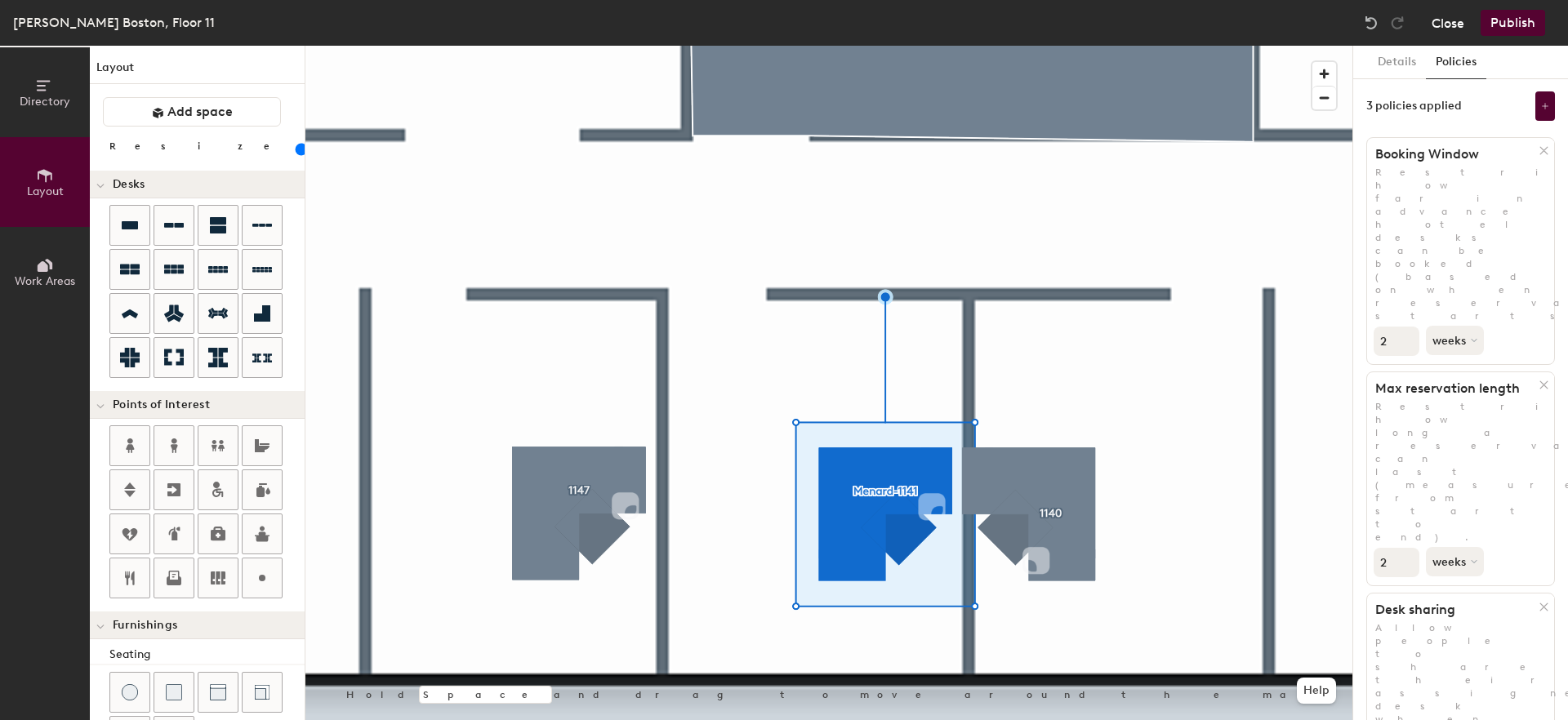
click at [1454, 26] on button "Close" at bounding box center [1447, 23] width 33 height 26
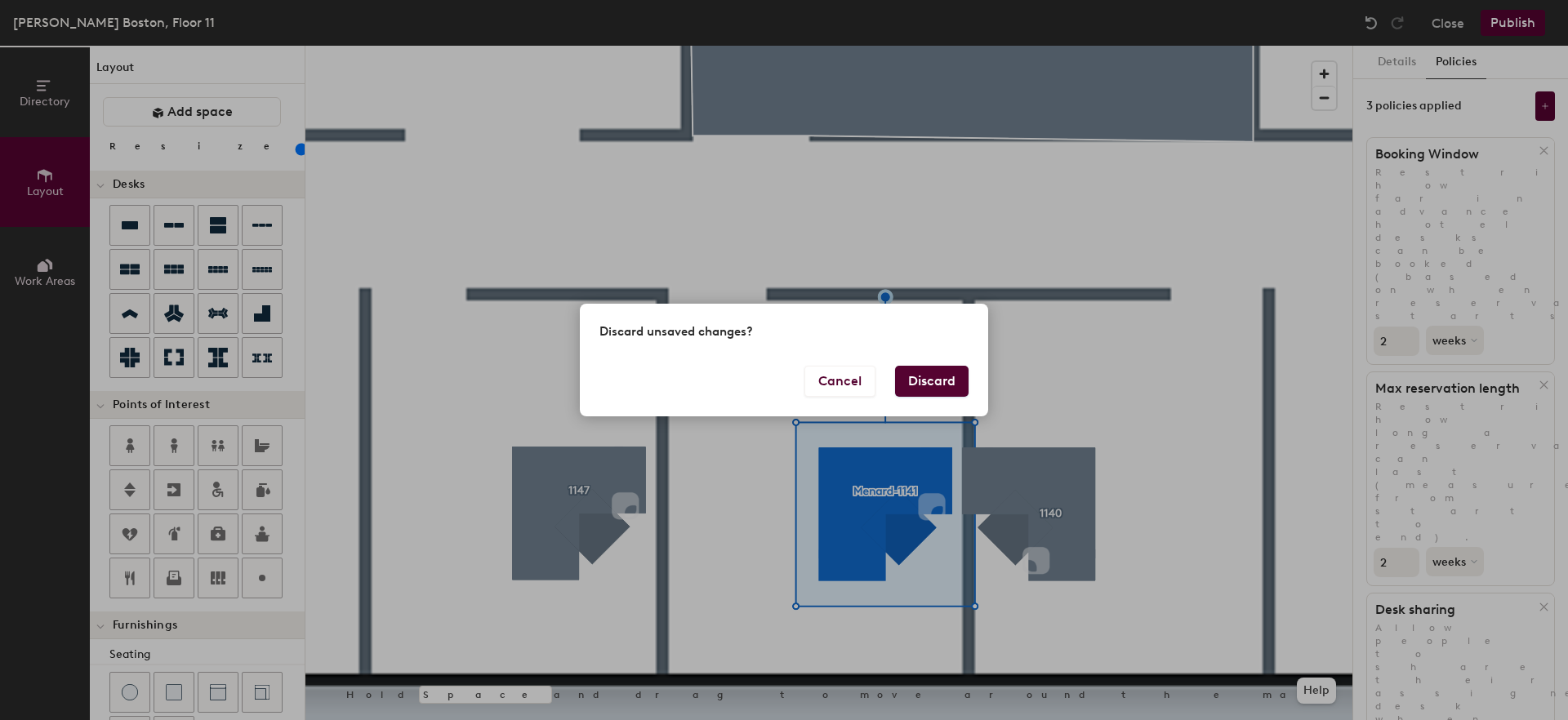
click at [929, 378] on button "Discard" at bounding box center [931, 381] width 73 height 31
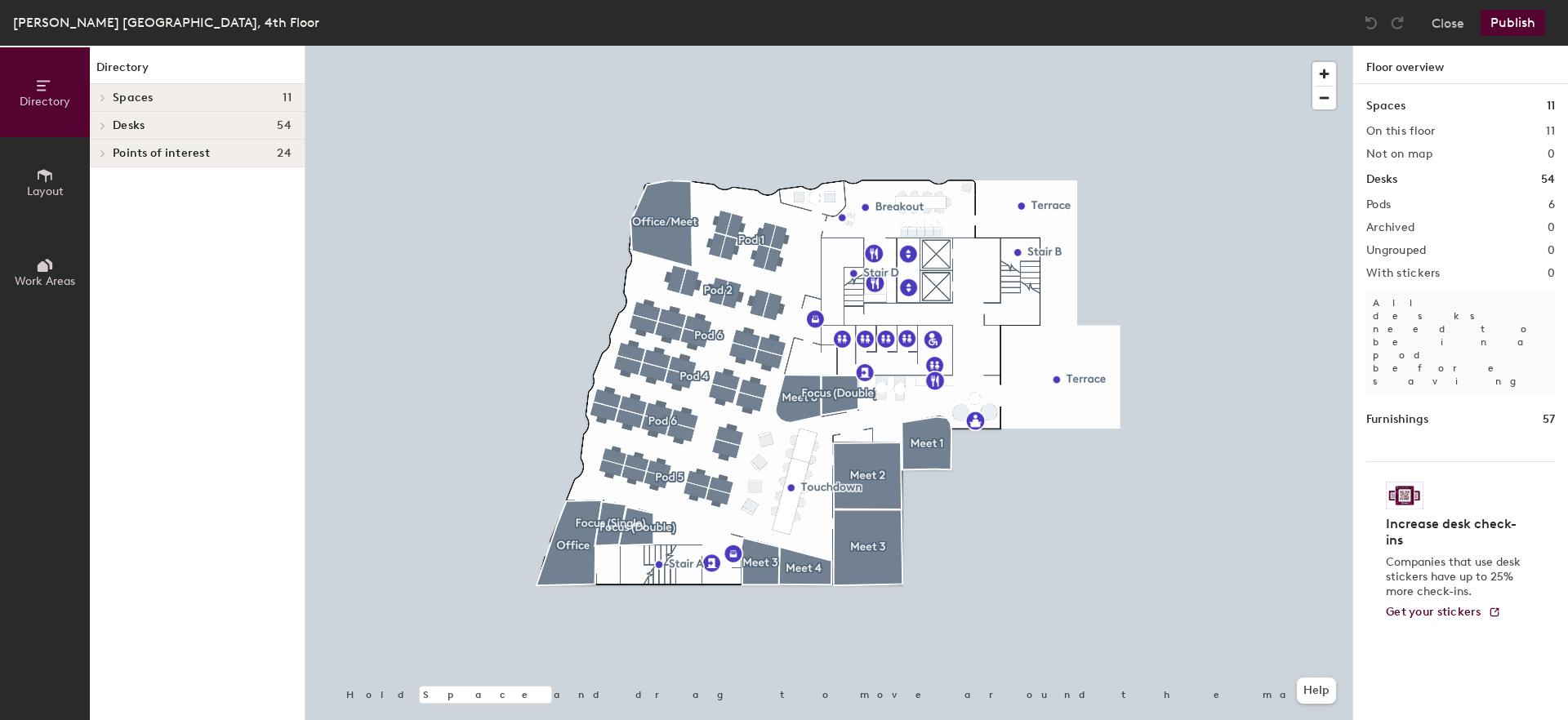
click at [148, 102] on span "Spaces" at bounding box center [133, 98] width 40 height 13
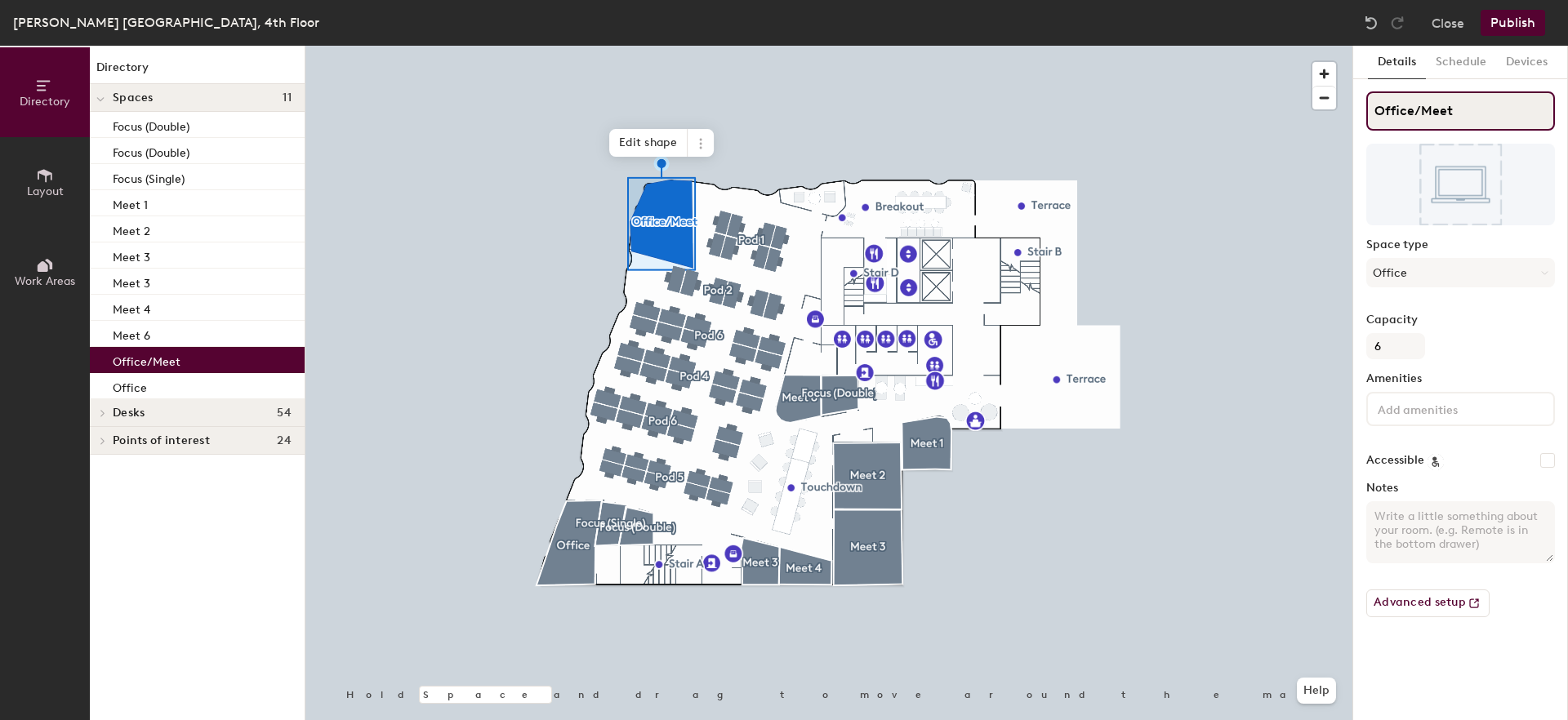
click at [1377, 105] on input "Office/Meet" at bounding box center [1461, 111] width 188 height 40
drag, startPoint x: 1460, startPoint y: 111, endPoint x: 1356, endPoint y: 109, distance: 104.0
click at [1356, 109] on div "Details Schedule Devices Office/Meet Space type Office Capacity 6 Amenities Acc…" at bounding box center [1461, 383] width 215 height 674
click at [1432, 117] on input "[PERSON_NAME]/[PERSON_NAME]" at bounding box center [1461, 111] width 188 height 40
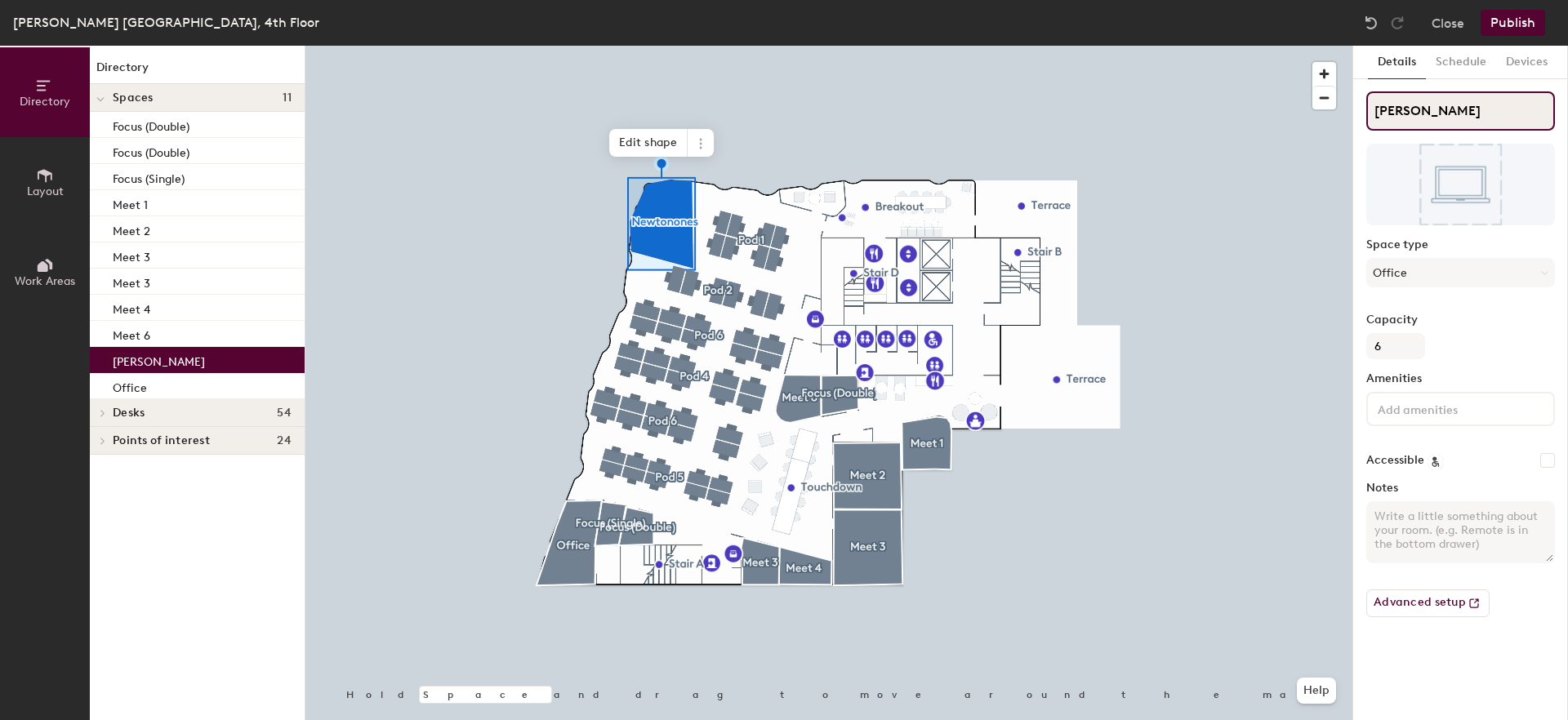
type input "[PERSON_NAME]"
click at [1470, 311] on div "[PERSON_NAME] Space type Office Capacity 6 Amenities Accessible Notes Advanced …" at bounding box center [1461, 361] width 188 height 539
click at [1457, 276] on button "Office" at bounding box center [1461, 272] width 188 height 29
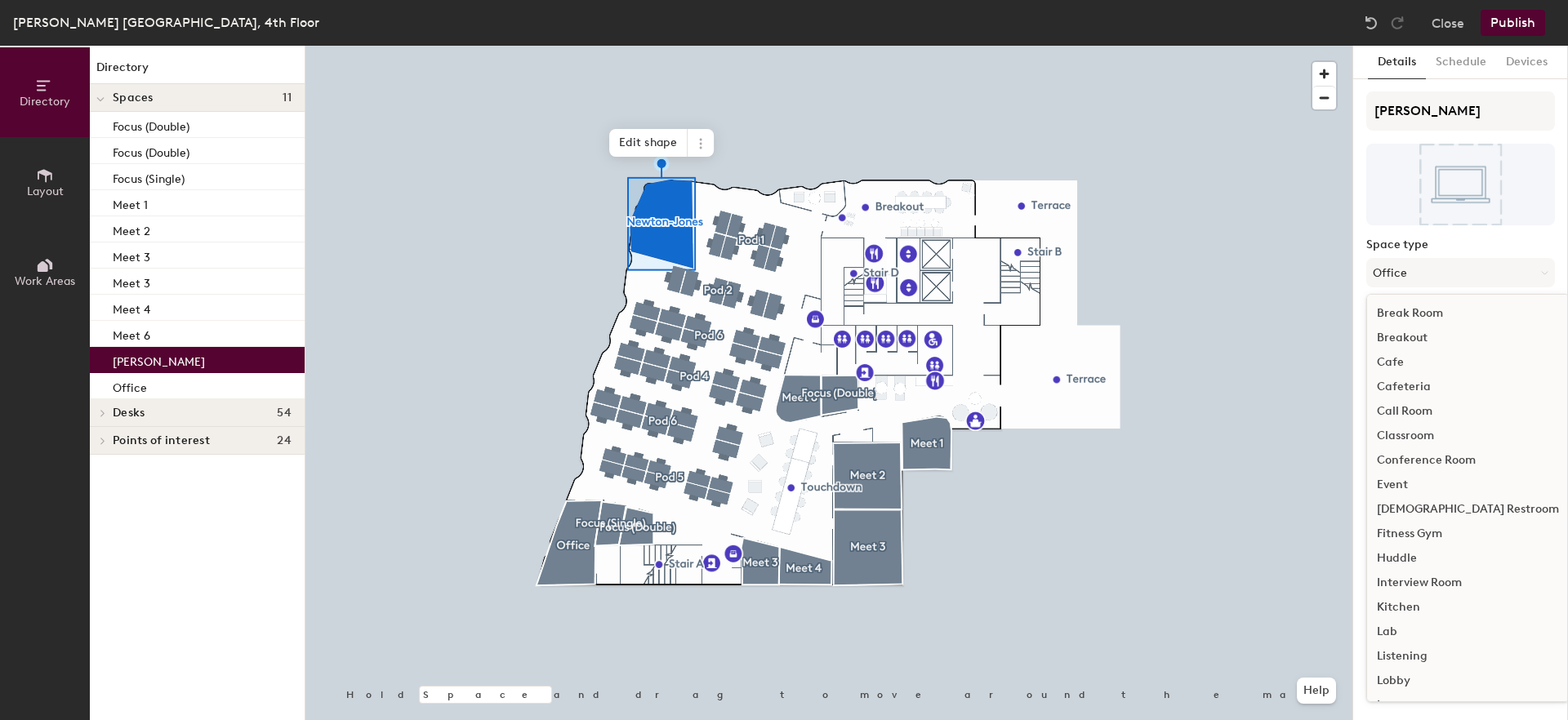
click at [1393, 233] on div "[PERSON_NAME] Space type Office Break Room Breakout Cafe Cafeteria Call Room Cl…" at bounding box center [1461, 361] width 188 height 539
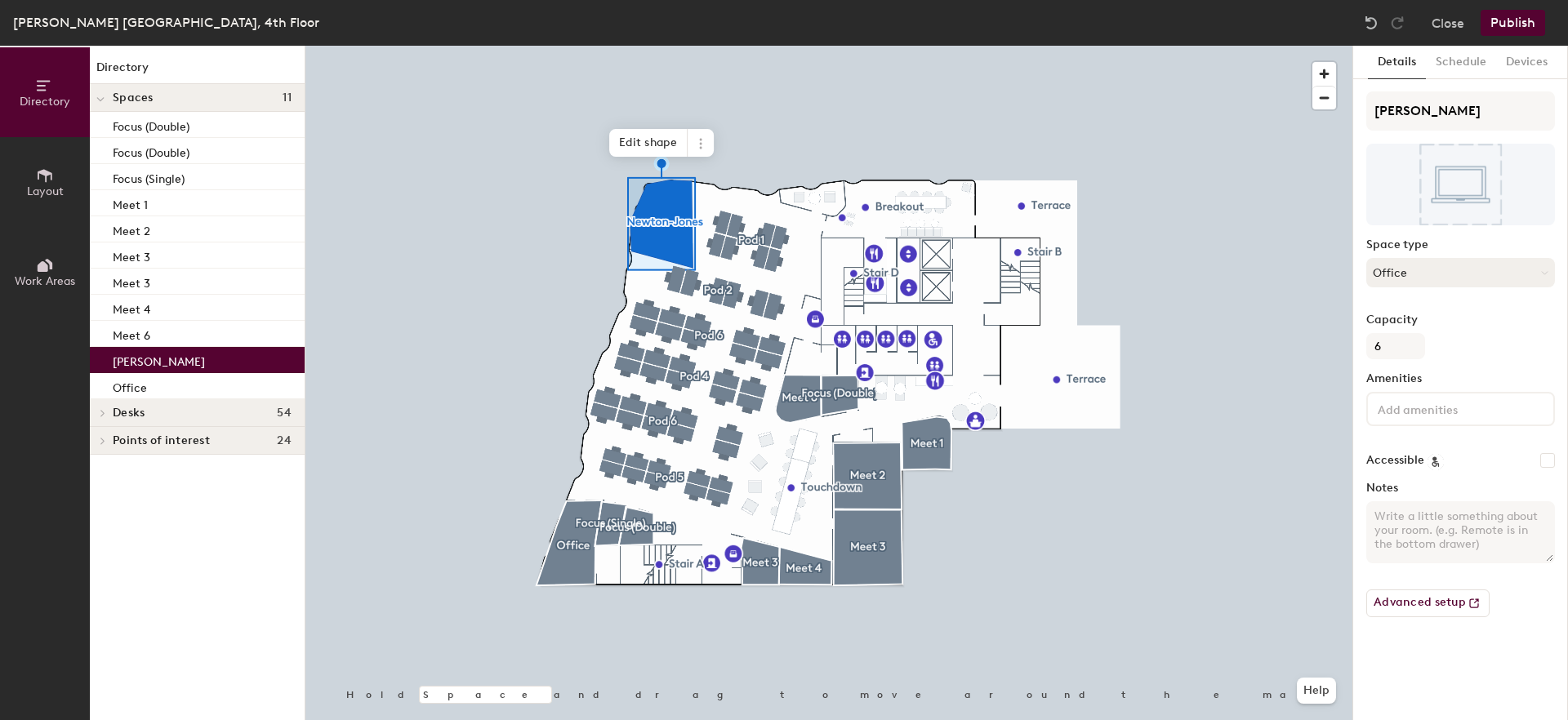
click at [1419, 269] on button "Office" at bounding box center [1461, 272] width 188 height 29
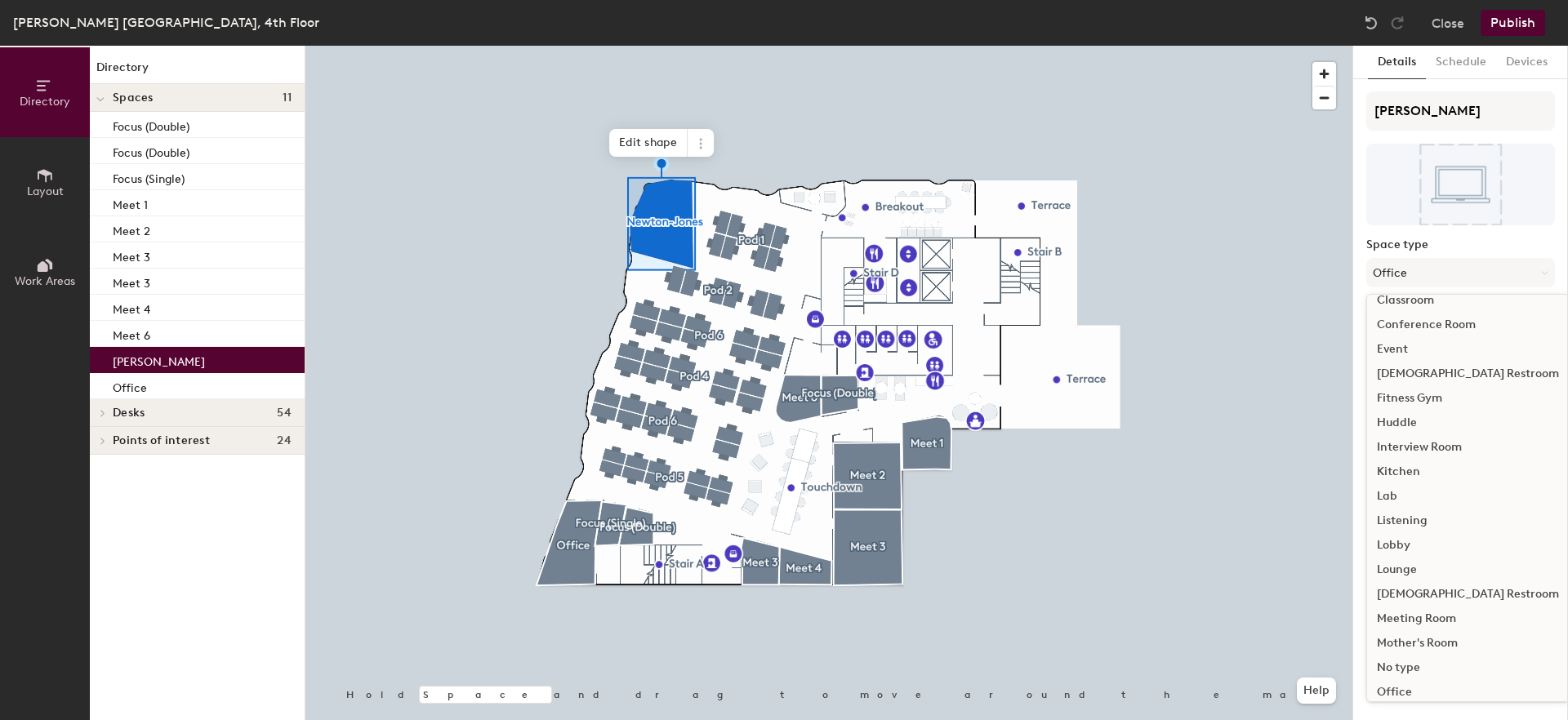
scroll to position [139, 0]
click at [1432, 689] on div "Office" at bounding box center [1468, 689] width 202 height 25
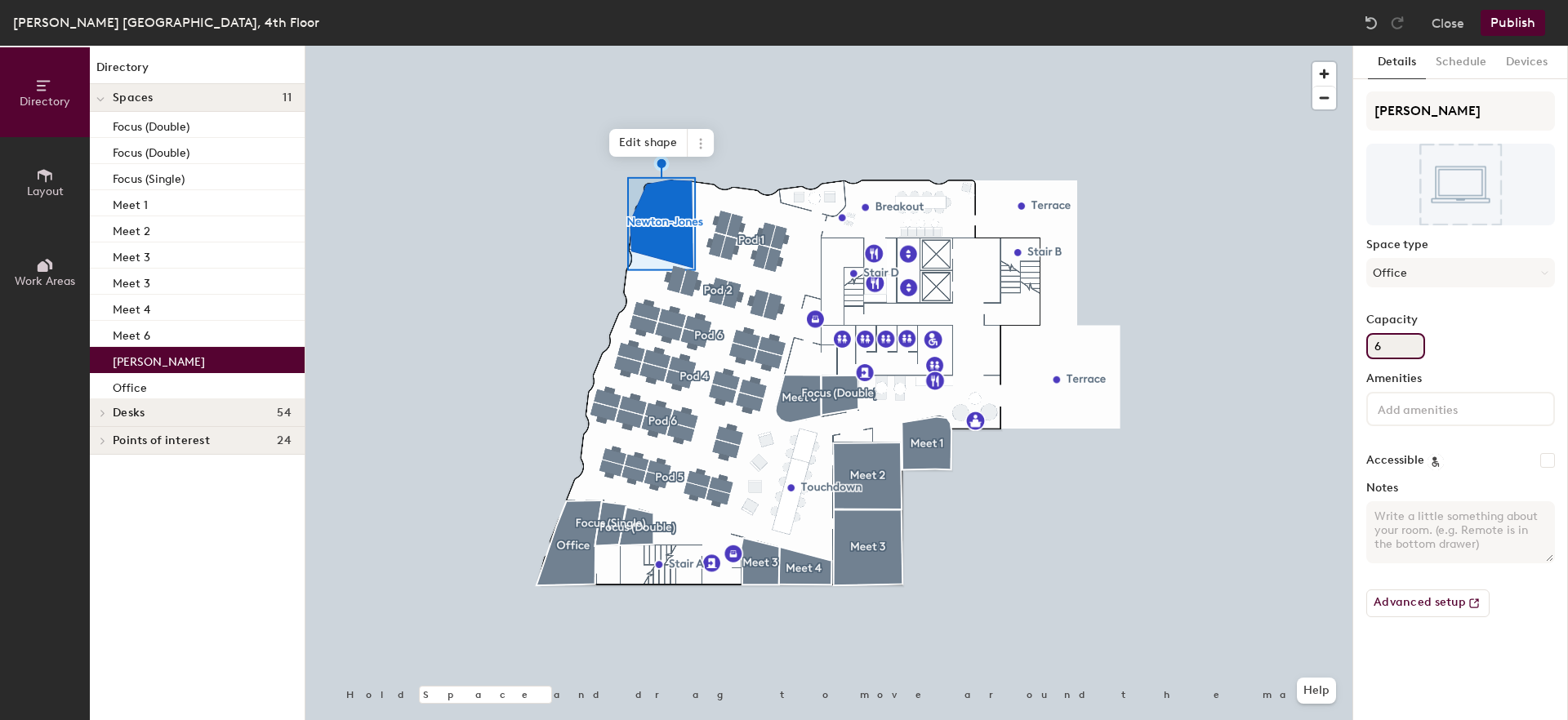
click at [1347, 347] on div "Directory Layout Work Areas Directory Spaces 11 Focus (Double) Focus (Double) F…" at bounding box center [784, 383] width 1568 height 674
type input "2"
click at [1467, 343] on div "Capacity 2" at bounding box center [1461, 336] width 188 height 46
click at [1447, 535] on textarea "Notes" at bounding box center [1461, 533] width 188 height 62
type textarea "P"
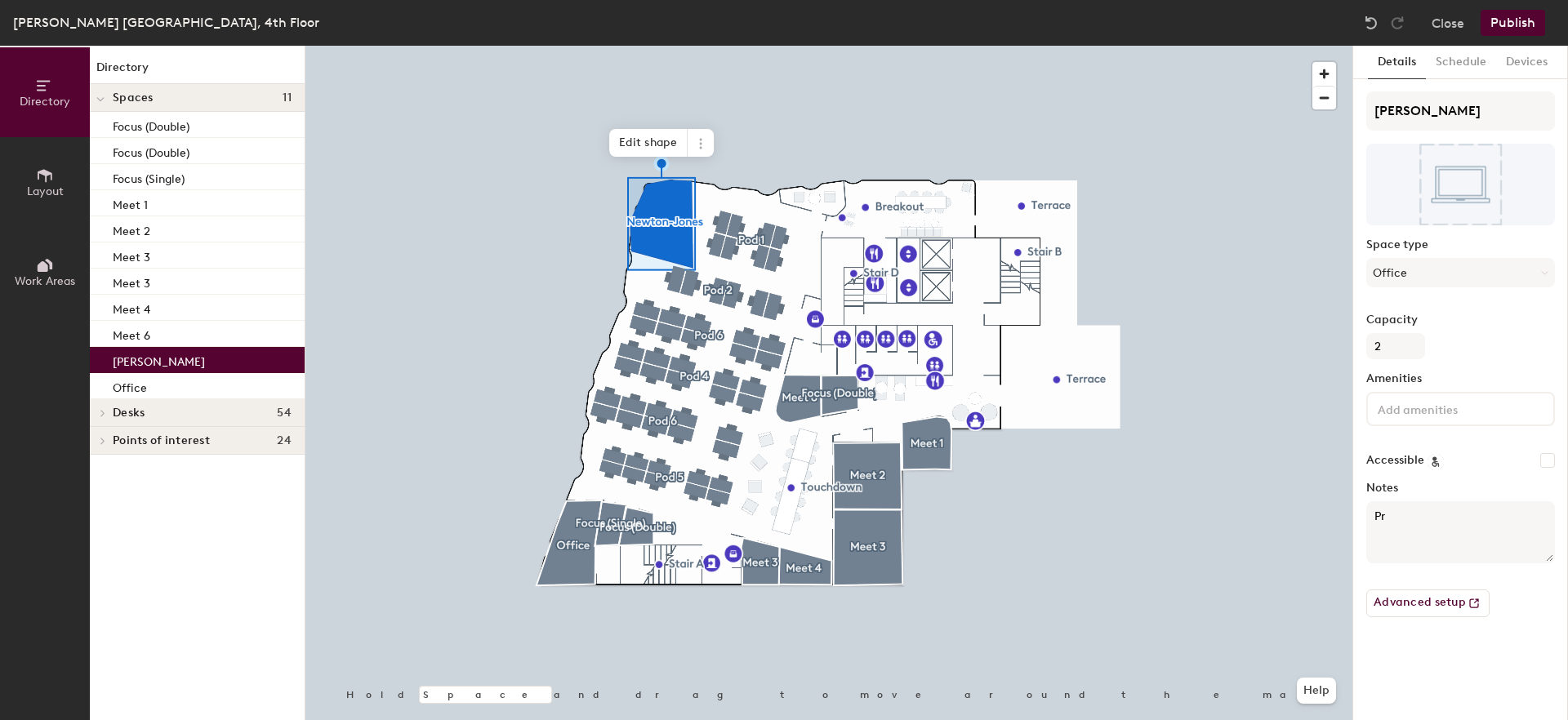
type textarea "P"
click at [1277, 103] on div "Directory Layout Work Areas Directory Spaces 11 Focus (Double) Focus (Double) F…" at bounding box center [784, 383] width 1568 height 674
click at [706, 144] on icon at bounding box center [700, 143] width 13 height 13
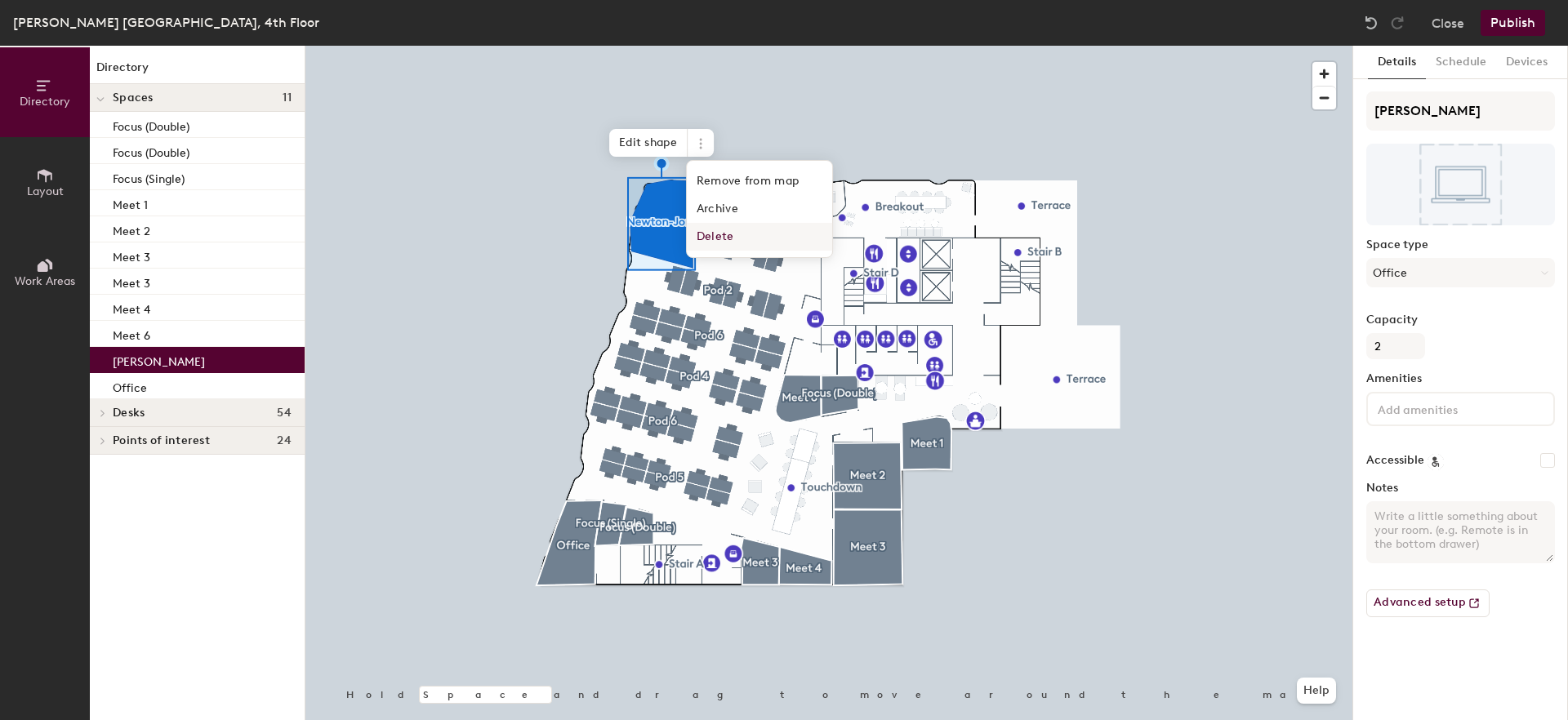
click at [725, 230] on span "Delete" at bounding box center [759, 237] width 145 height 28
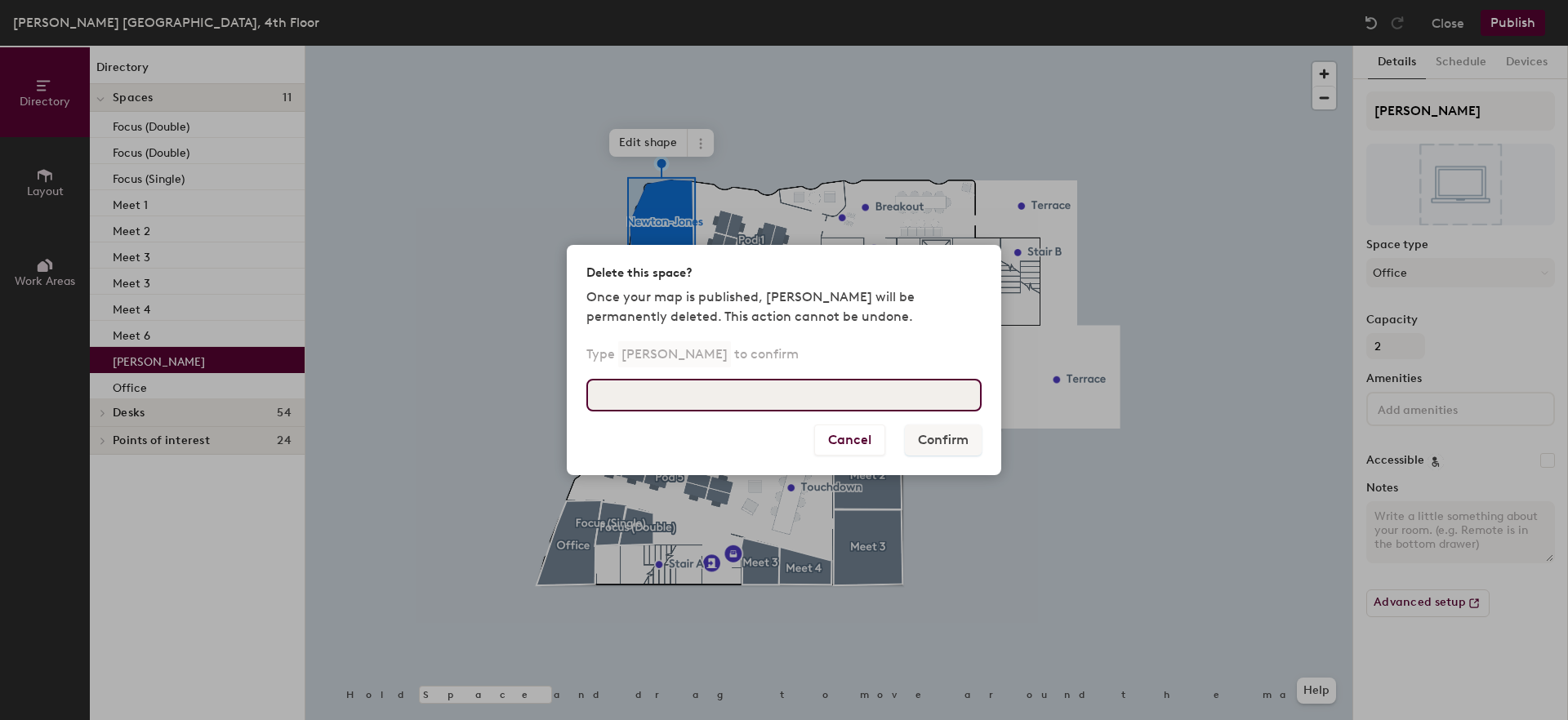
click at [630, 392] on input at bounding box center [784, 394] width 395 height 33
paste input "[PERSON_NAME]"
type input "[PERSON_NAME]"
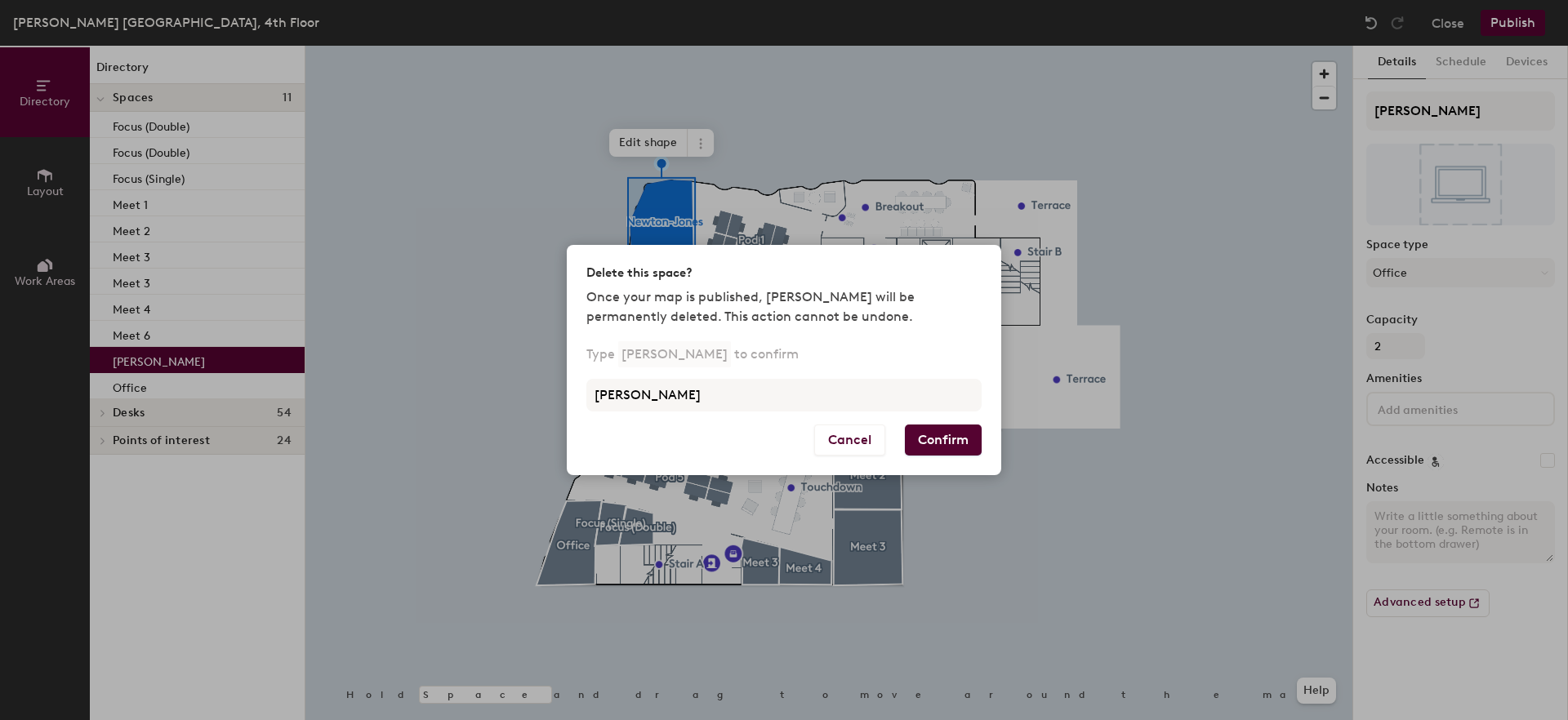
click at [953, 434] on button "Confirm" at bounding box center [943, 439] width 77 height 31
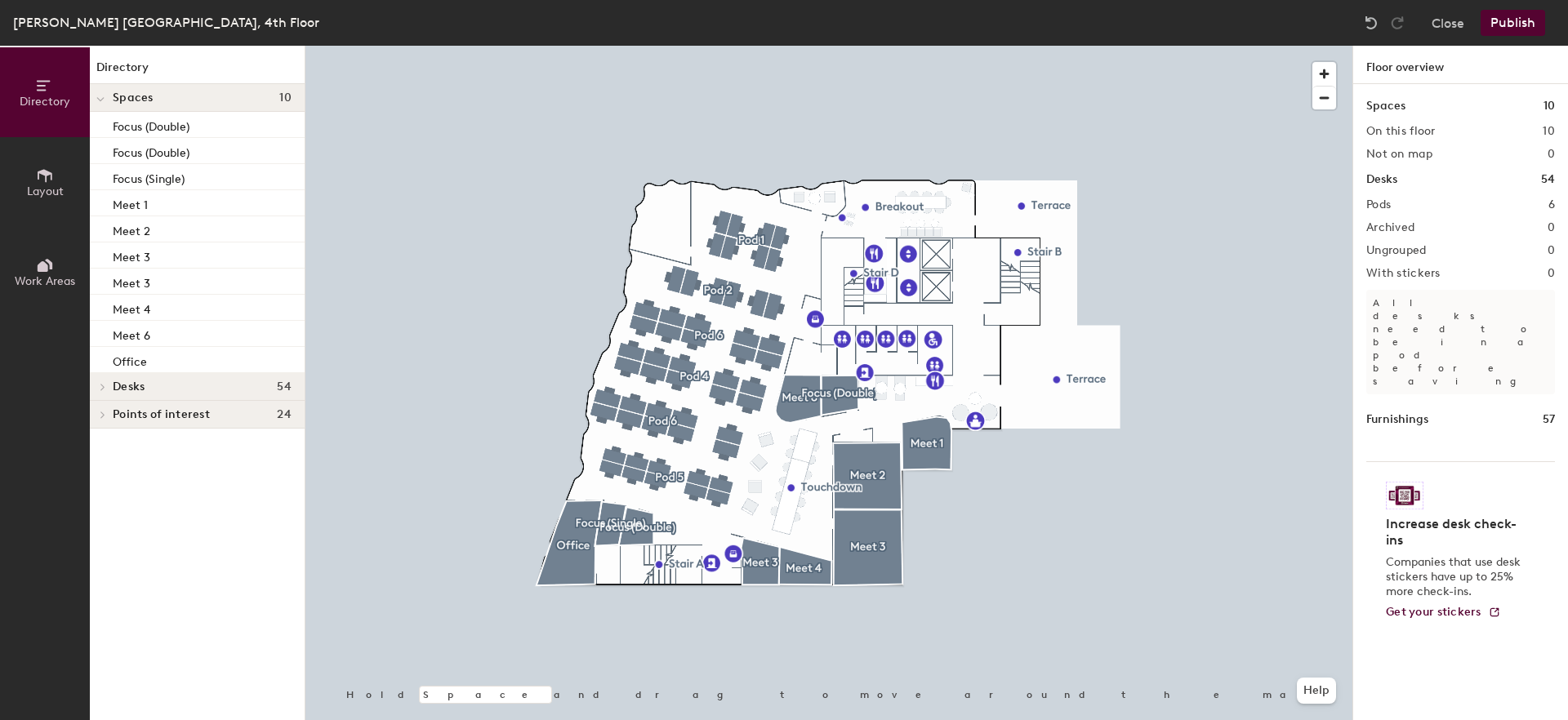
click at [35, 194] on span "Layout" at bounding box center [46, 192] width 37 height 14
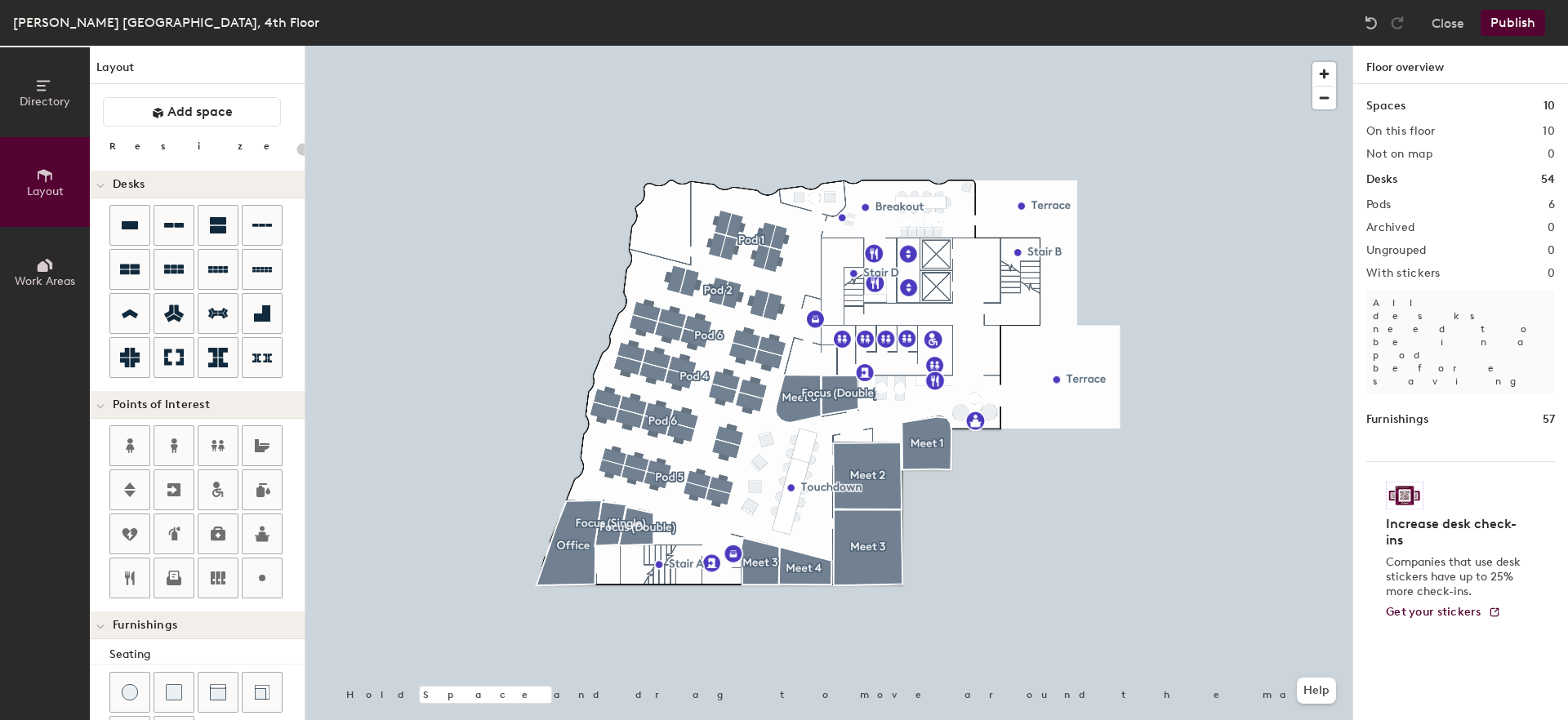
click at [46, 276] on span "Work Areas" at bounding box center [45, 282] width 61 height 14
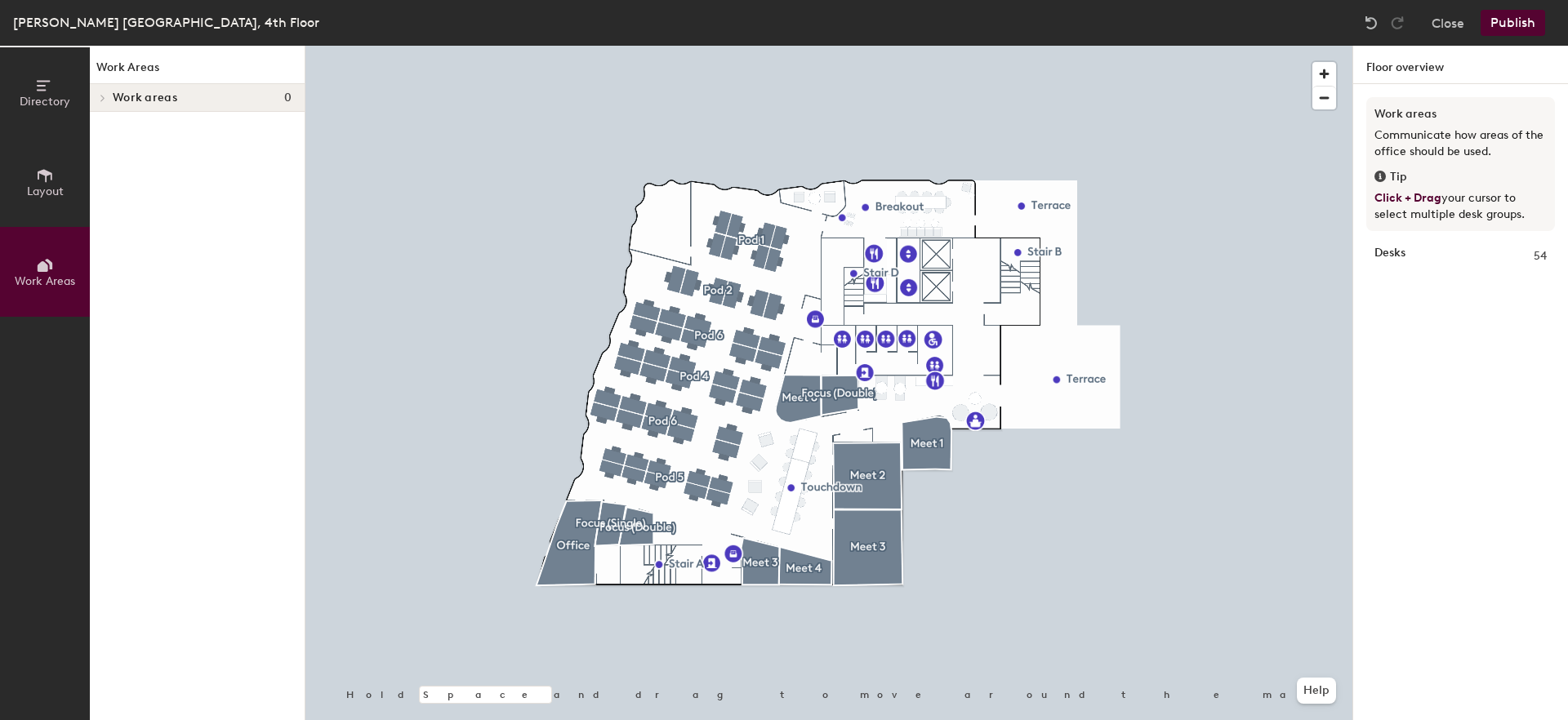
click at [40, 202] on button "Layout" at bounding box center [45, 182] width 90 height 90
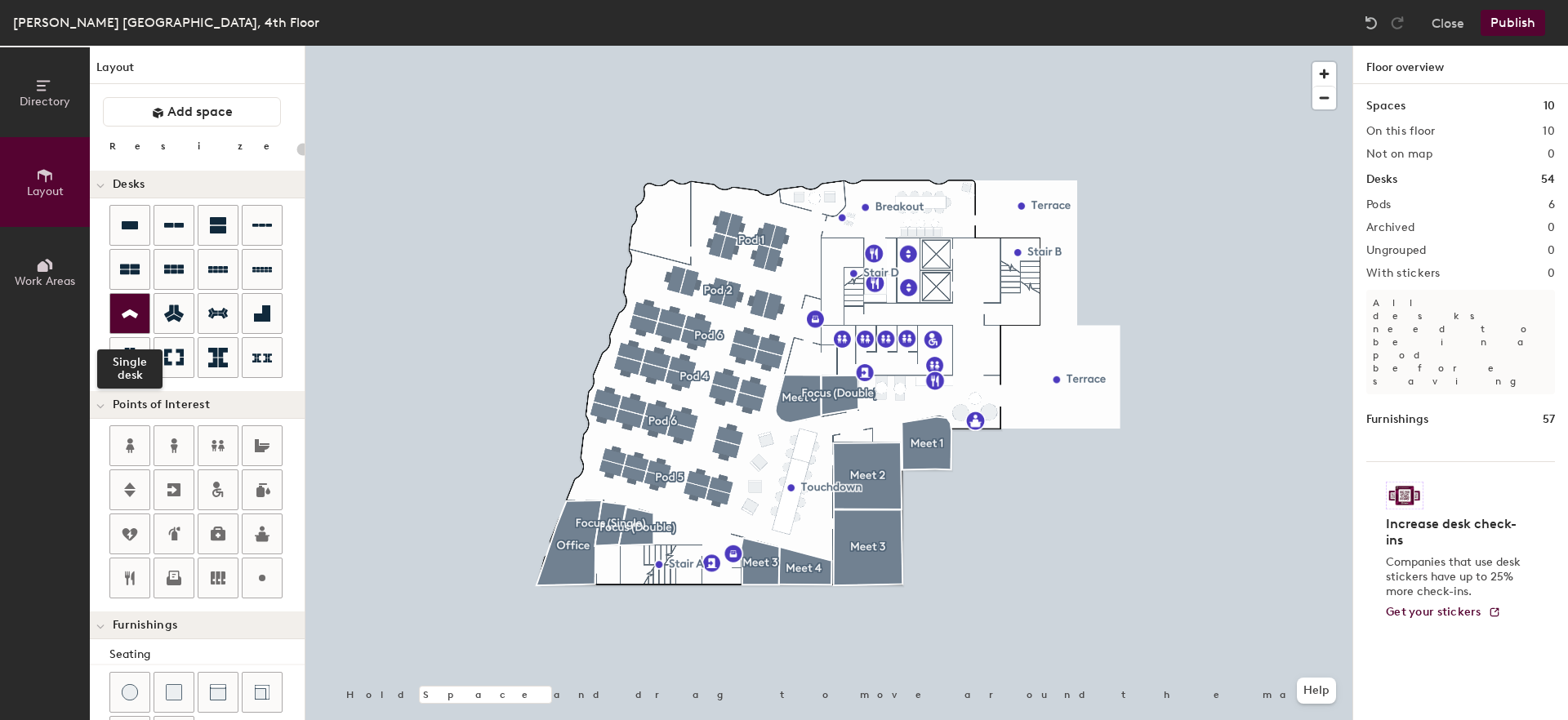
click at [127, 317] on icon at bounding box center [129, 313] width 19 height 18
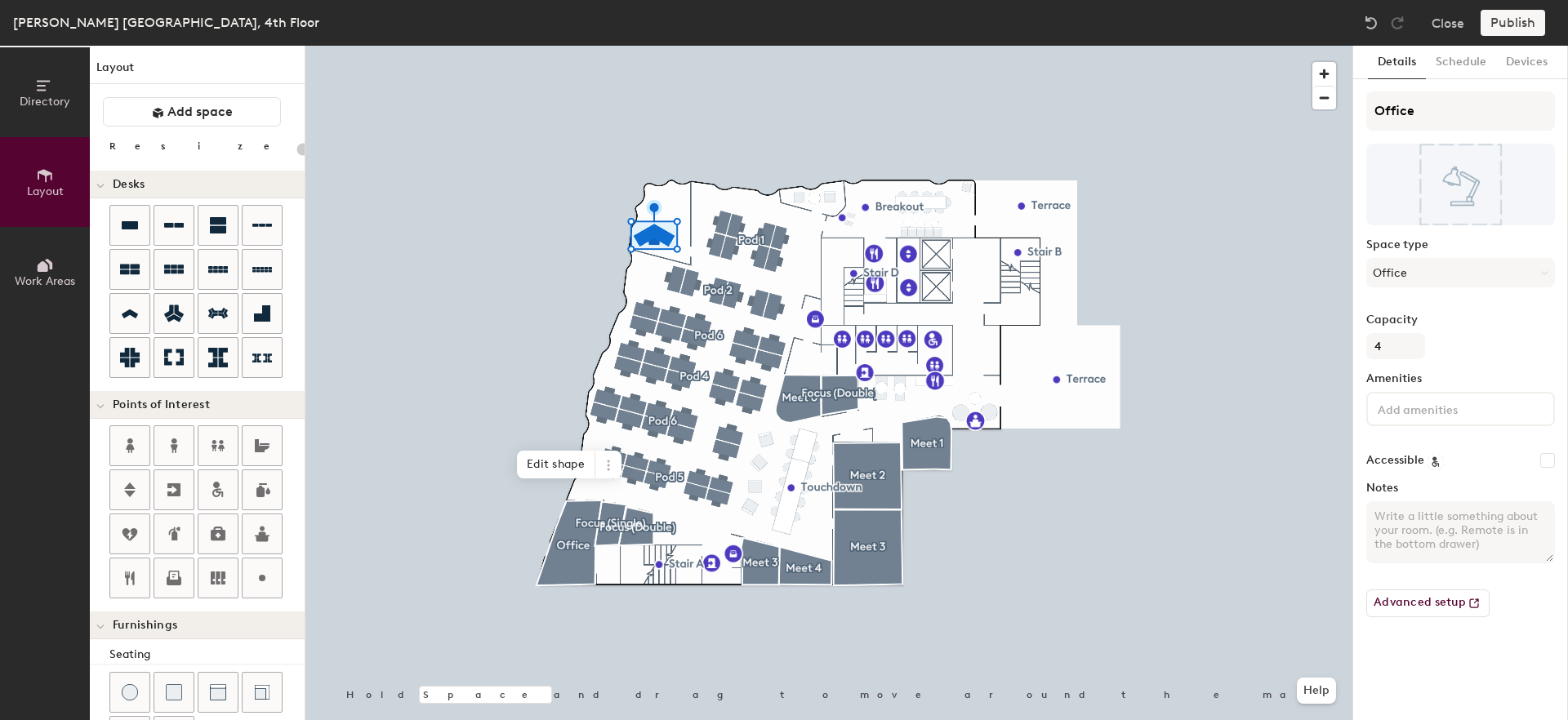
type input "20"
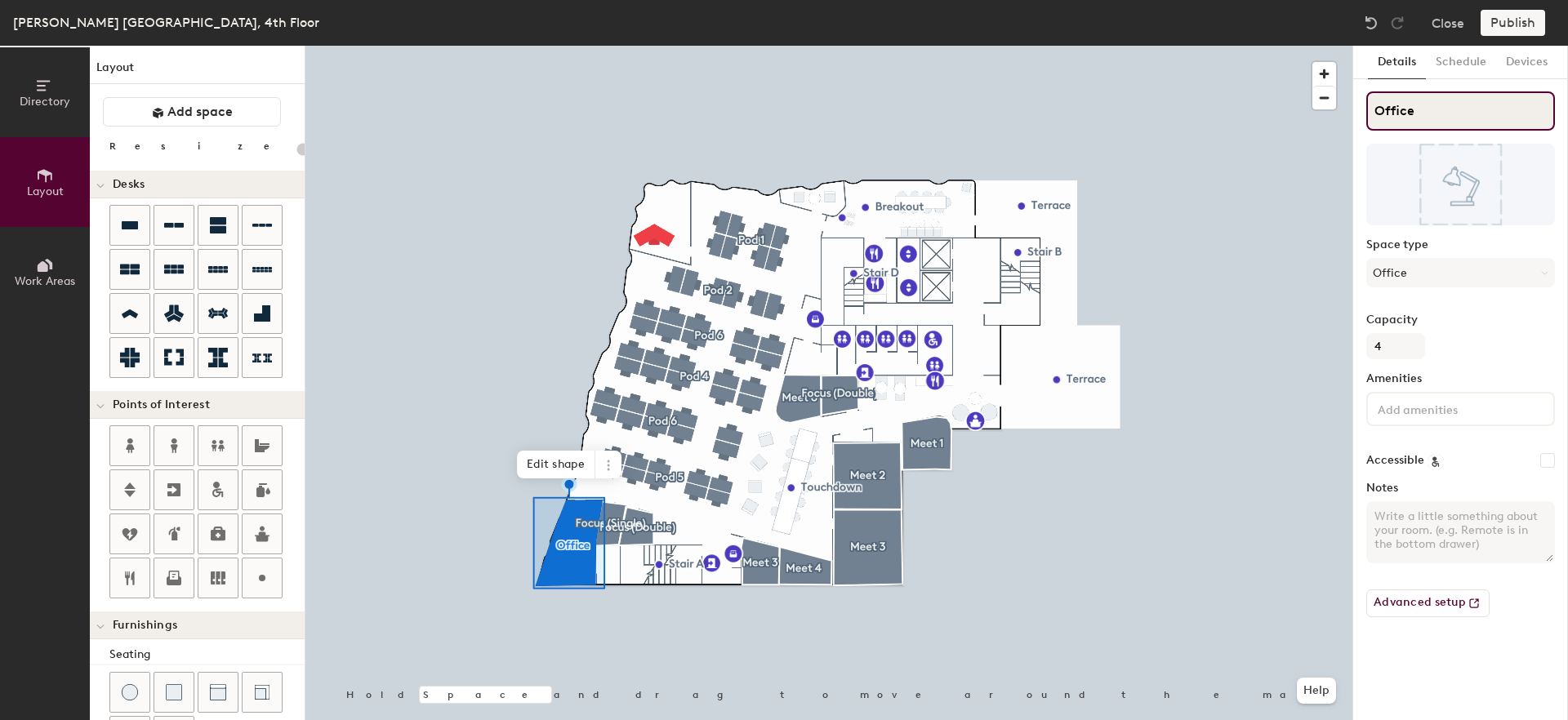
click at [1427, 111] on input "Office" at bounding box center [1461, 111] width 188 height 40
type input "Co"
type input "20"
type input "Coll"
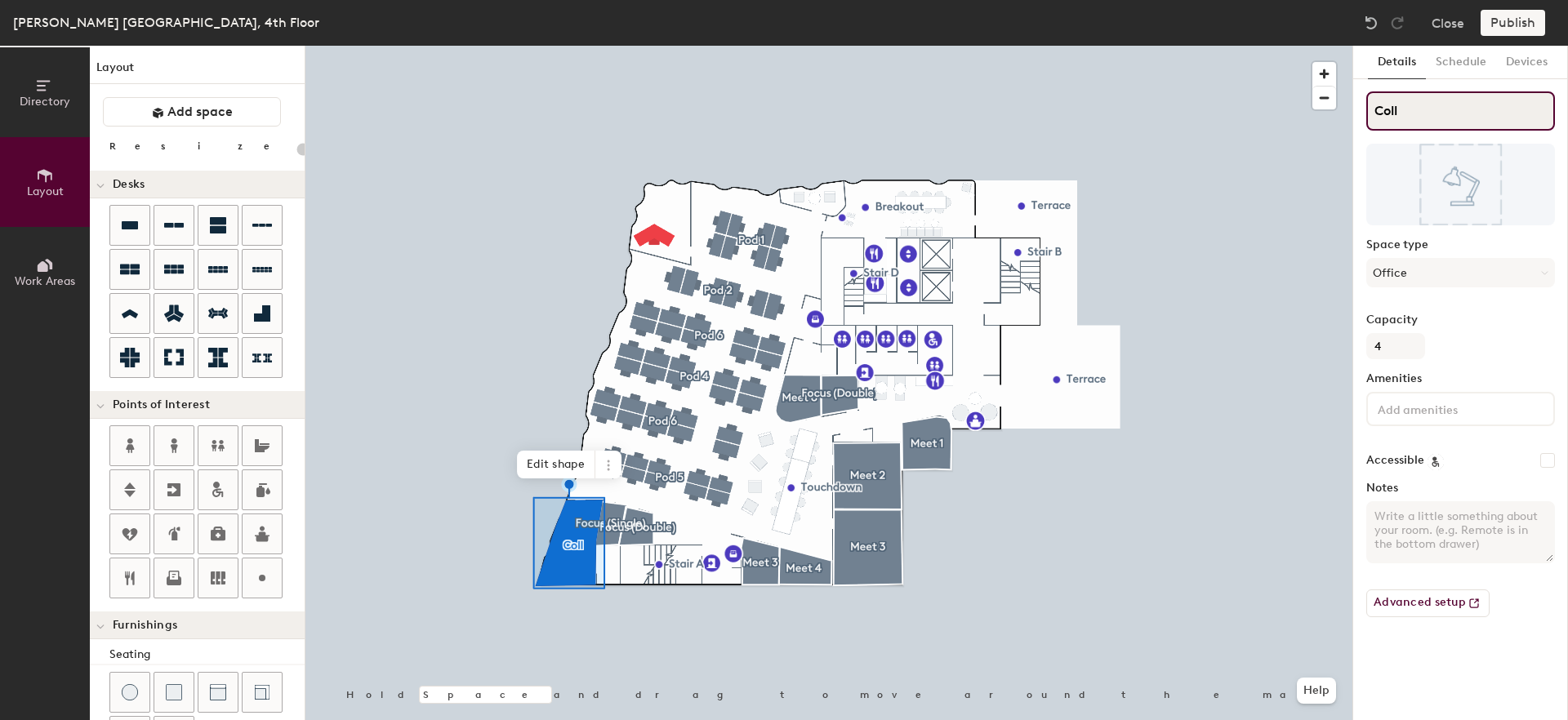
type input "20"
type input "Colle"
type input "20"
type input "Collet"
type input "20"
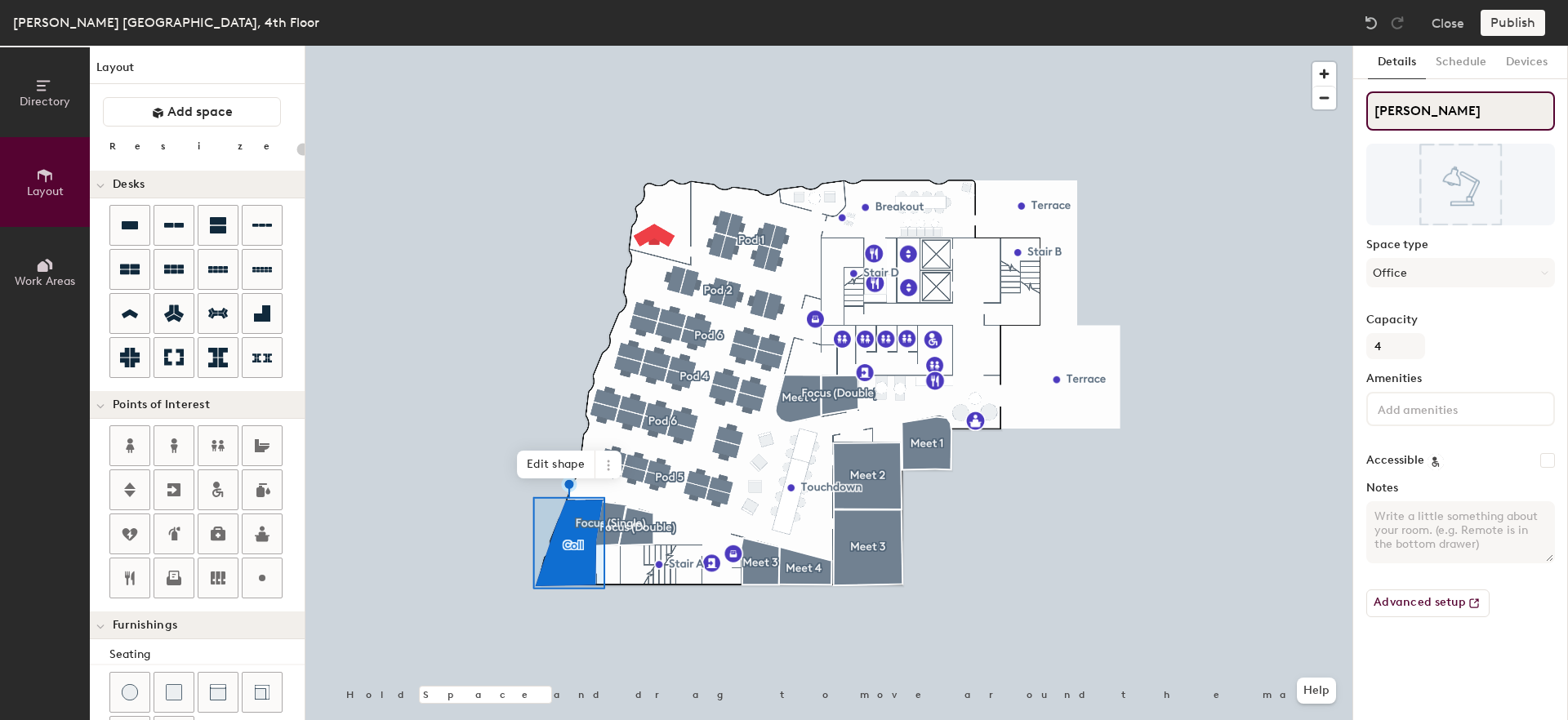
type input "[PERSON_NAME]"
type input "20"
type input "[PERSON_NAME]"
type input "20"
type input "[PERSON_NAME]"
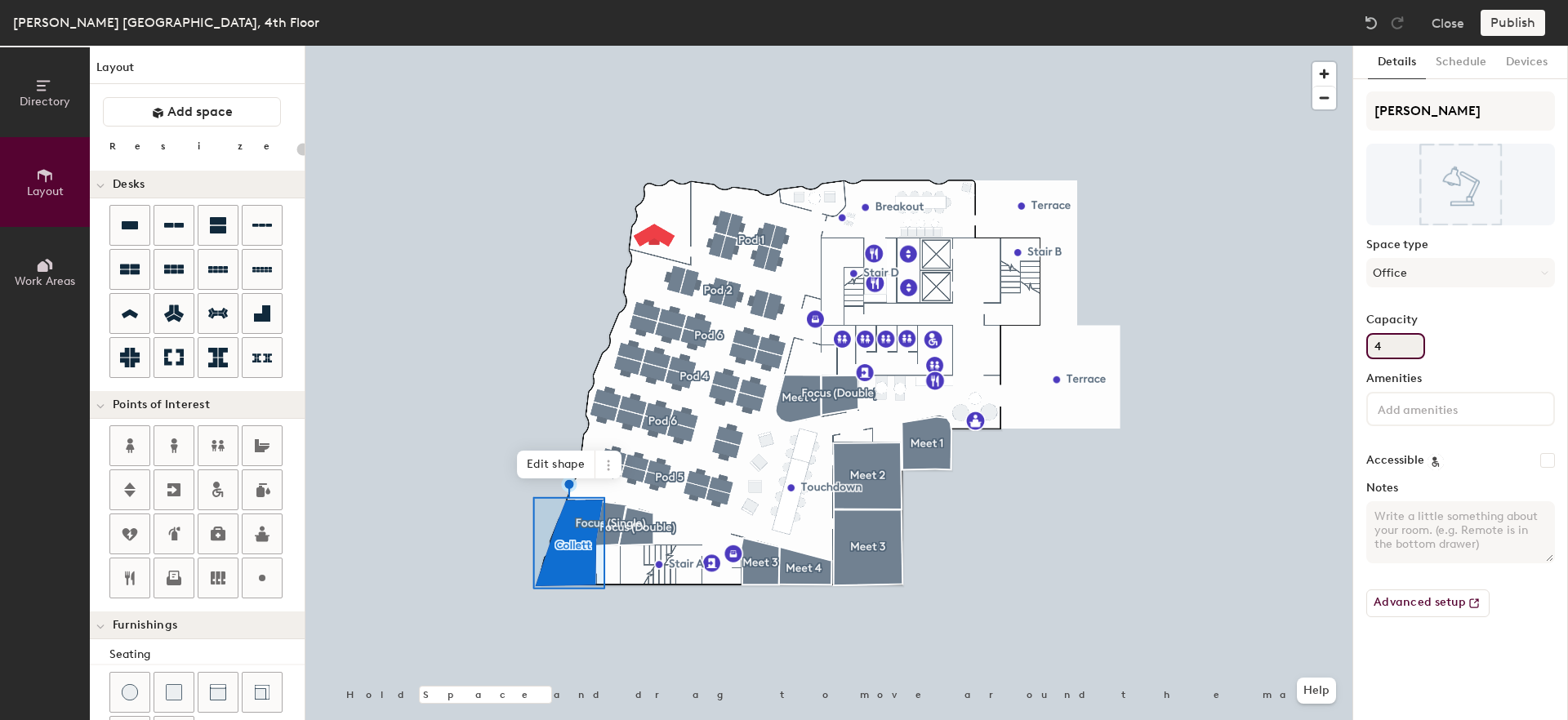
click at [1327, 327] on div "Directory Layout Work Areas Layout Add space Resize Desks Points of Interest Fu…" at bounding box center [784, 383] width 1568 height 674
type input "2"
type input "20"
type input "2"
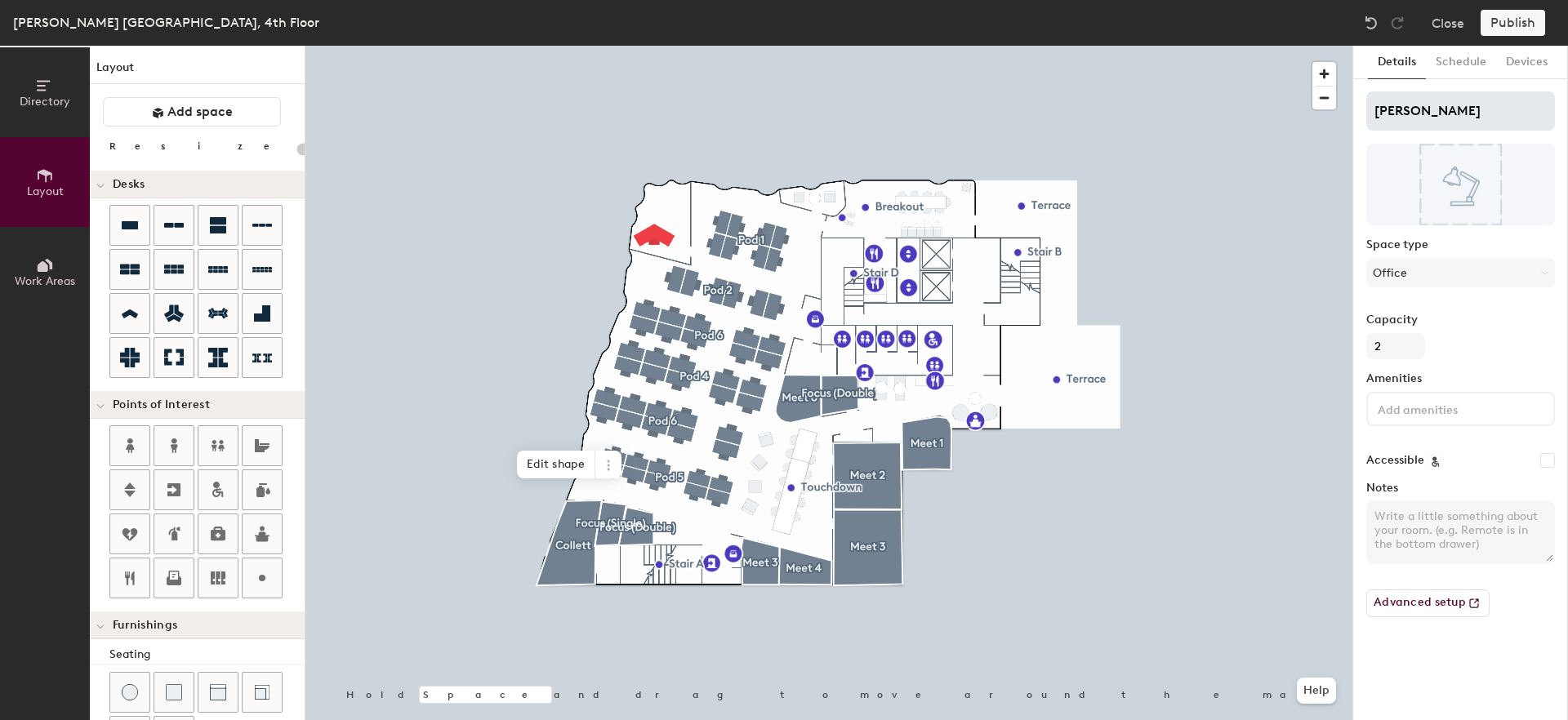
type input "20"
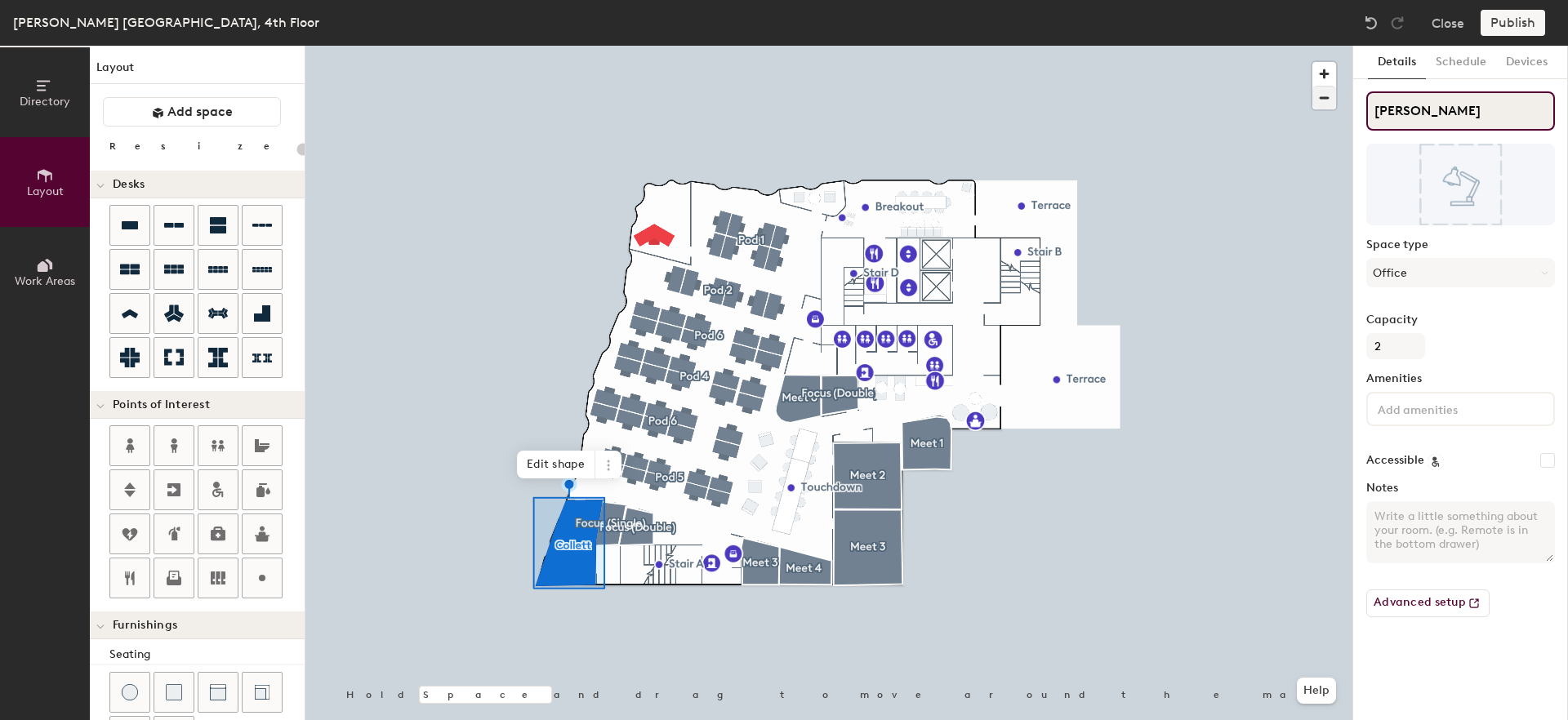
click at [1286, 104] on div "Directory Layout Work Areas Layout Add space Resize Desks Points of Interest Fu…" at bounding box center [784, 383] width 1568 height 674
click at [615, 470] on span at bounding box center [608, 465] width 26 height 28
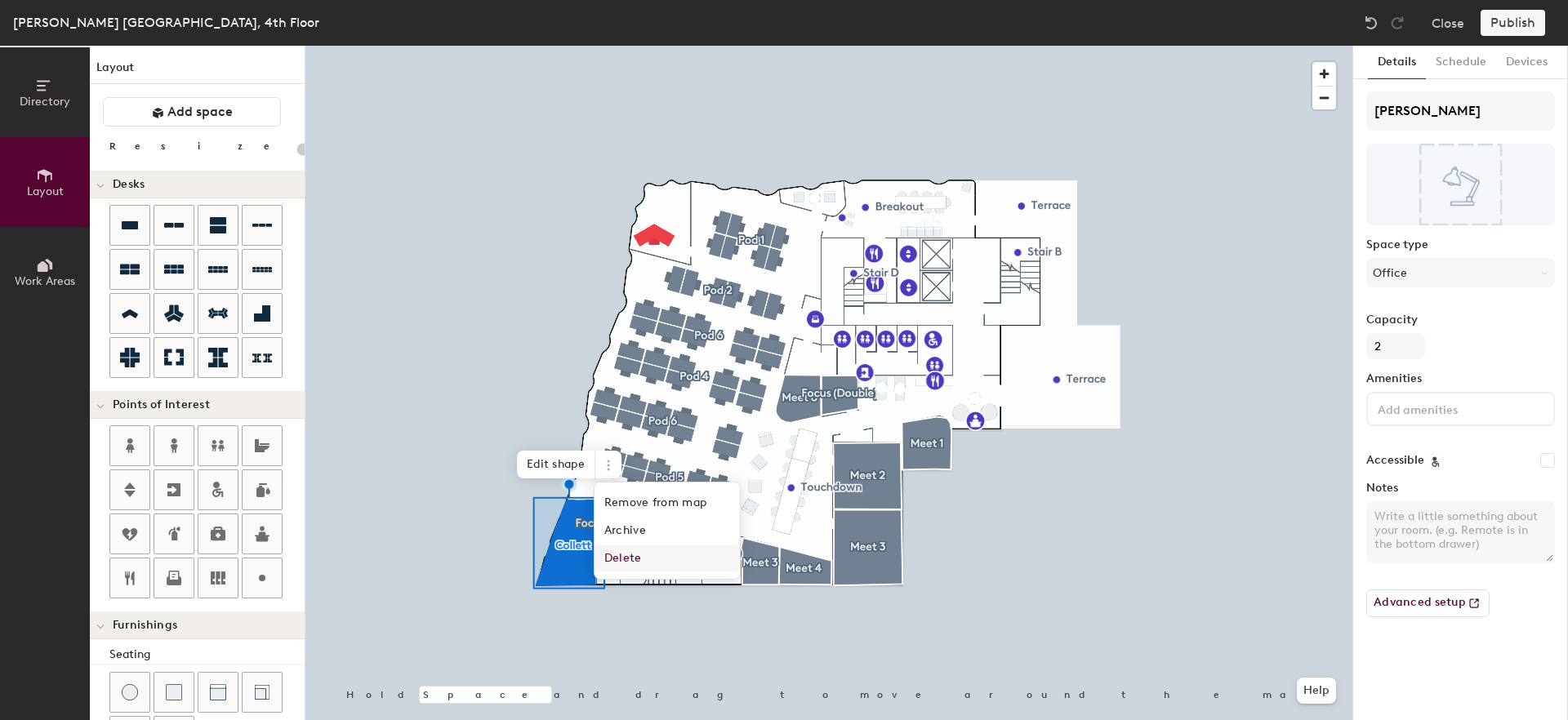
click at [656, 566] on span "Delete" at bounding box center [666, 559] width 145 height 28
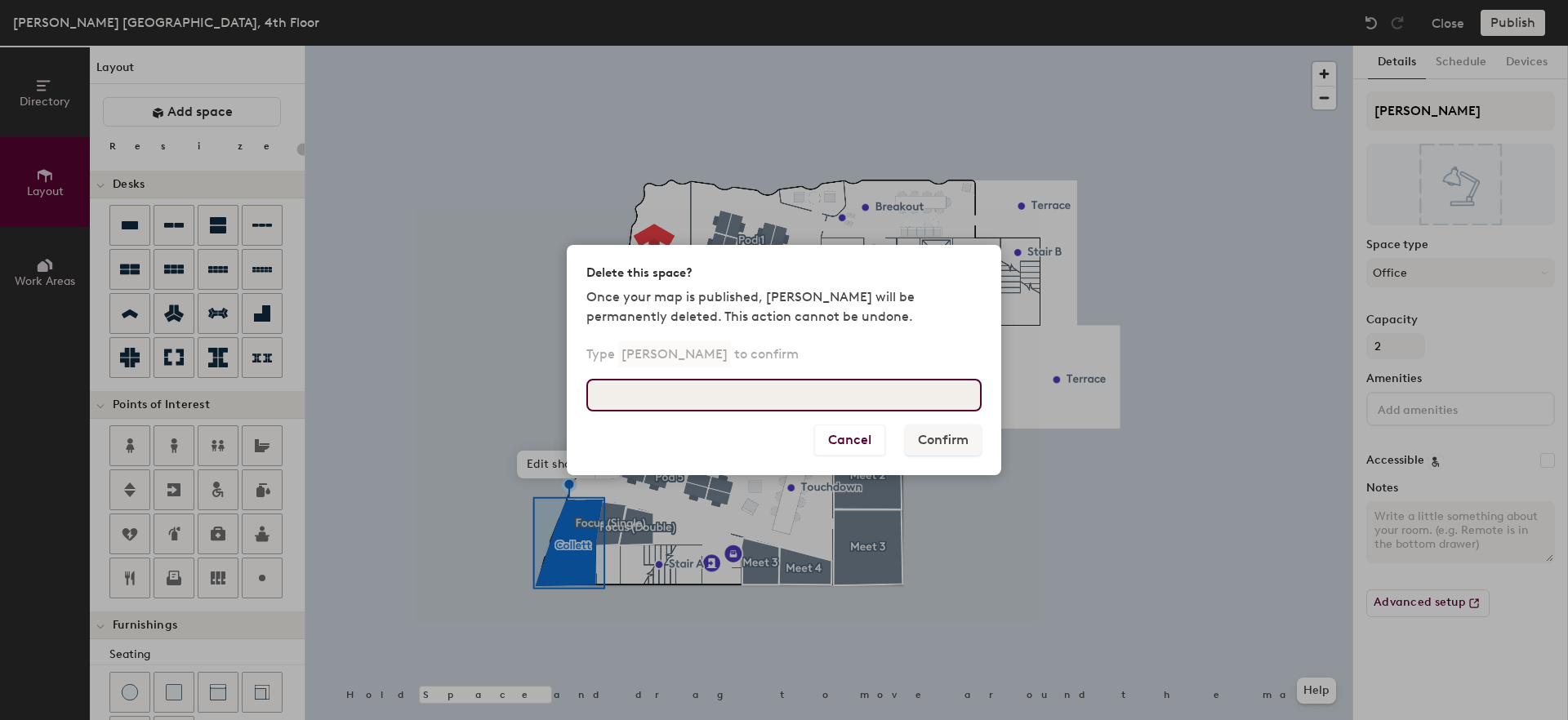
click at [755, 408] on input at bounding box center [784, 394] width 395 height 33
paste input "[PERSON_NAME]"
type input "[PERSON_NAME]"
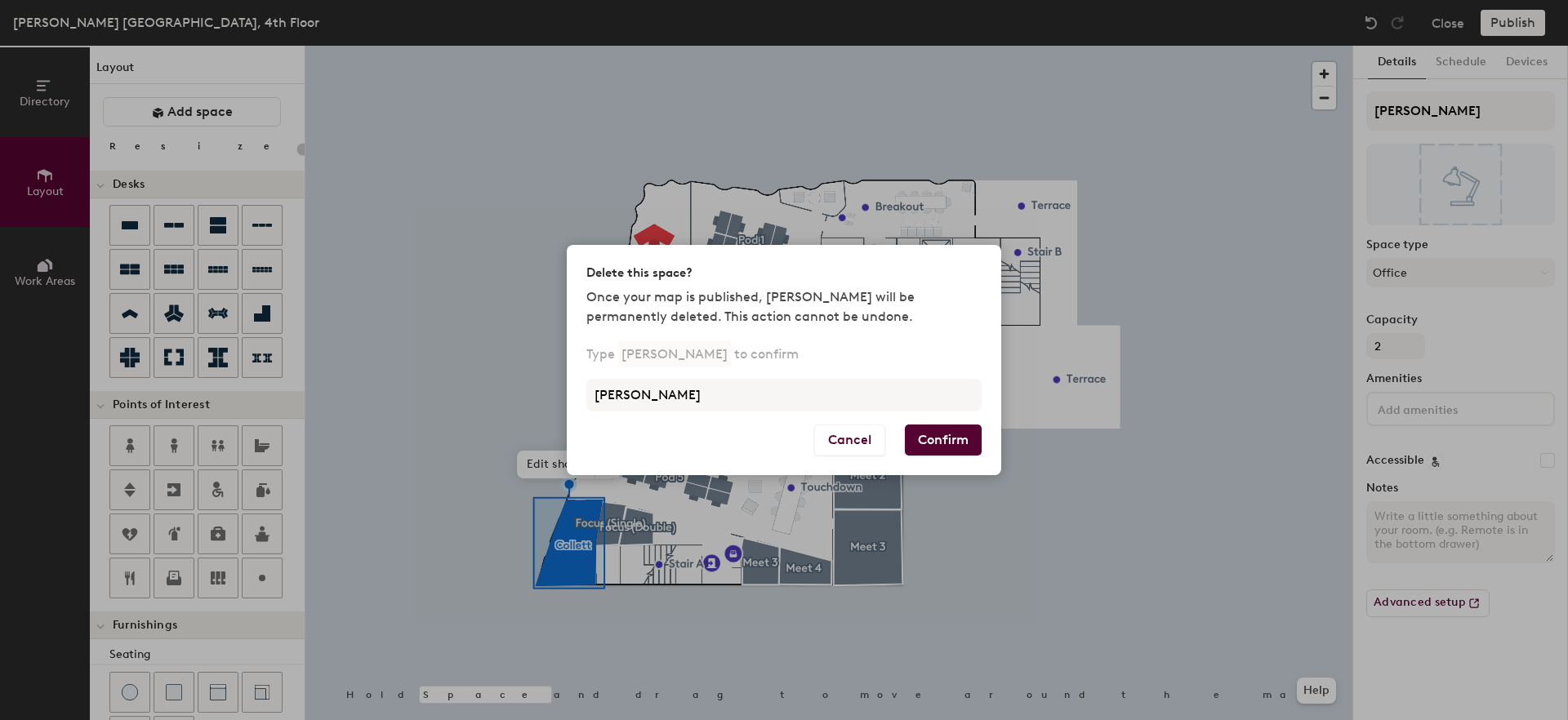
click at [943, 441] on button "Confirm" at bounding box center [943, 439] width 77 height 31
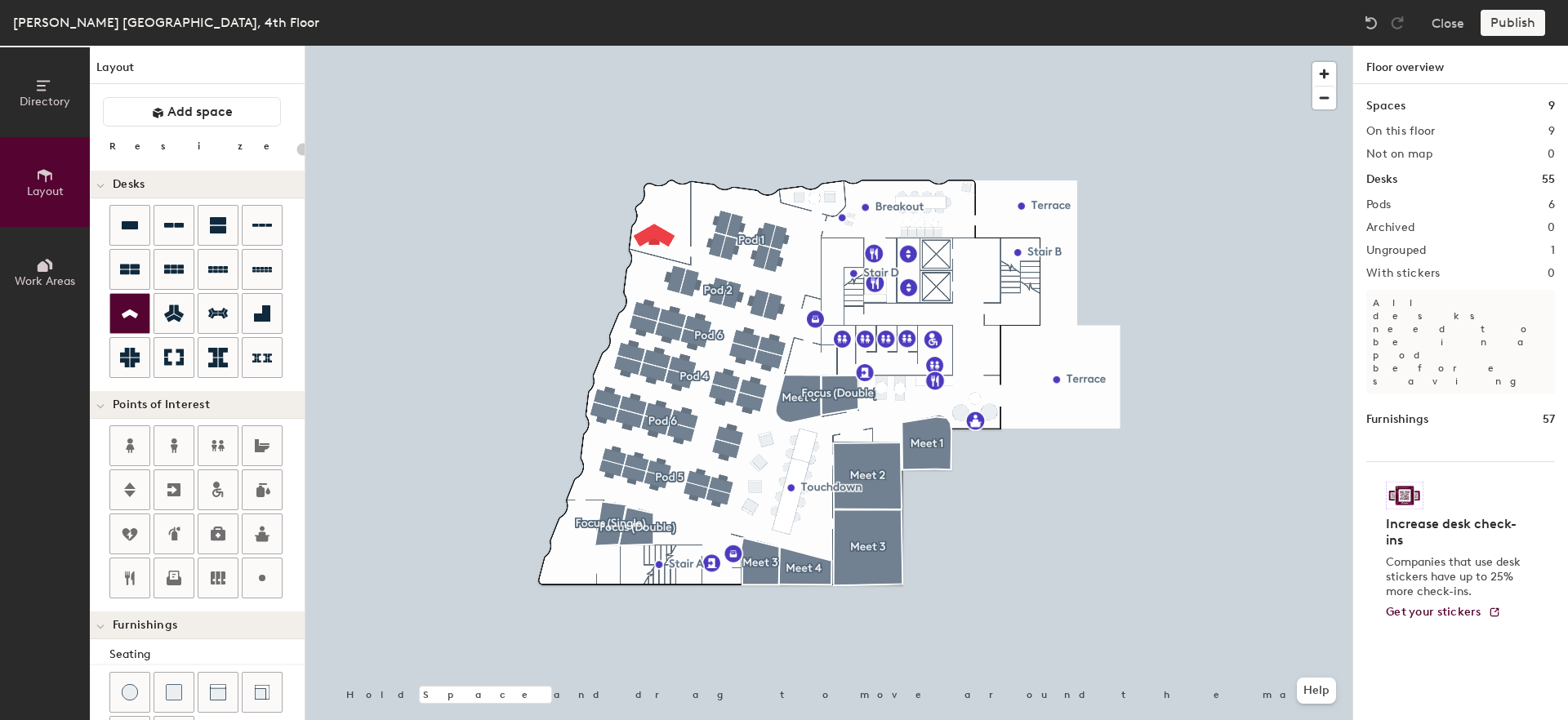
click at [125, 305] on icon at bounding box center [129, 313] width 19 height 18
type input "160"
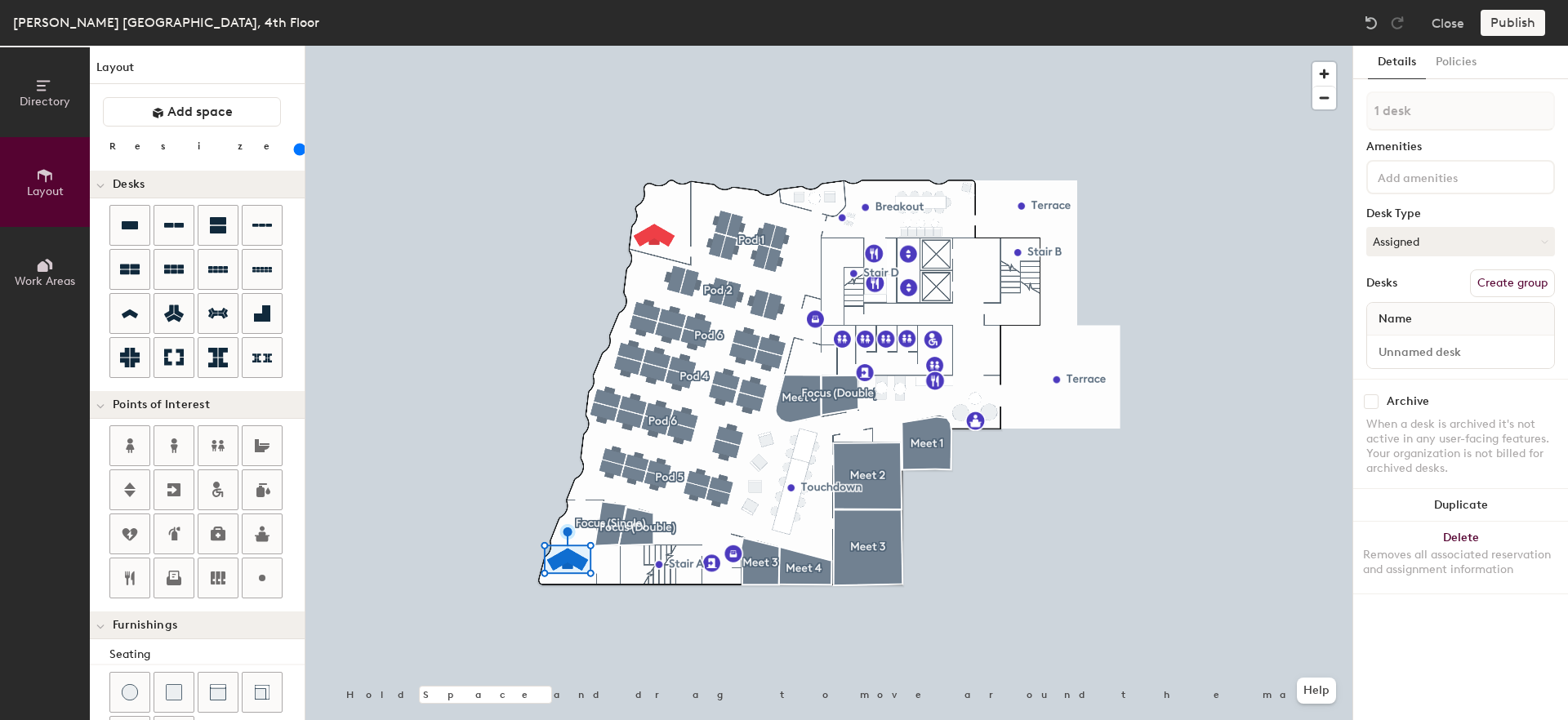
click at [1503, 284] on button "Create group" at bounding box center [1513, 283] width 85 height 28
click at [1331, 110] on div "Directory Layout Work Areas Layout Add space Resize Desks Points of Interest Fu…" at bounding box center [784, 383] width 1568 height 674
type input "[PERSON_NAME]"
click at [1517, 284] on button "Create group" at bounding box center [1513, 283] width 85 height 28
click at [1331, 109] on div "Directory Layout Work Areas Layout Add space Resize Desks Points of Interest Fu…" at bounding box center [784, 383] width 1568 height 674
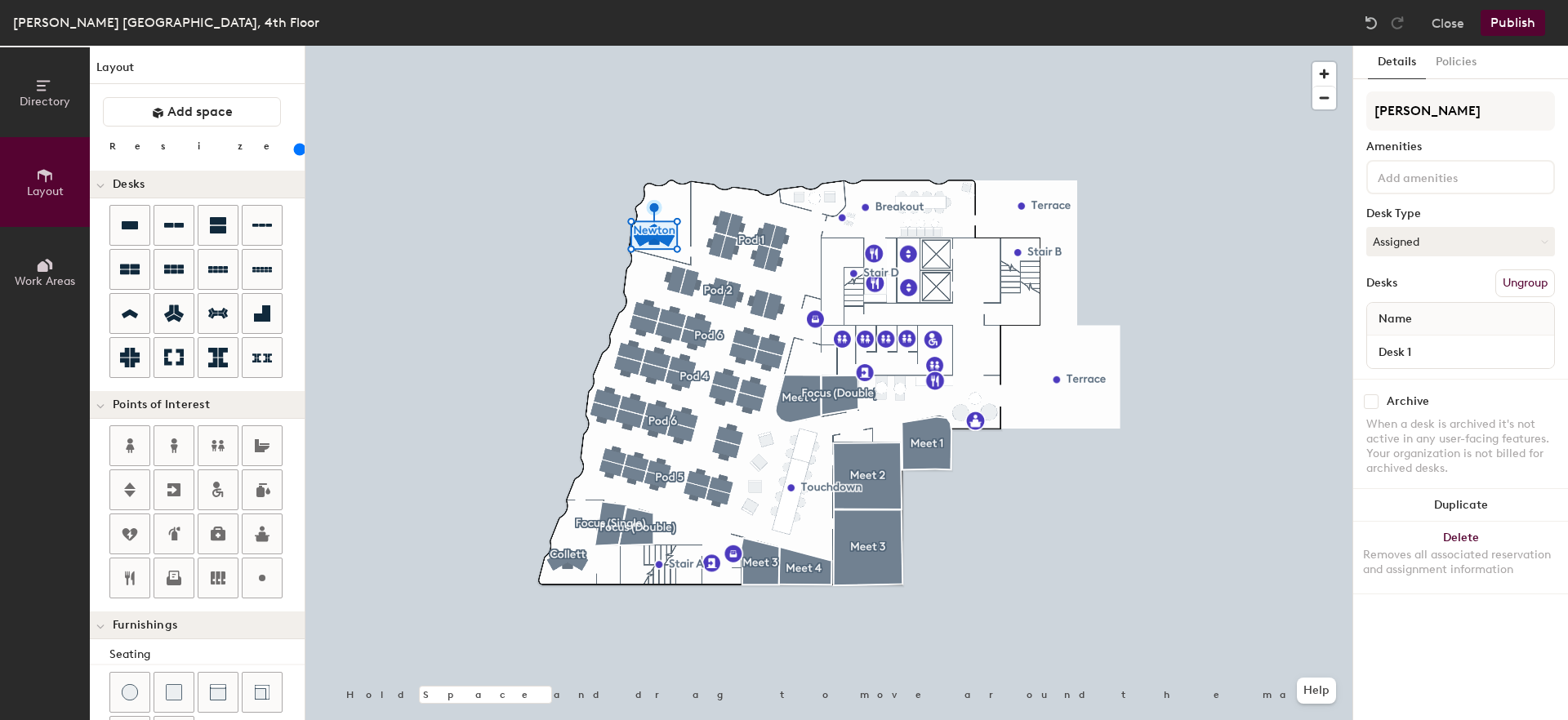
type input "[PERSON_NAME]"
click at [1520, 22] on button "Publish" at bounding box center [1513, 23] width 64 height 26
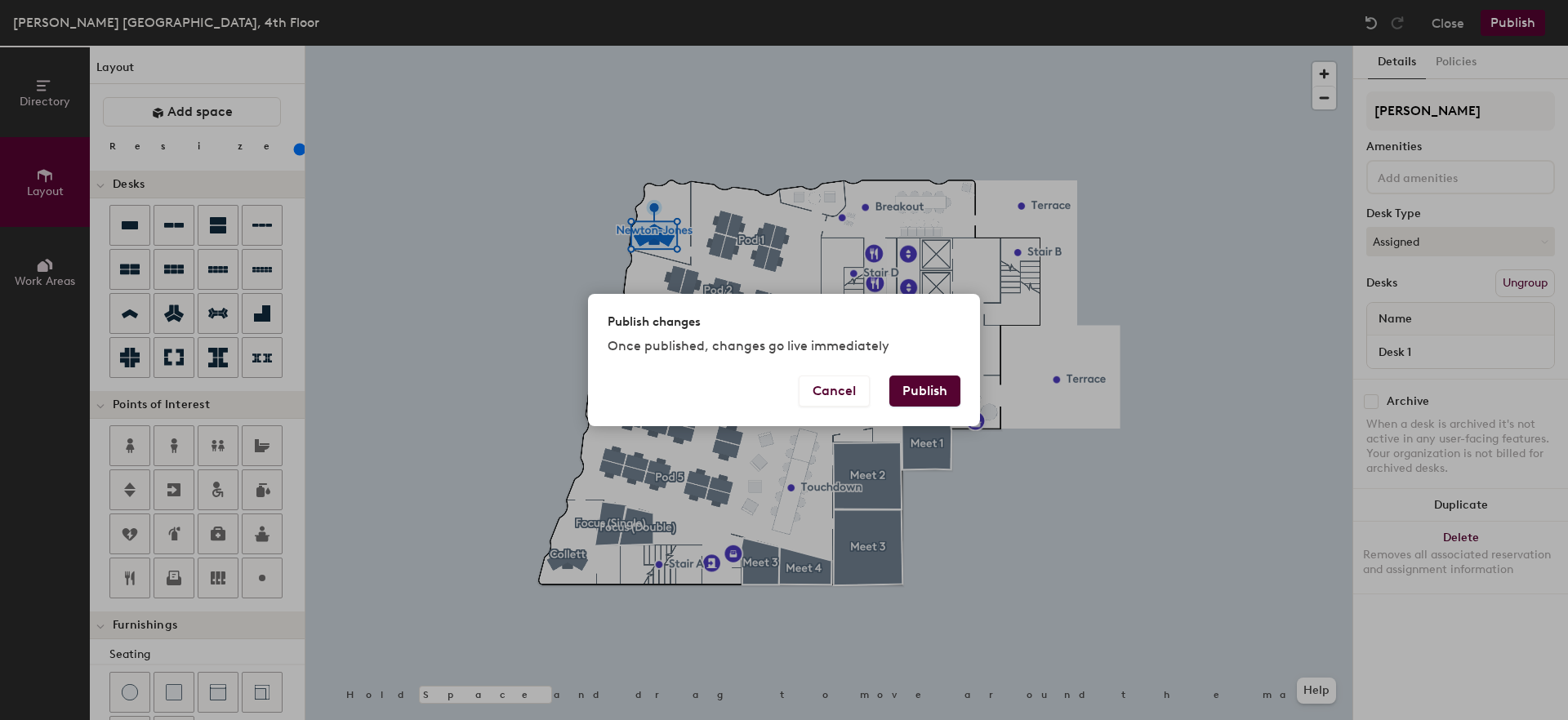
click at [940, 391] on button "Publish" at bounding box center [924, 391] width 71 height 31
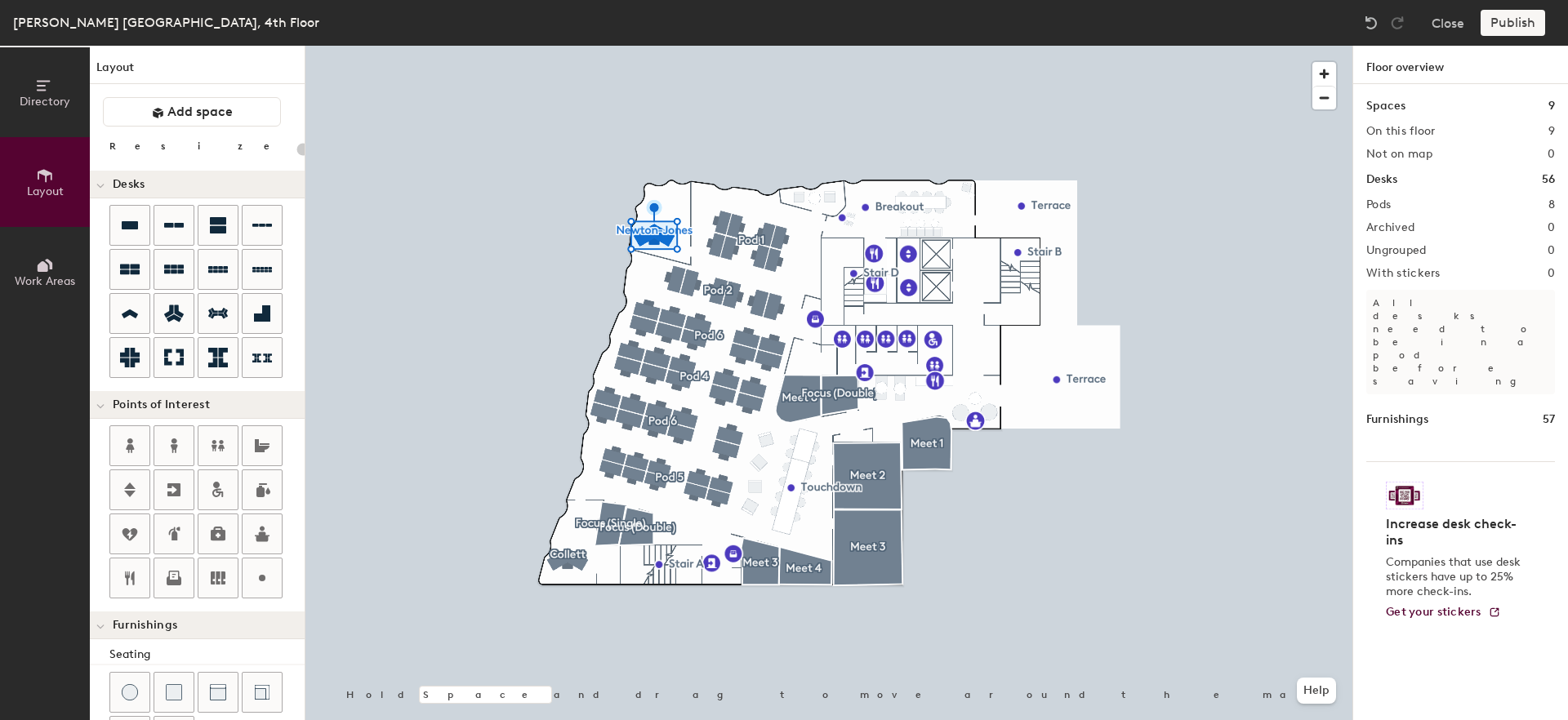
type input "20"
